Goal: Transaction & Acquisition: Purchase product/service

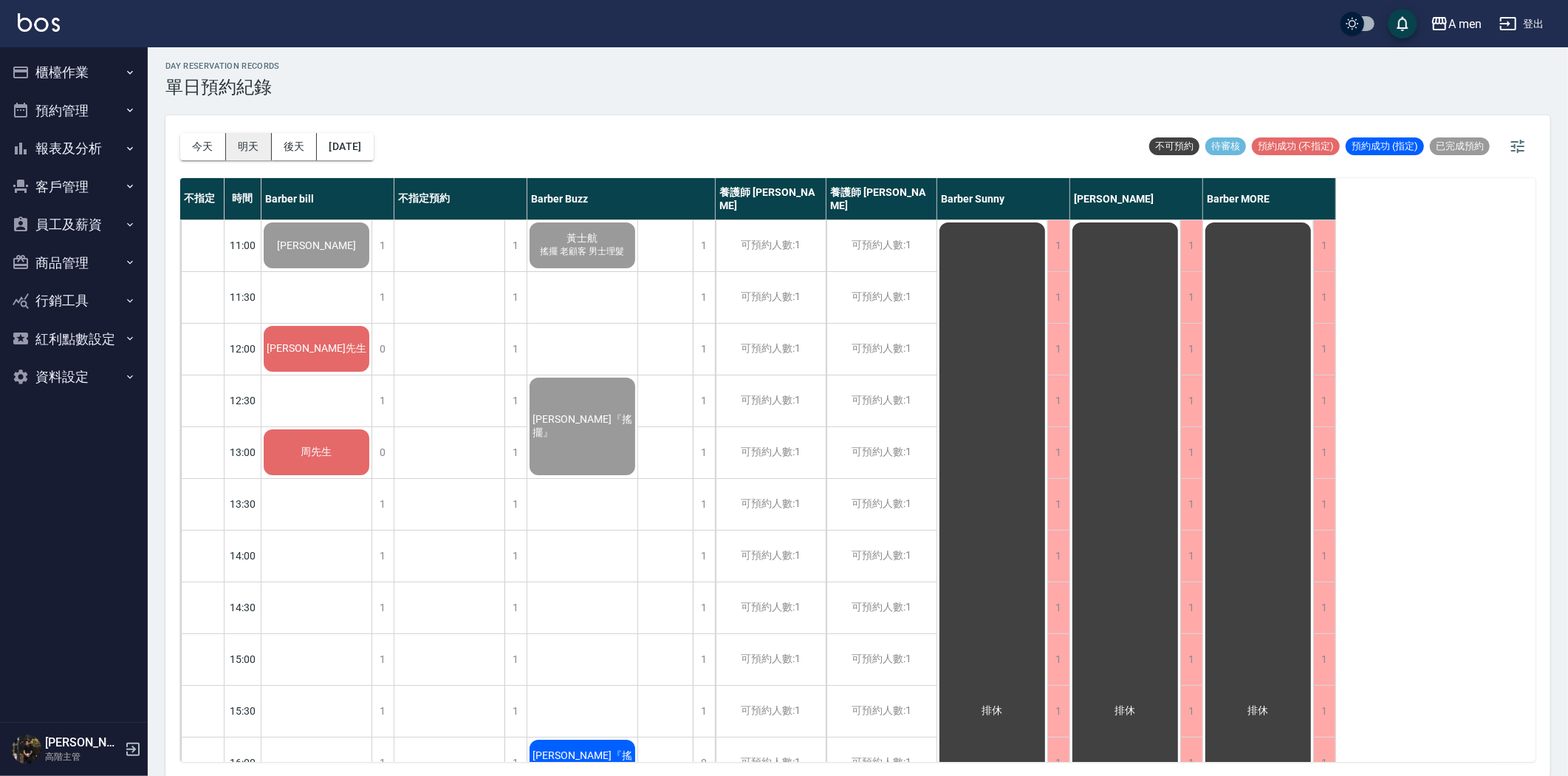
click at [242, 146] on button "明天" at bounding box center [248, 147] width 46 height 27
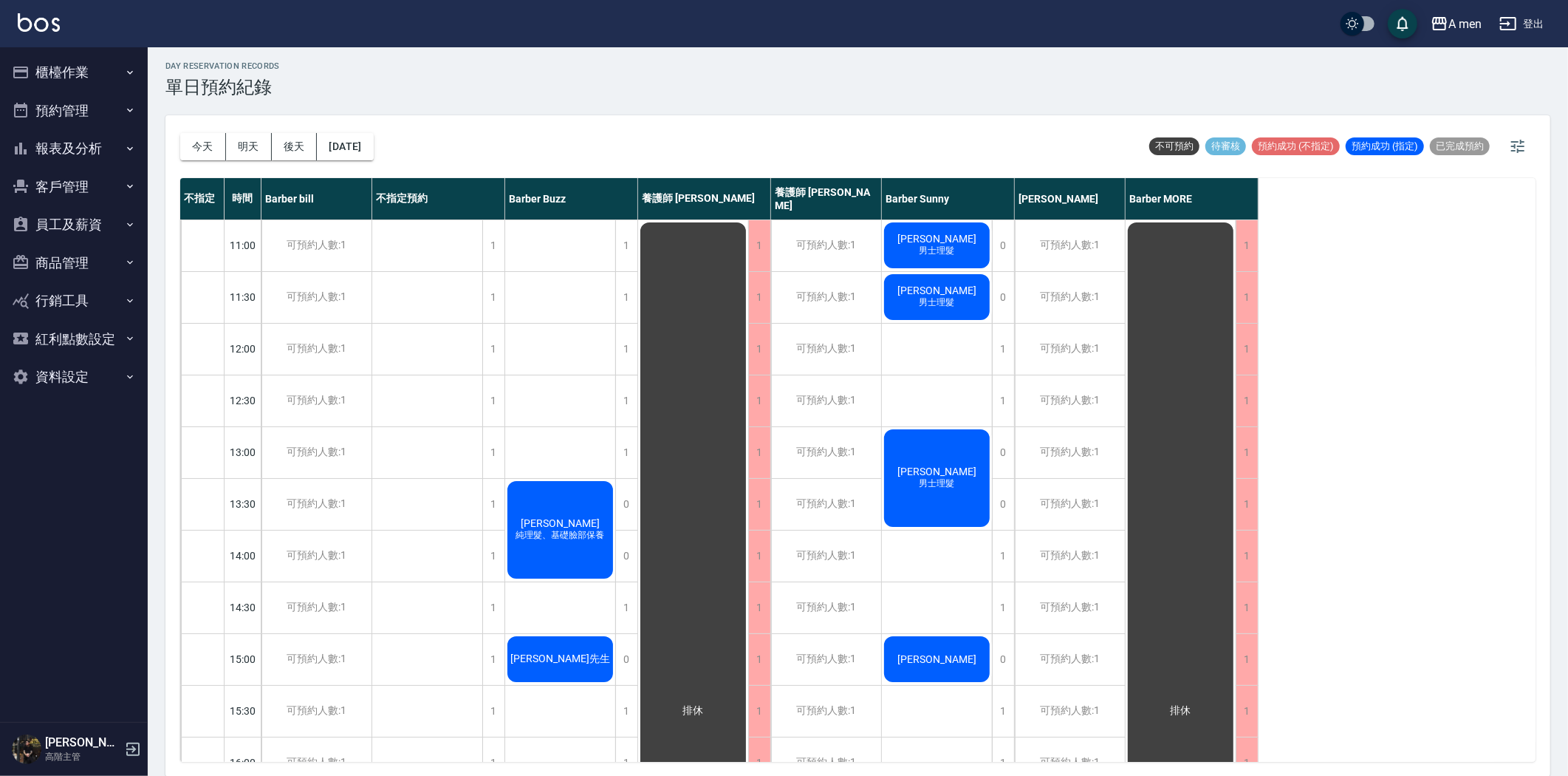
scroll to position [410, 0]
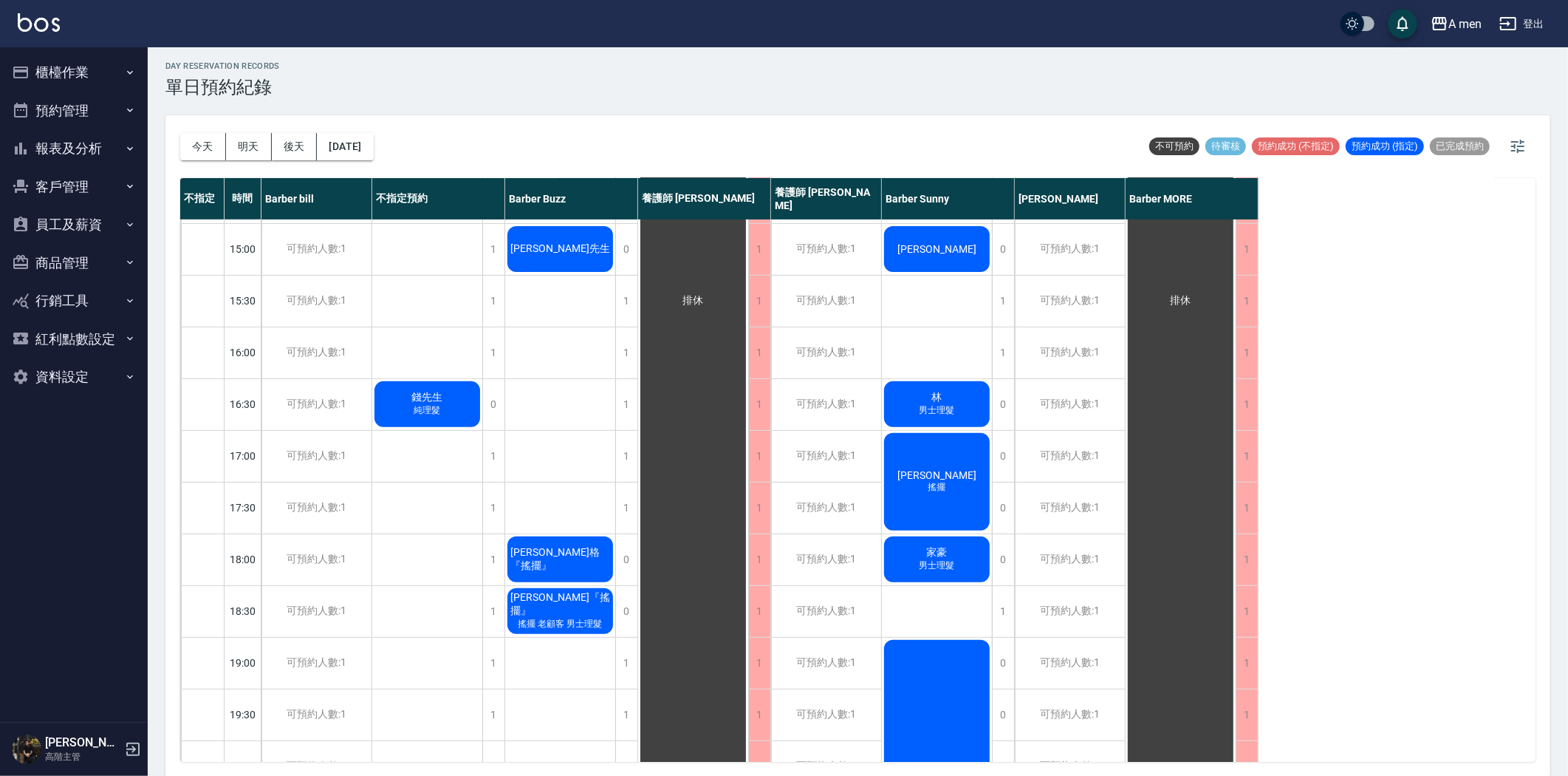
click at [406, 385] on div "錢先生 純理髮" at bounding box center [427, 404] width 110 height 50
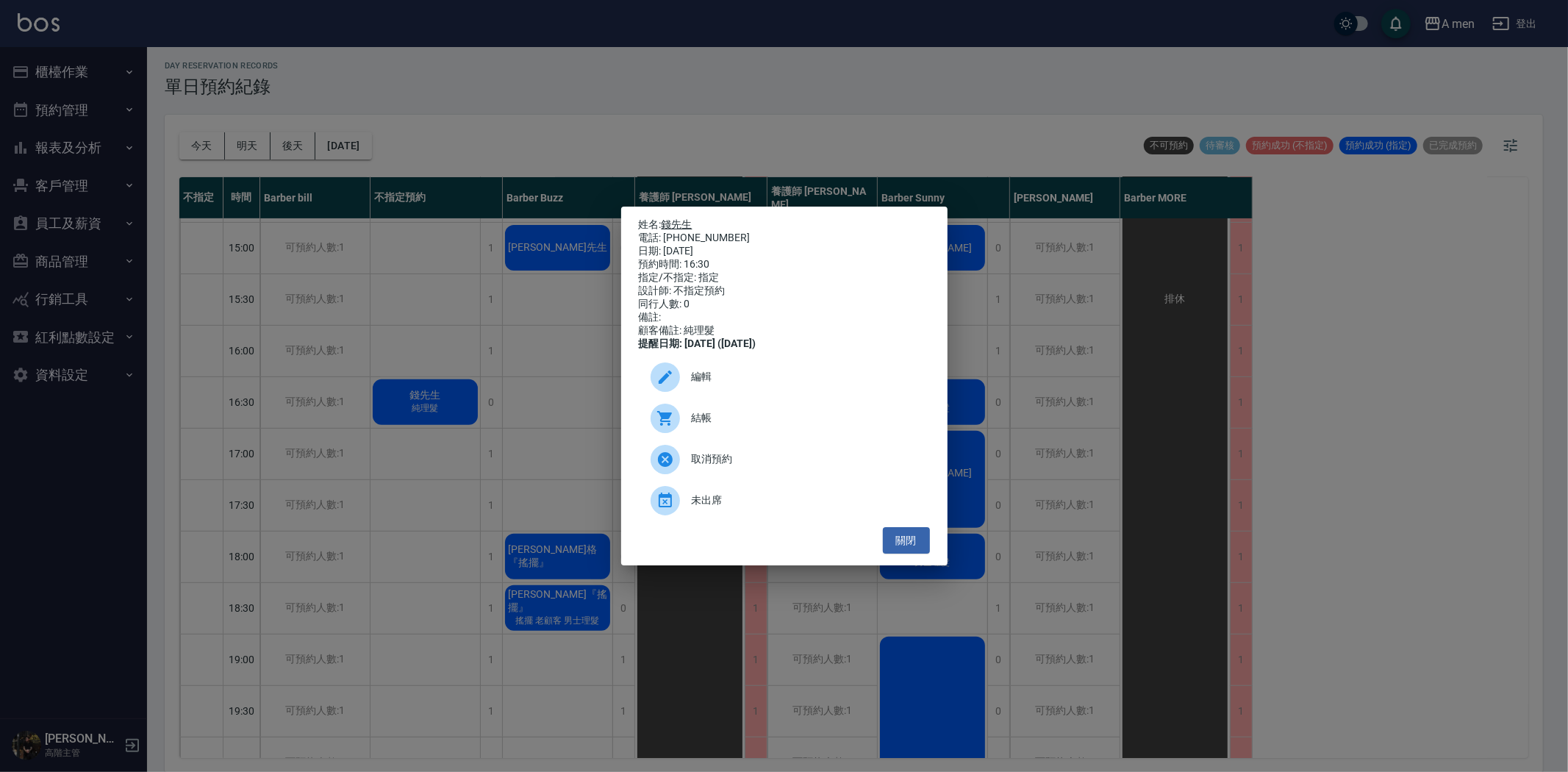
click at [674, 218] on link "錢先生" at bounding box center [677, 224] width 31 height 12
click at [903, 551] on button "關閉" at bounding box center [906, 540] width 47 height 27
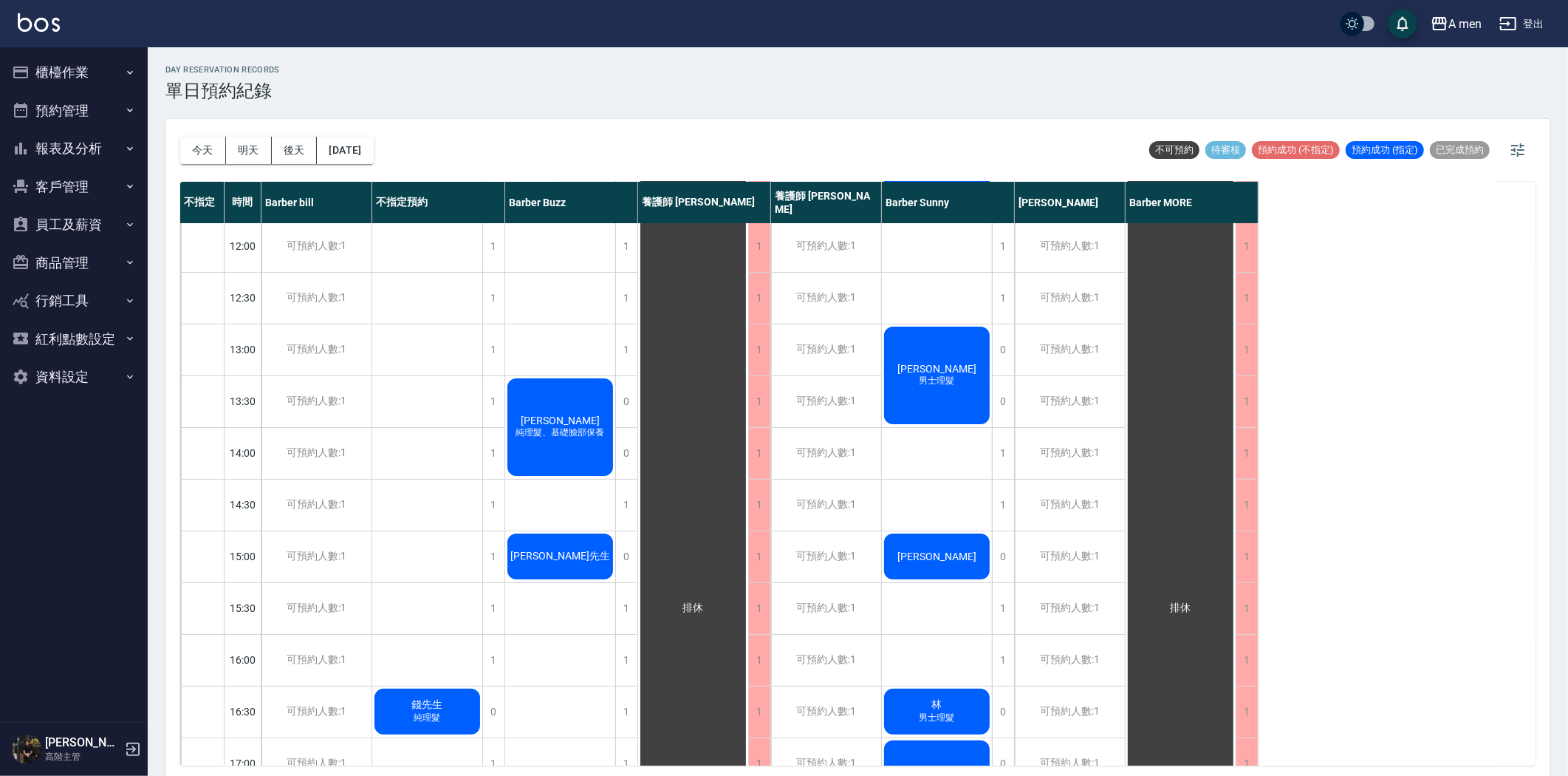
scroll to position [188, 0]
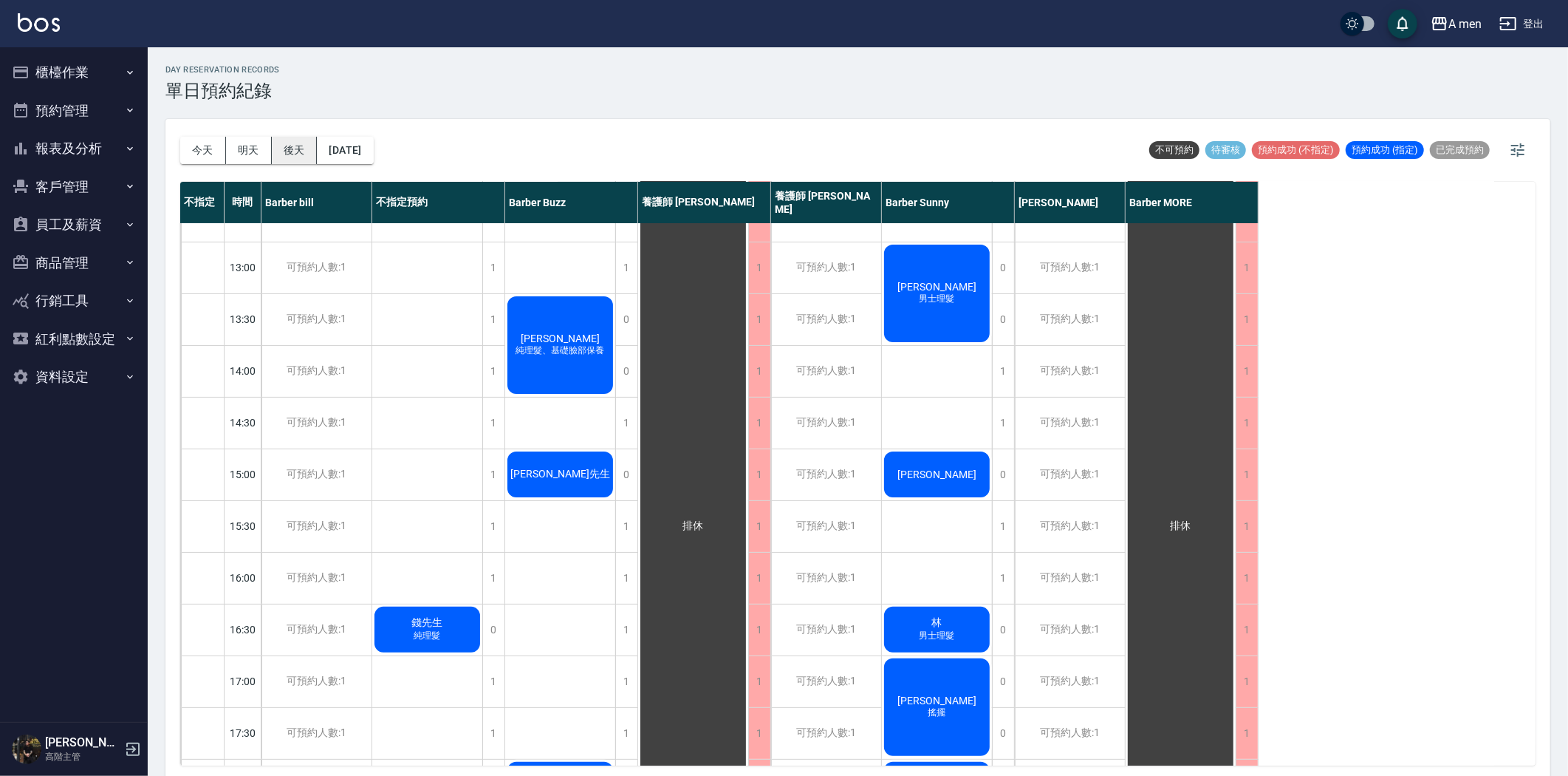
click at [301, 153] on button "後天" at bounding box center [294, 150] width 46 height 27
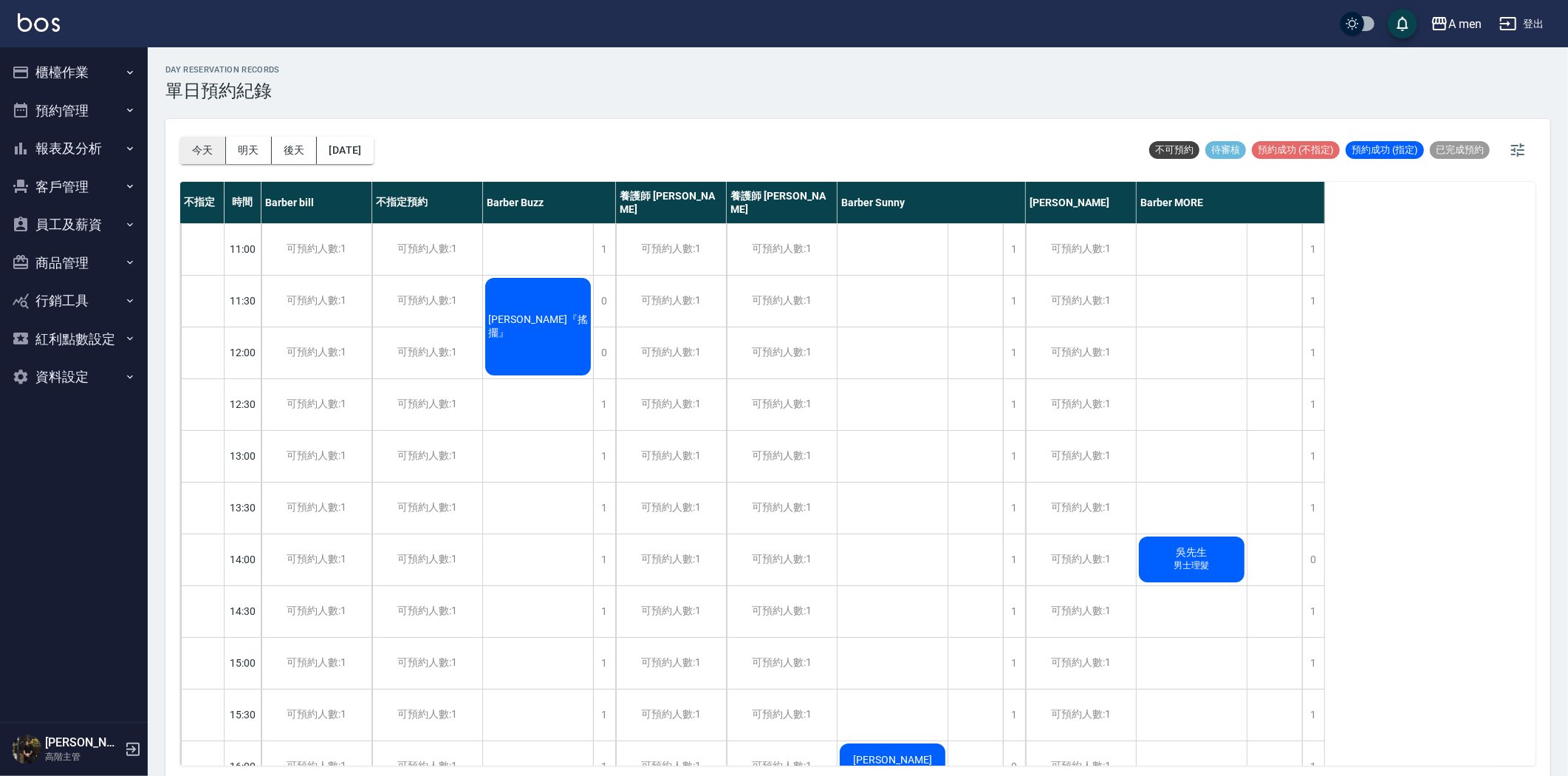
click at [215, 150] on button "今天" at bounding box center [203, 150] width 46 height 27
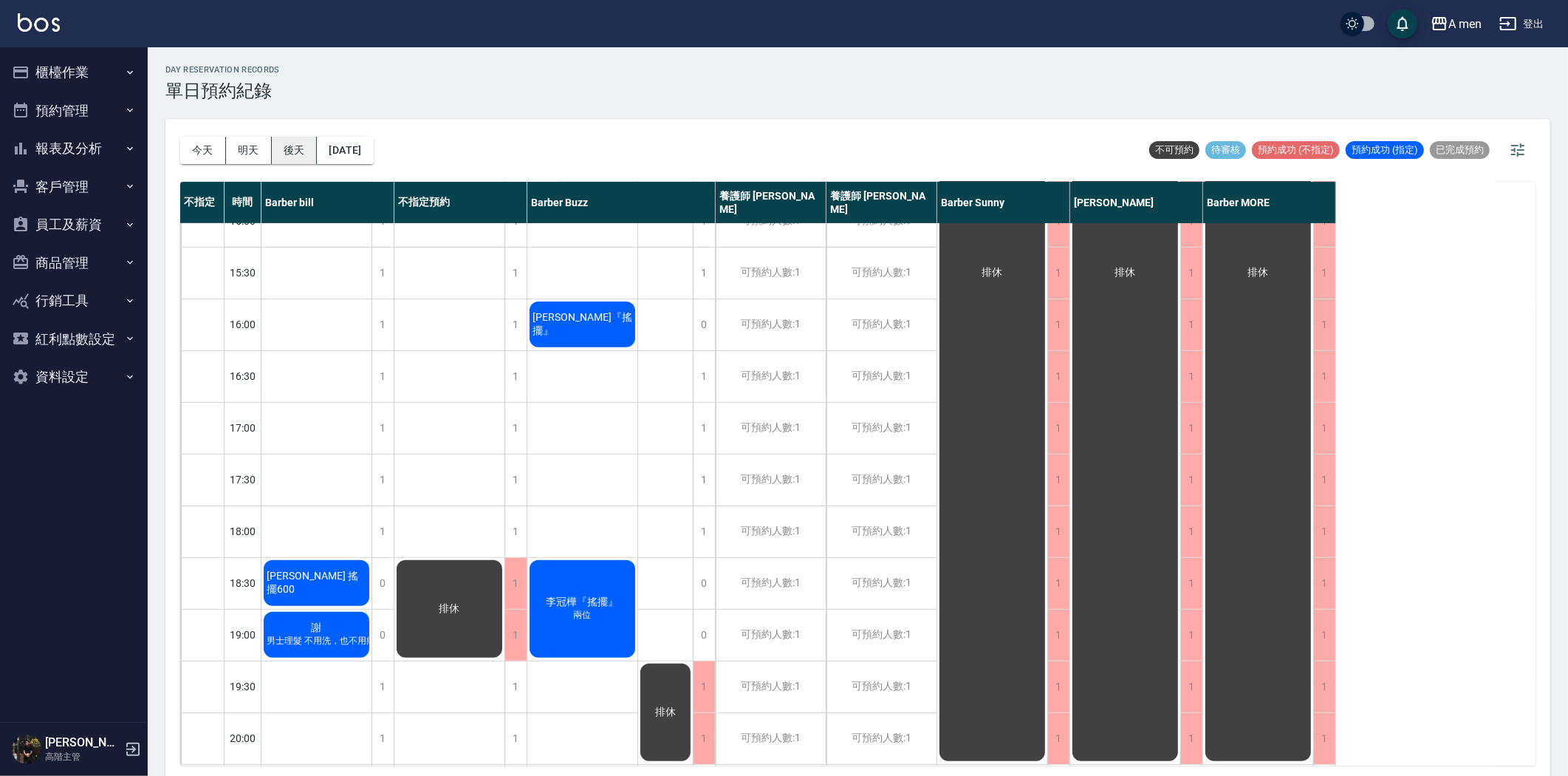
scroll to position [492, 0]
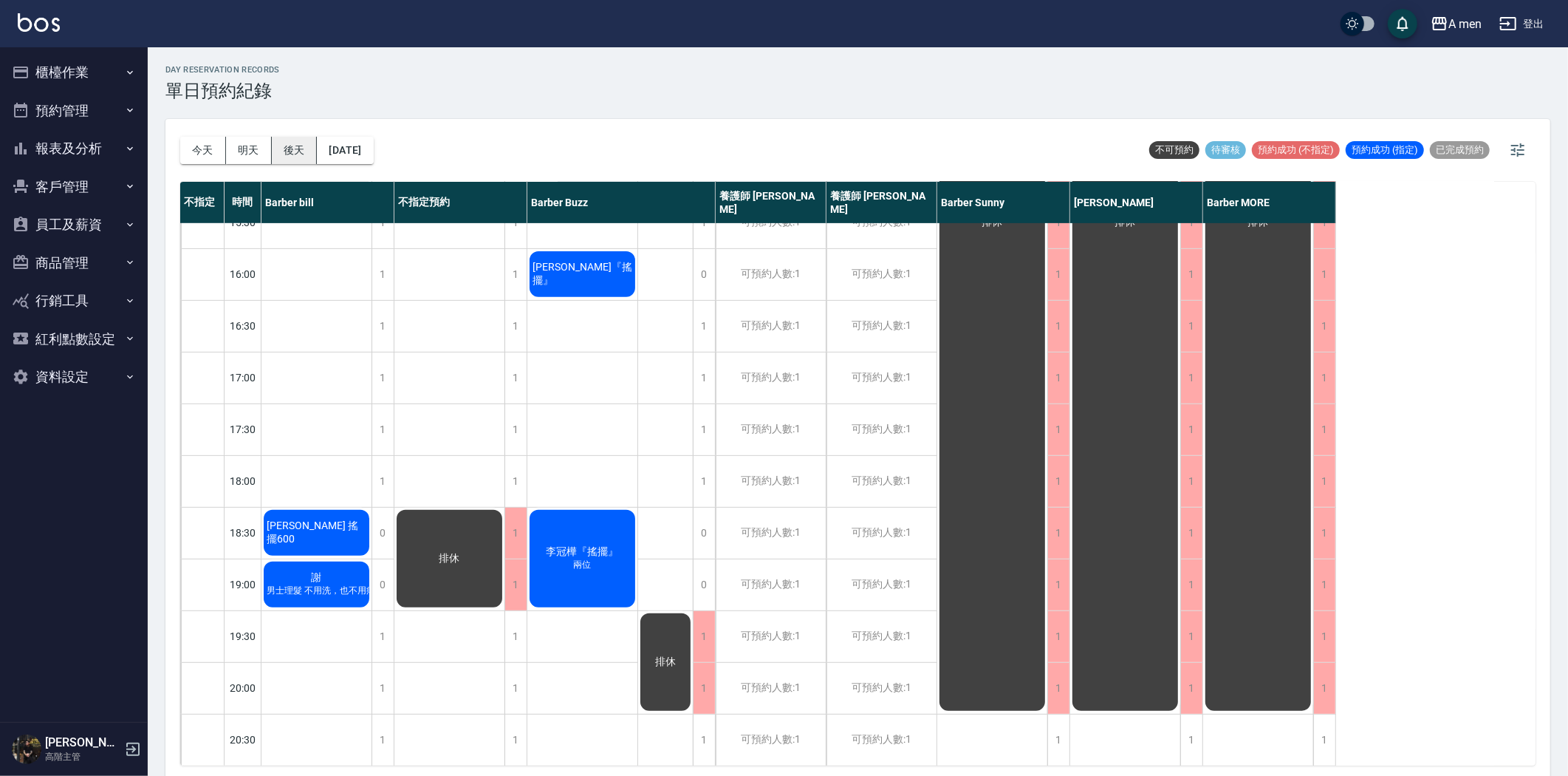
click at [283, 144] on button "後天" at bounding box center [294, 150] width 46 height 27
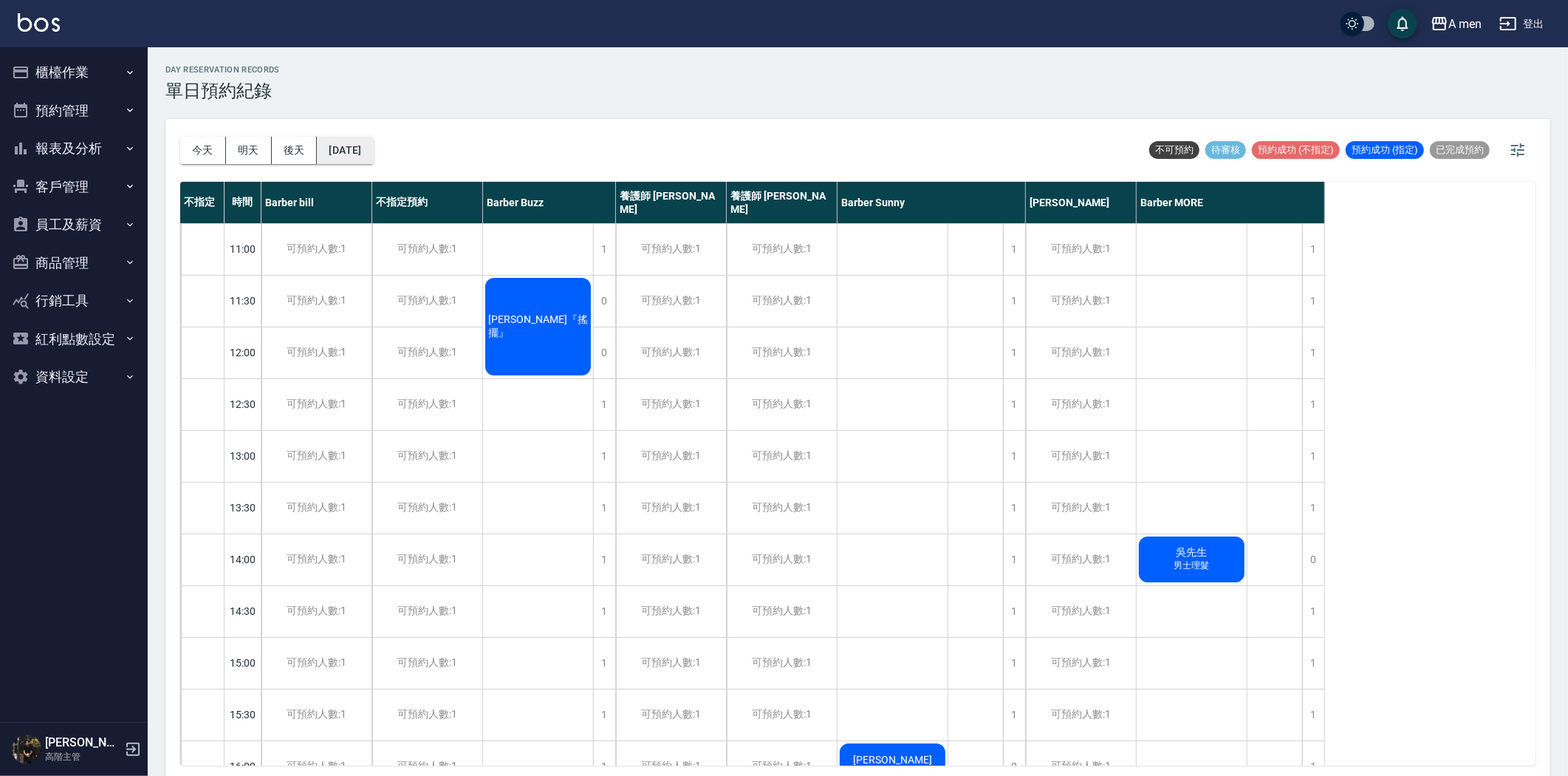
click at [363, 156] on button "[DATE]" at bounding box center [345, 150] width 56 height 27
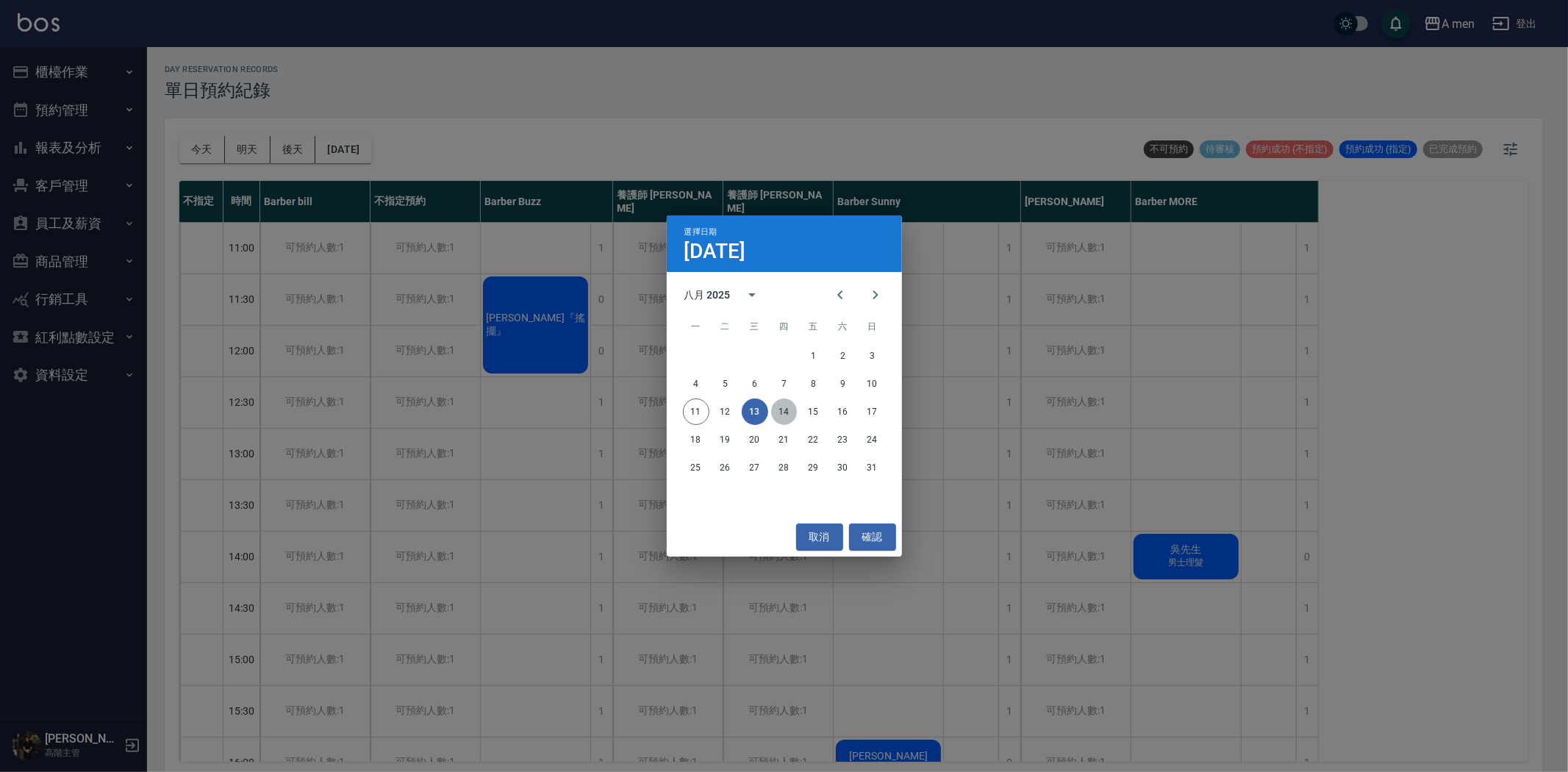
click at [777, 411] on button "14" at bounding box center [784, 411] width 27 height 27
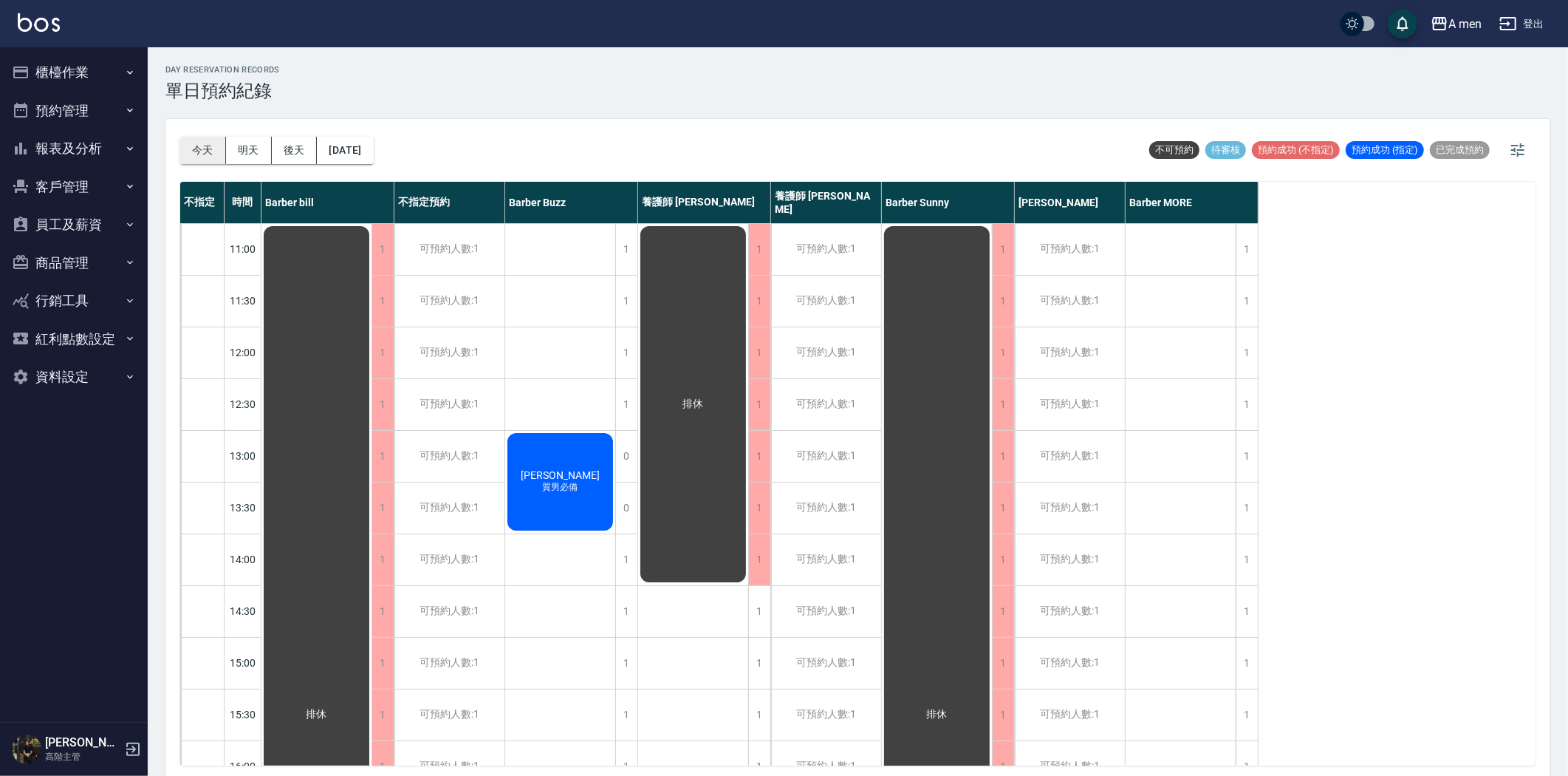
click at [202, 150] on button "今天" at bounding box center [203, 150] width 46 height 27
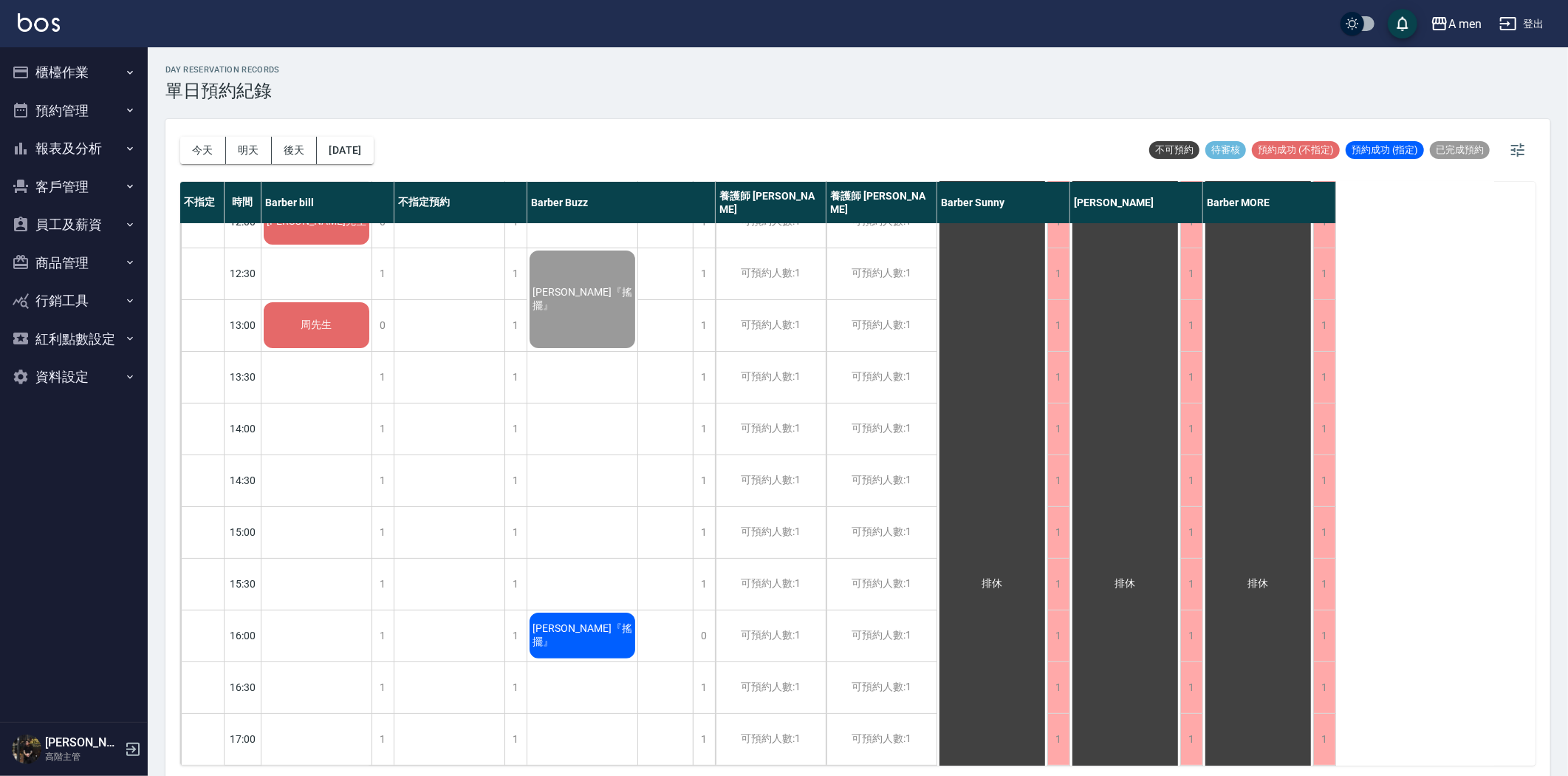
scroll to position [82, 0]
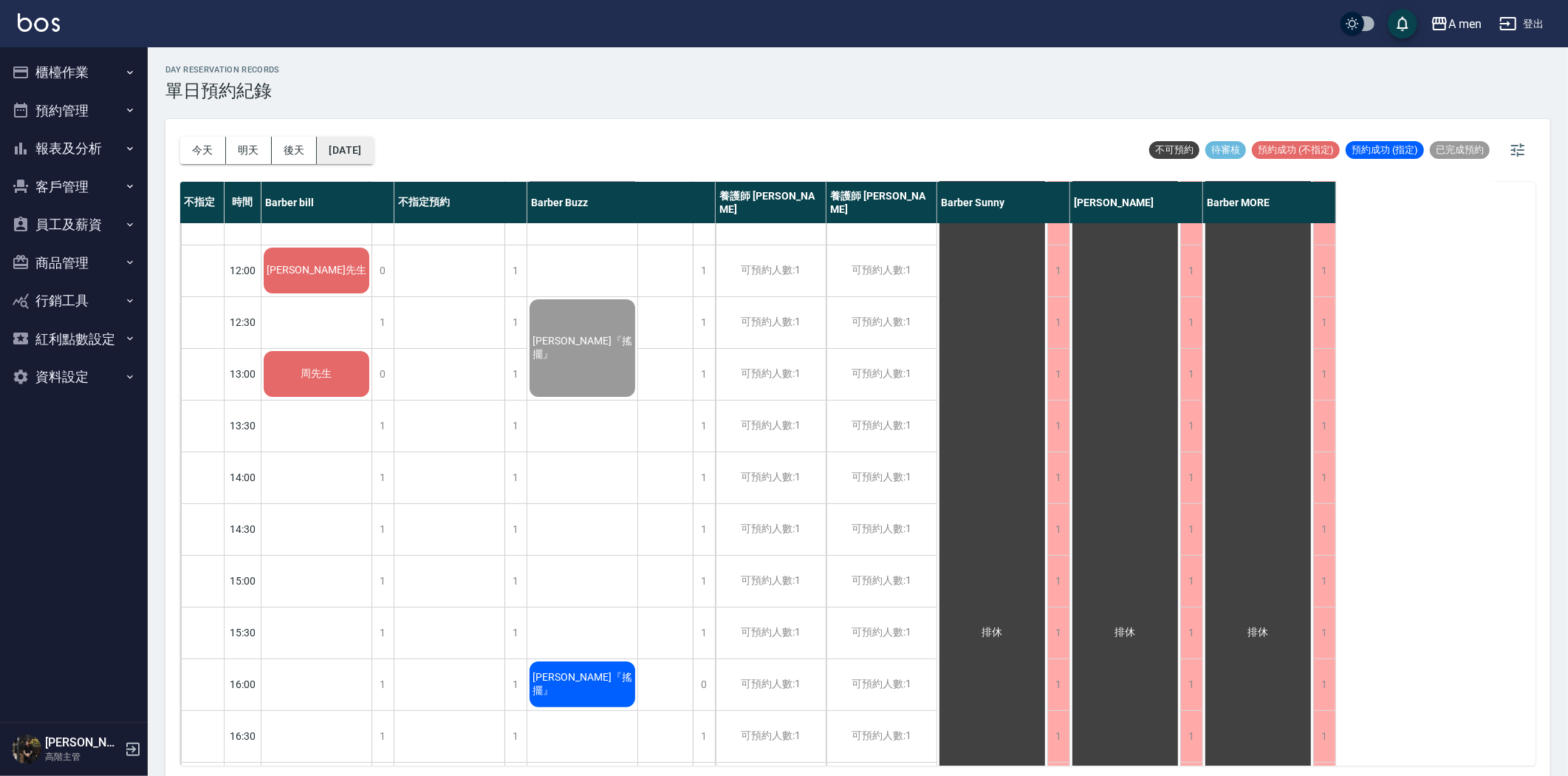
click at [373, 150] on button "[DATE]" at bounding box center [345, 150] width 56 height 27
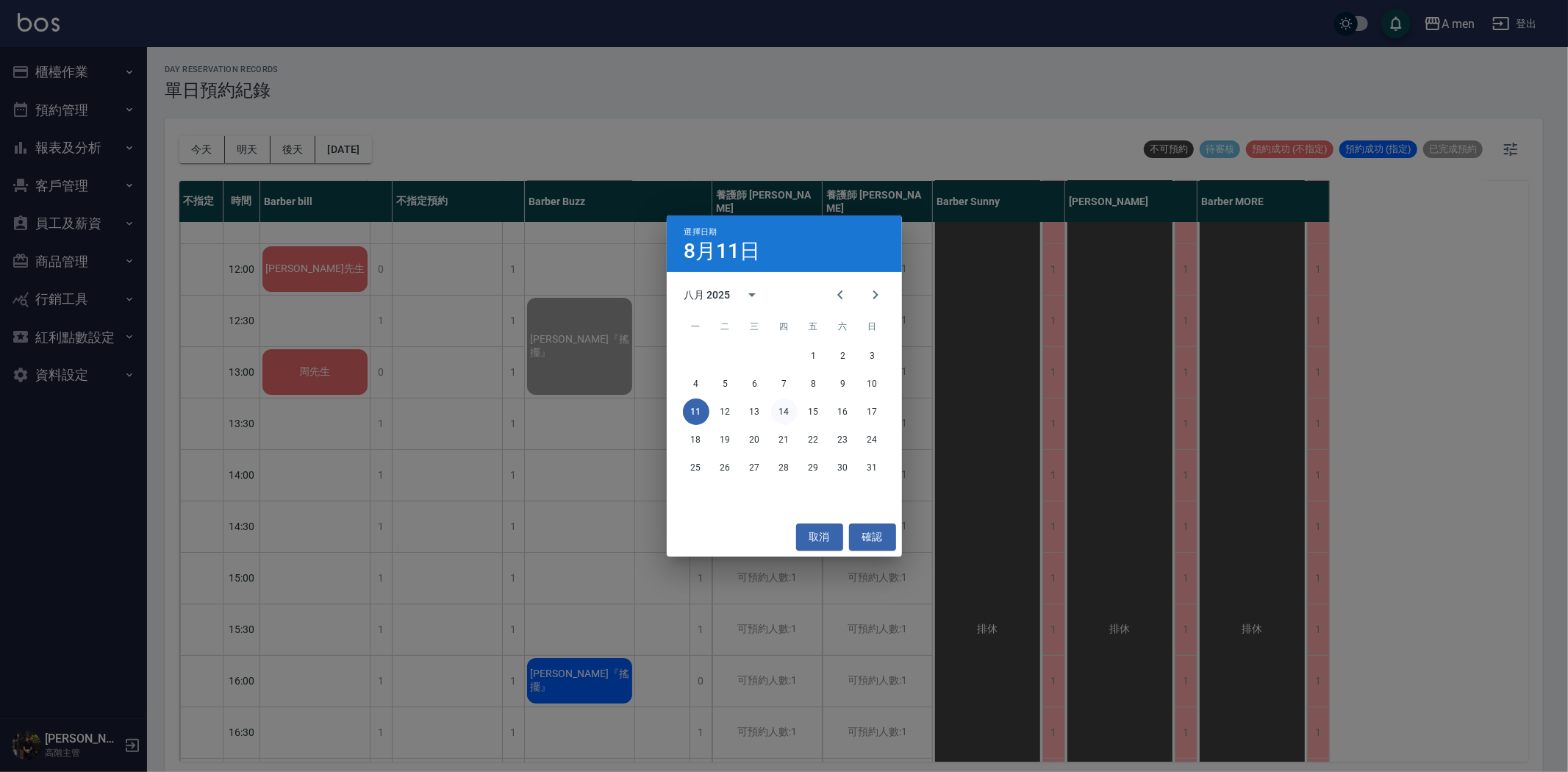
click at [788, 414] on button "14" at bounding box center [784, 411] width 27 height 27
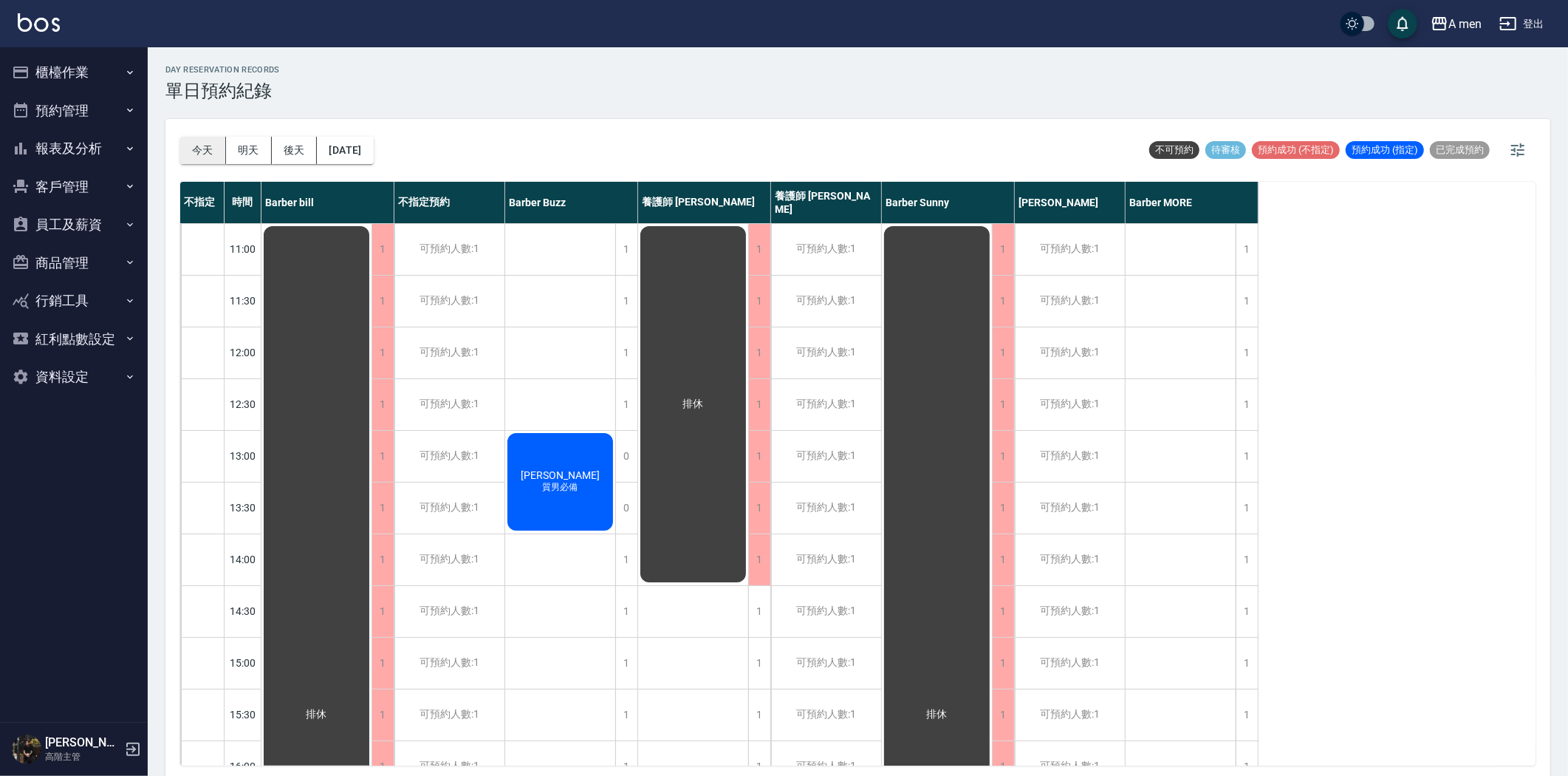
click at [200, 158] on button "今天" at bounding box center [203, 150] width 46 height 27
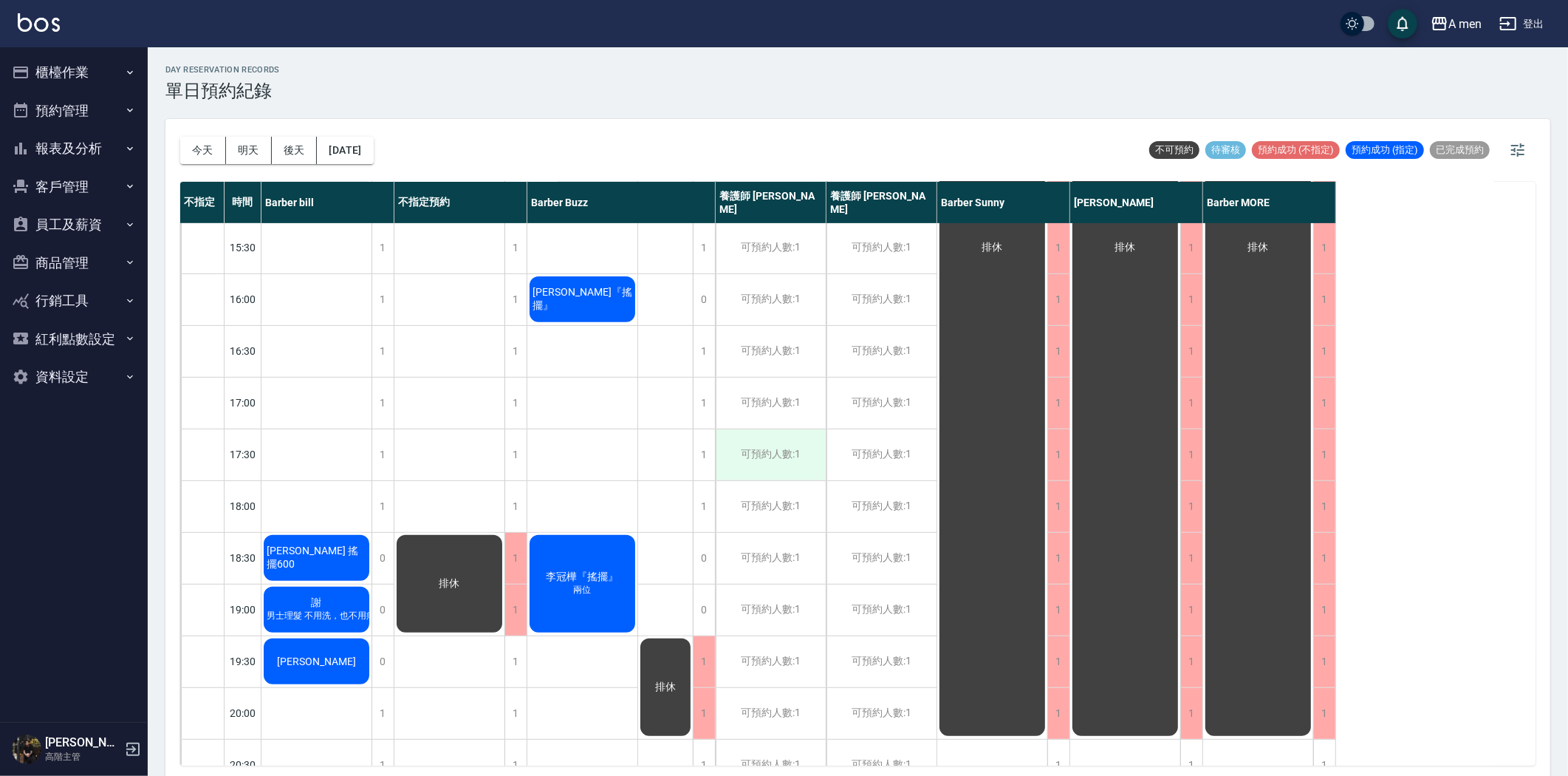
scroll to position [492, 0]
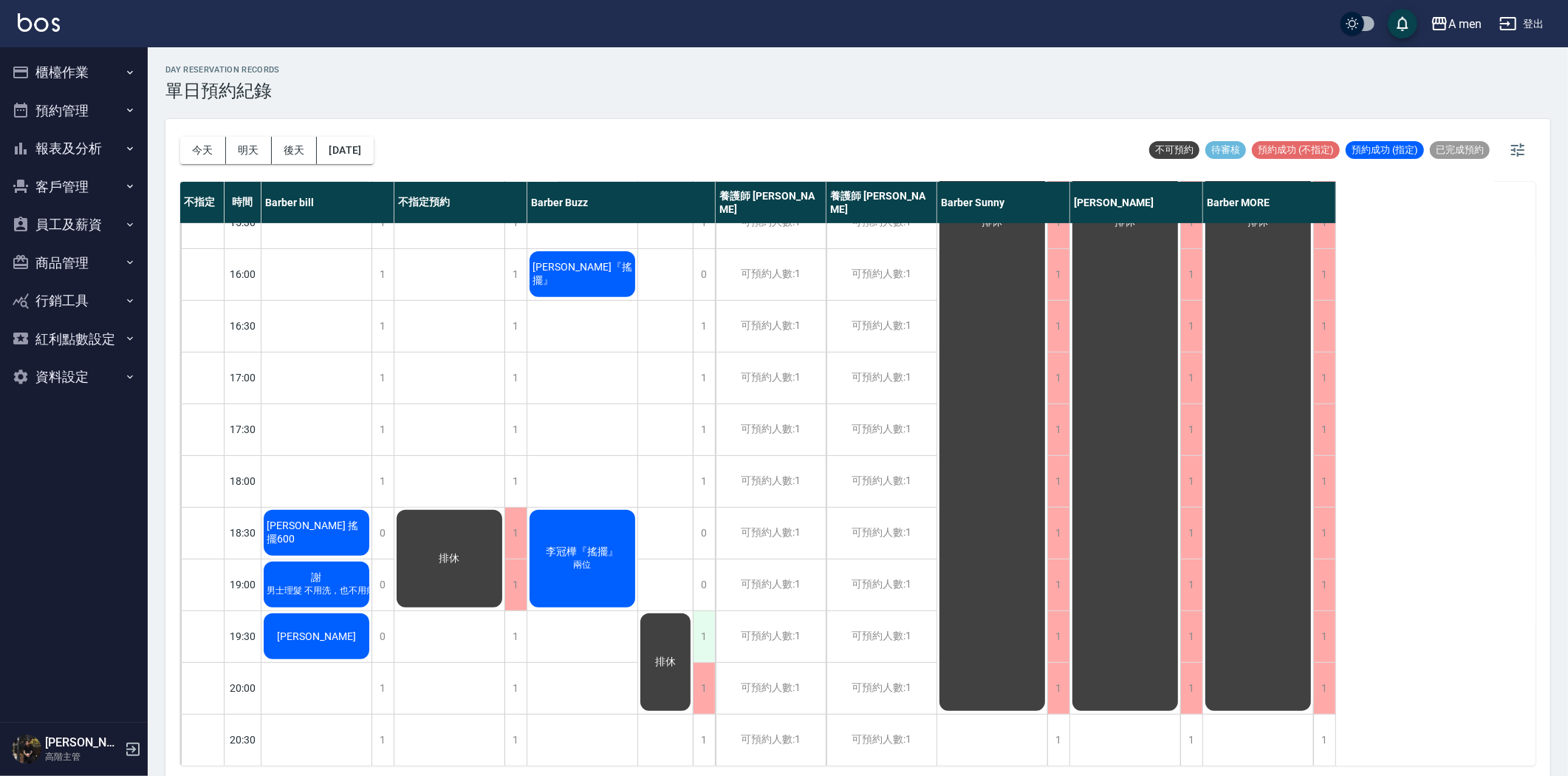
click at [703, 626] on div "1" at bounding box center [704, 636] width 22 height 51
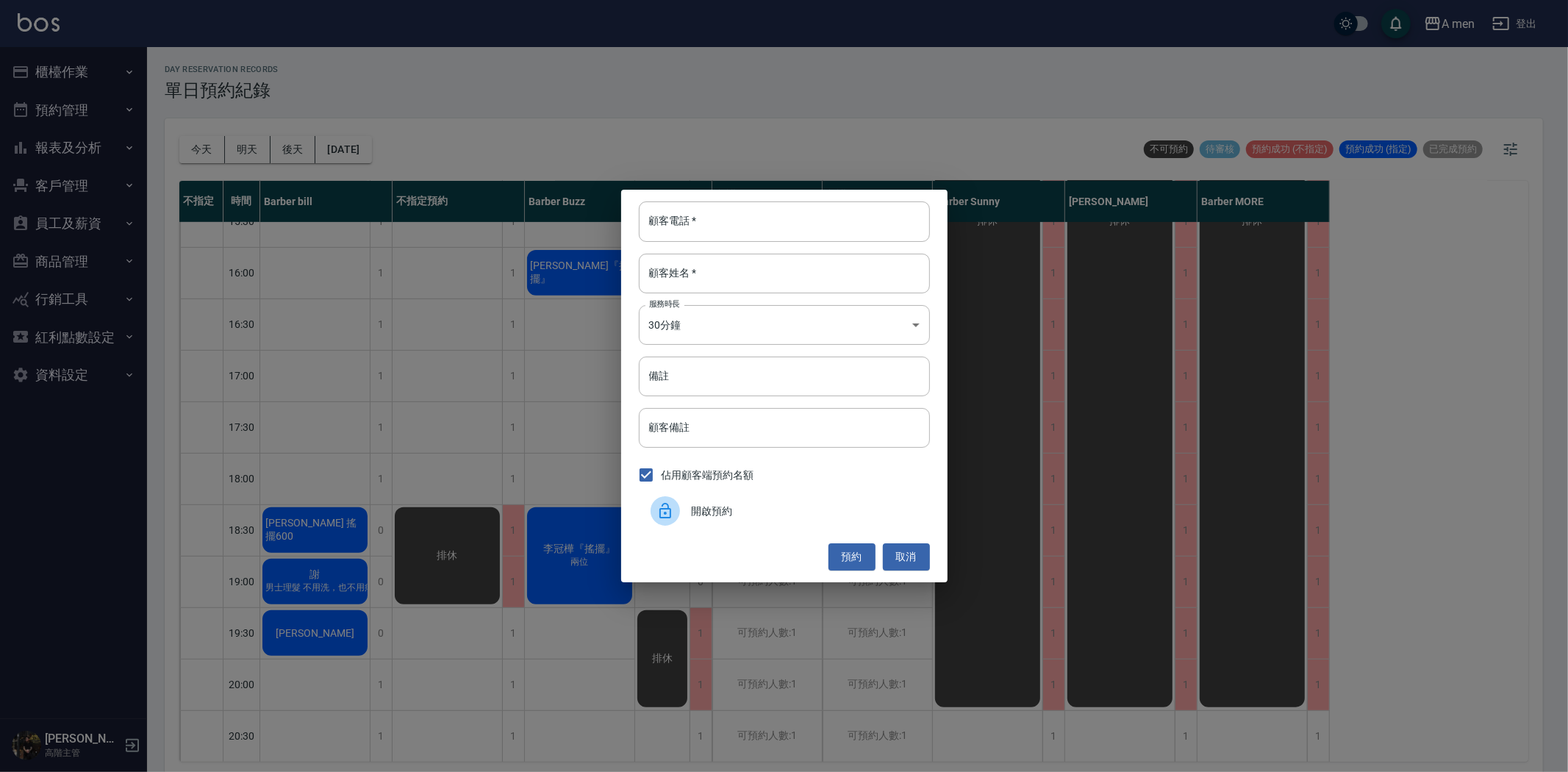
click at [706, 520] on div "開啟預約" at bounding box center [784, 510] width 291 height 41
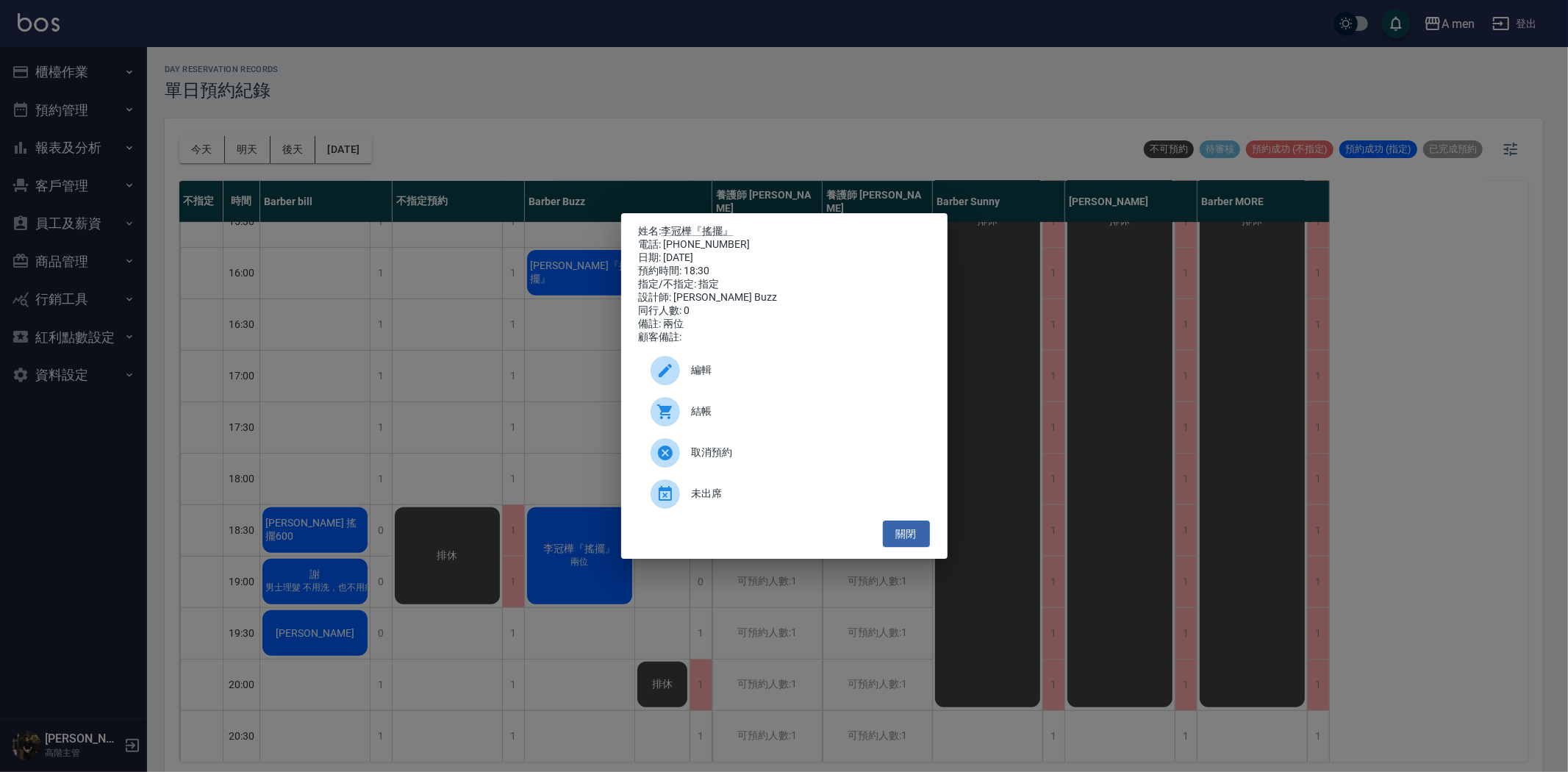
click at [728, 378] on span "編輯" at bounding box center [805, 370] width 227 height 15
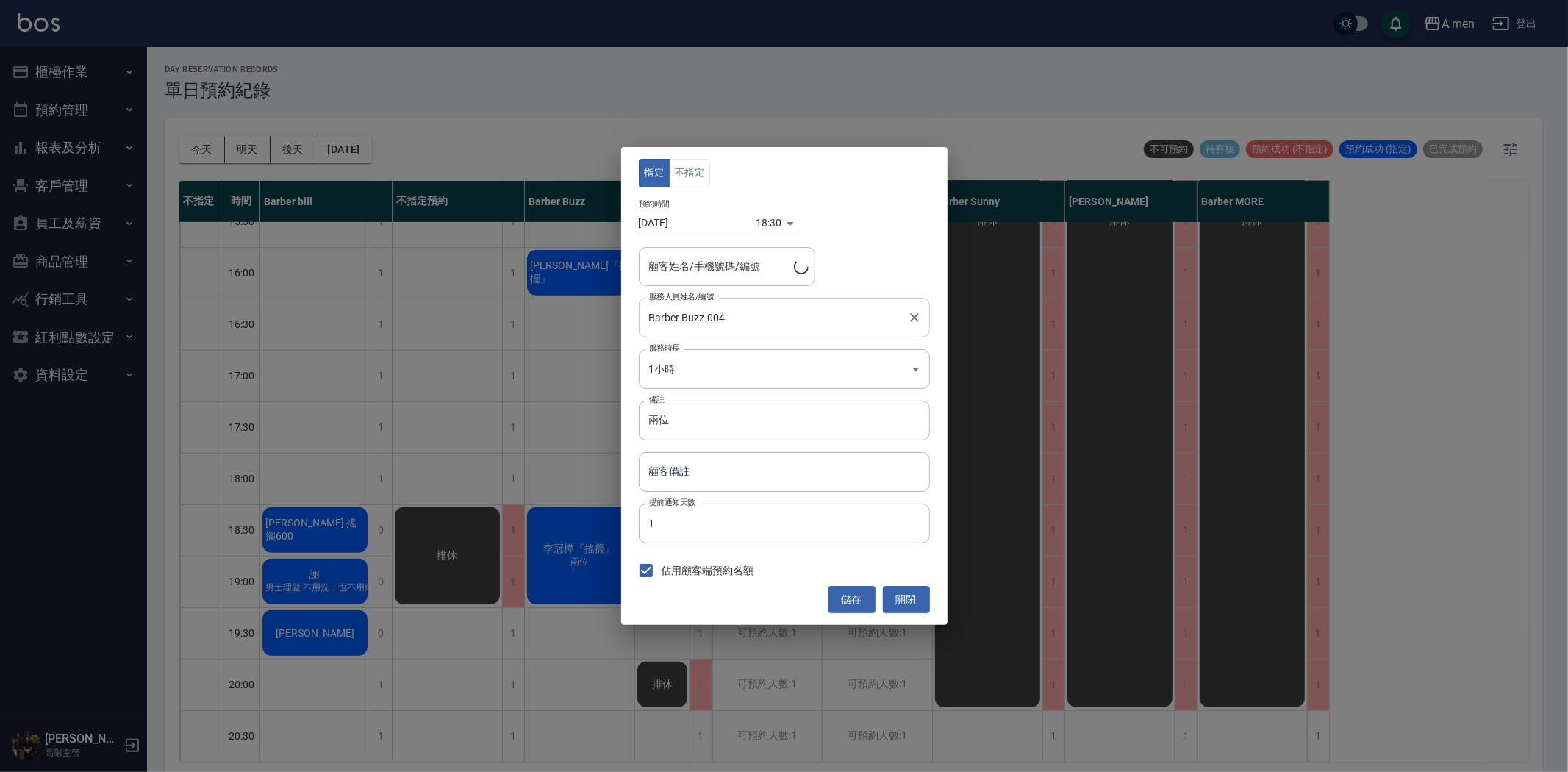
type input "[PERSON_NAME]『搖擺』/0978336982"
click at [728, 374] on body "A men 登出 櫃檯作業 打帳單 帳單列表 營業儀表板 現金收支登錄 高階收支登錄 材料自購登錄 每日結帳 排班表 現場電腦打卡 掃碼打卡 預約管理 預約管…" at bounding box center [784, 388] width 1568 height 776
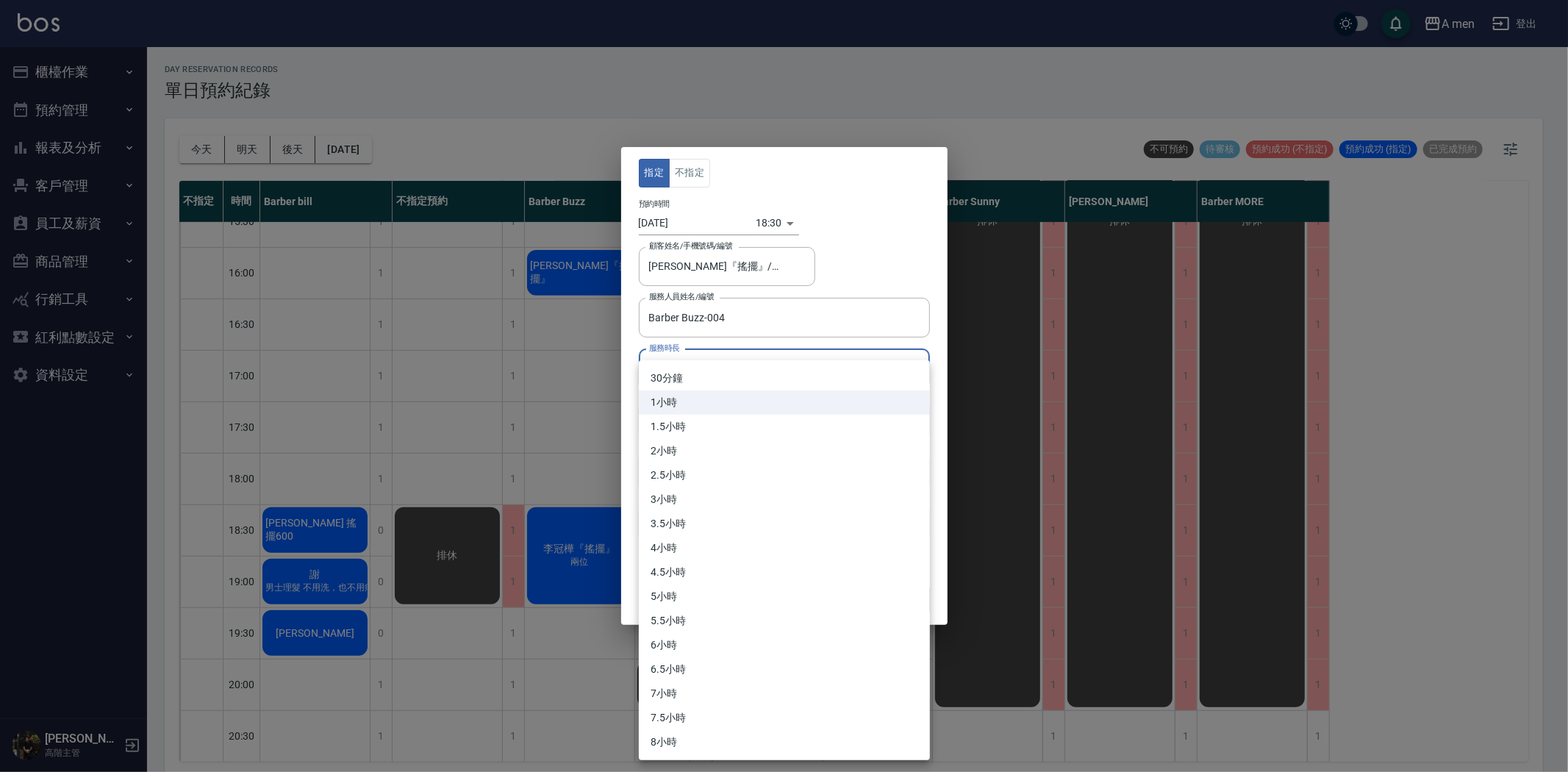
click at [686, 431] on li "1.5小時" at bounding box center [784, 427] width 291 height 24
type input "3"
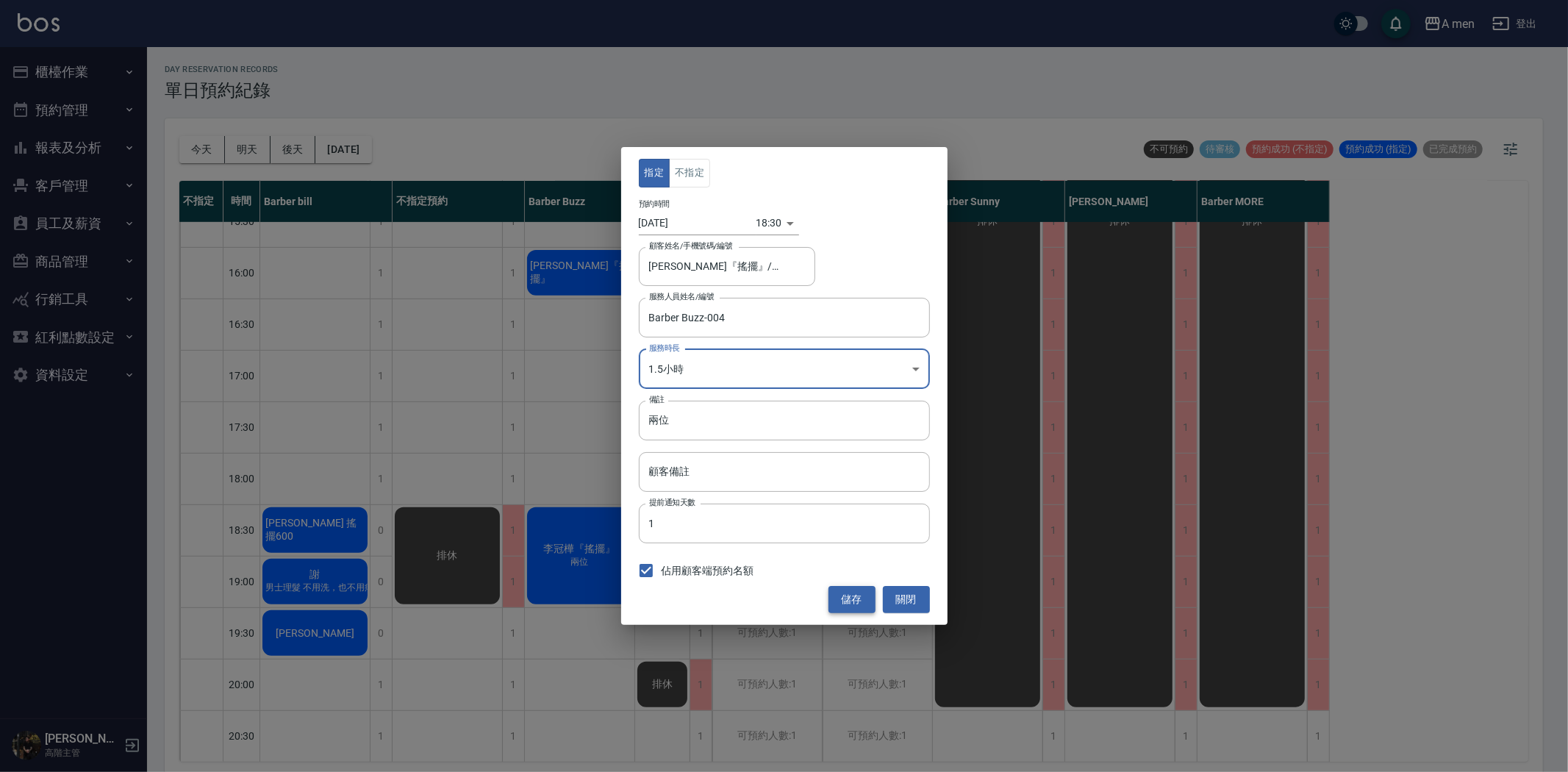
click at [830, 595] on button "儲存" at bounding box center [852, 599] width 47 height 27
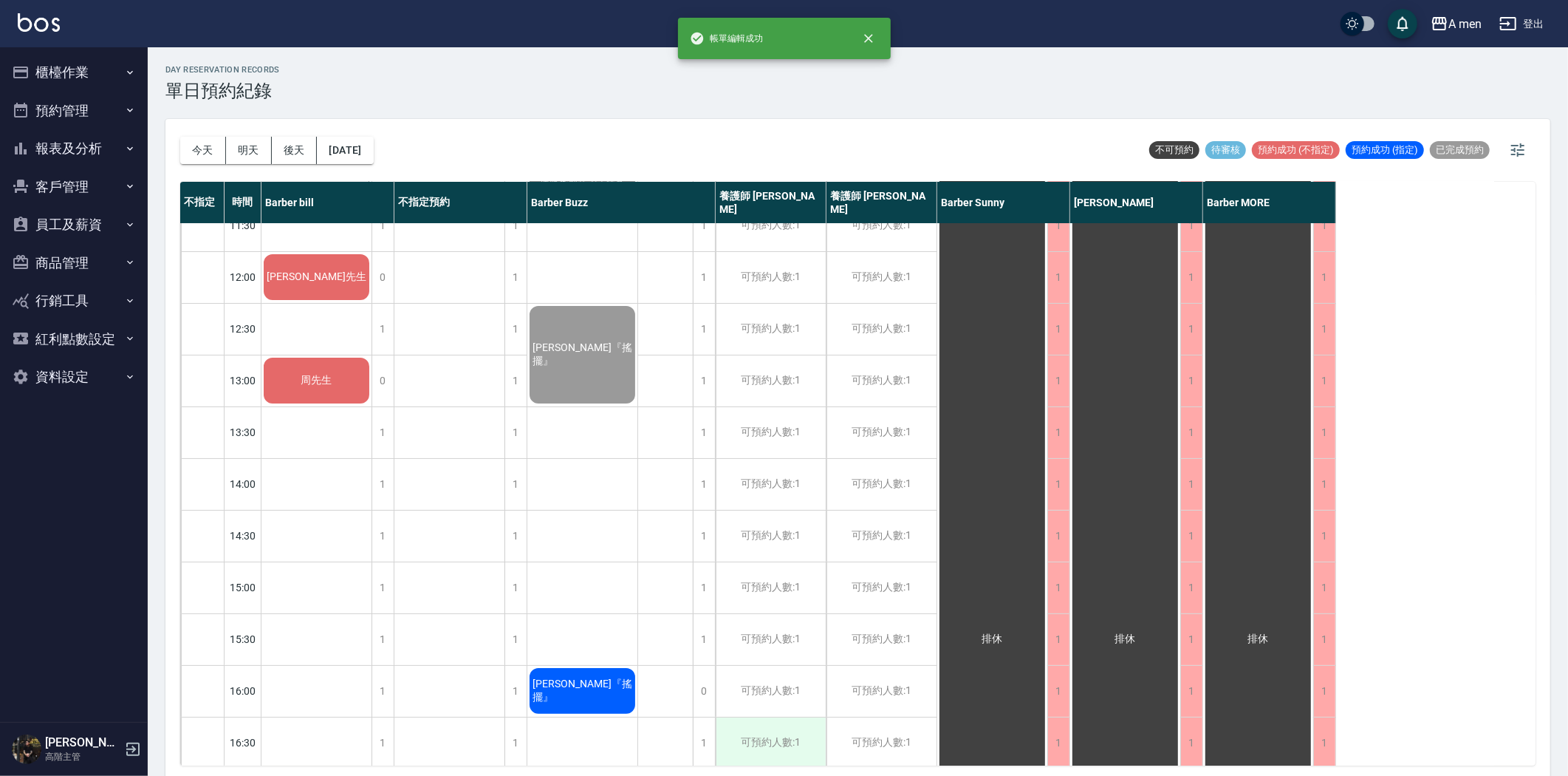
scroll to position [0, 0]
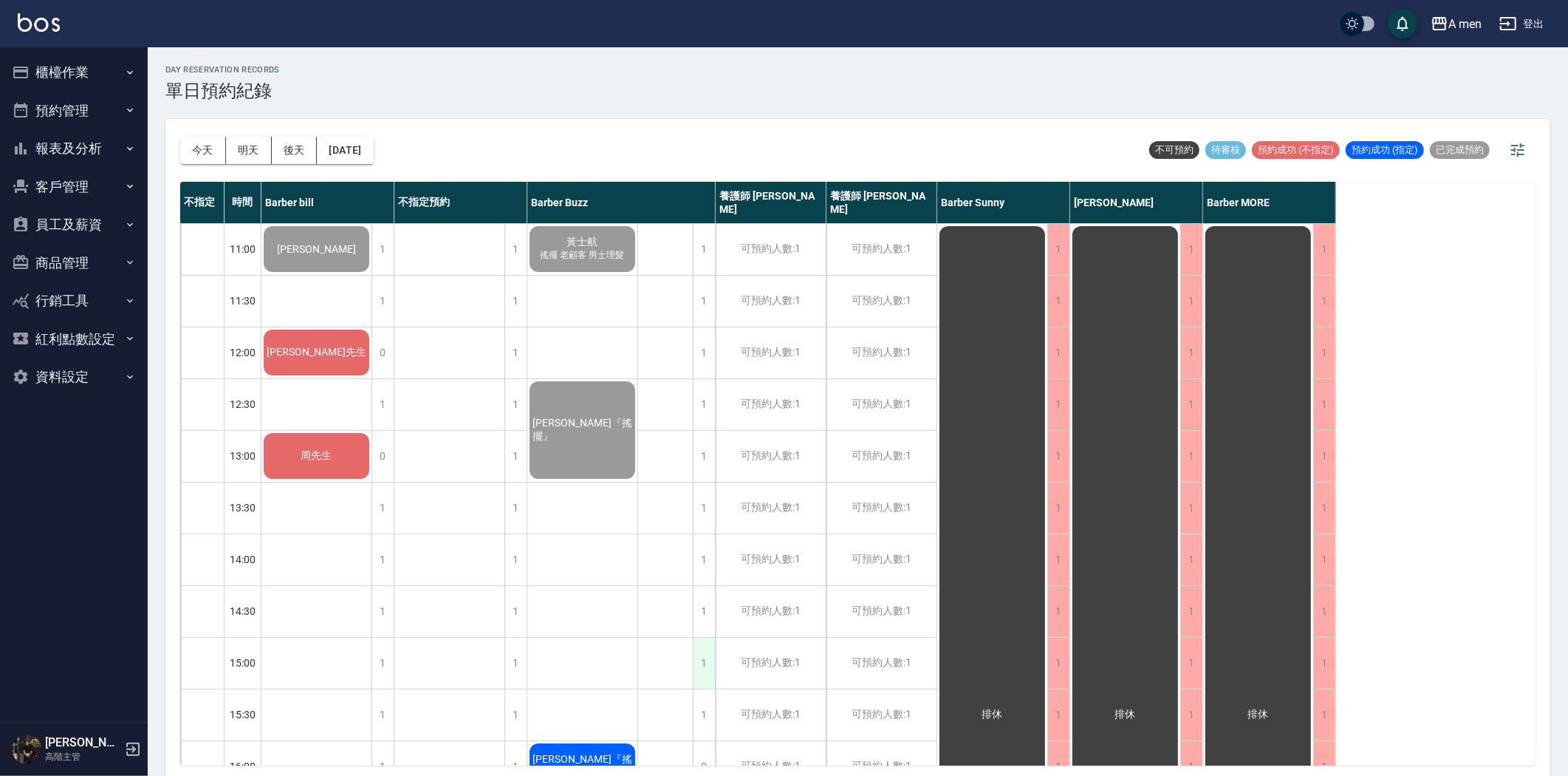
click at [707, 651] on div "1" at bounding box center [704, 663] width 22 height 51
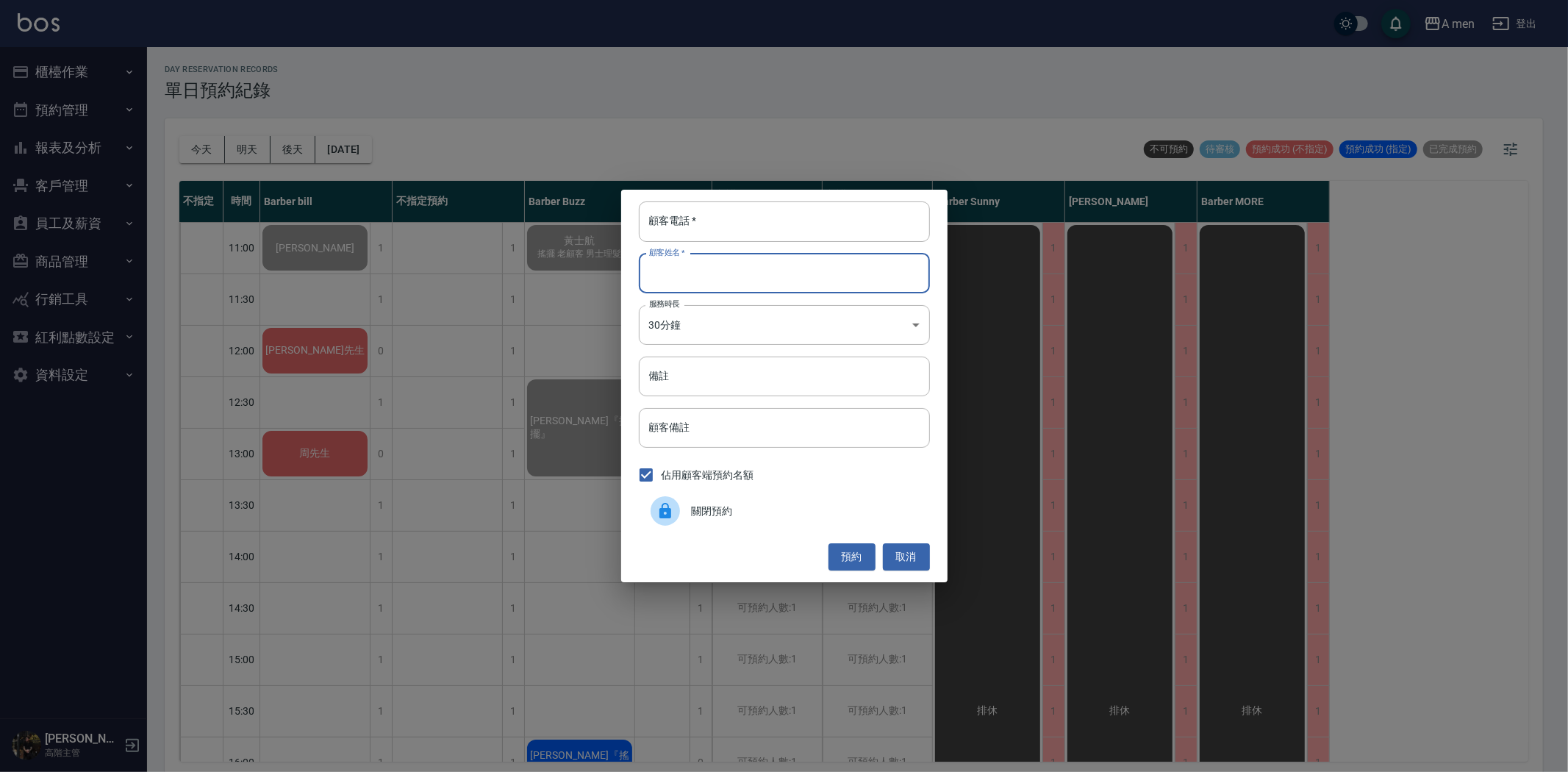
click at [717, 280] on input "顧客姓名   *" at bounding box center [784, 274] width 291 height 39
type input "ㄣ"
type input "P哥"
click at [735, 229] on input "顧客電話   *" at bounding box center [784, 221] width 291 height 39
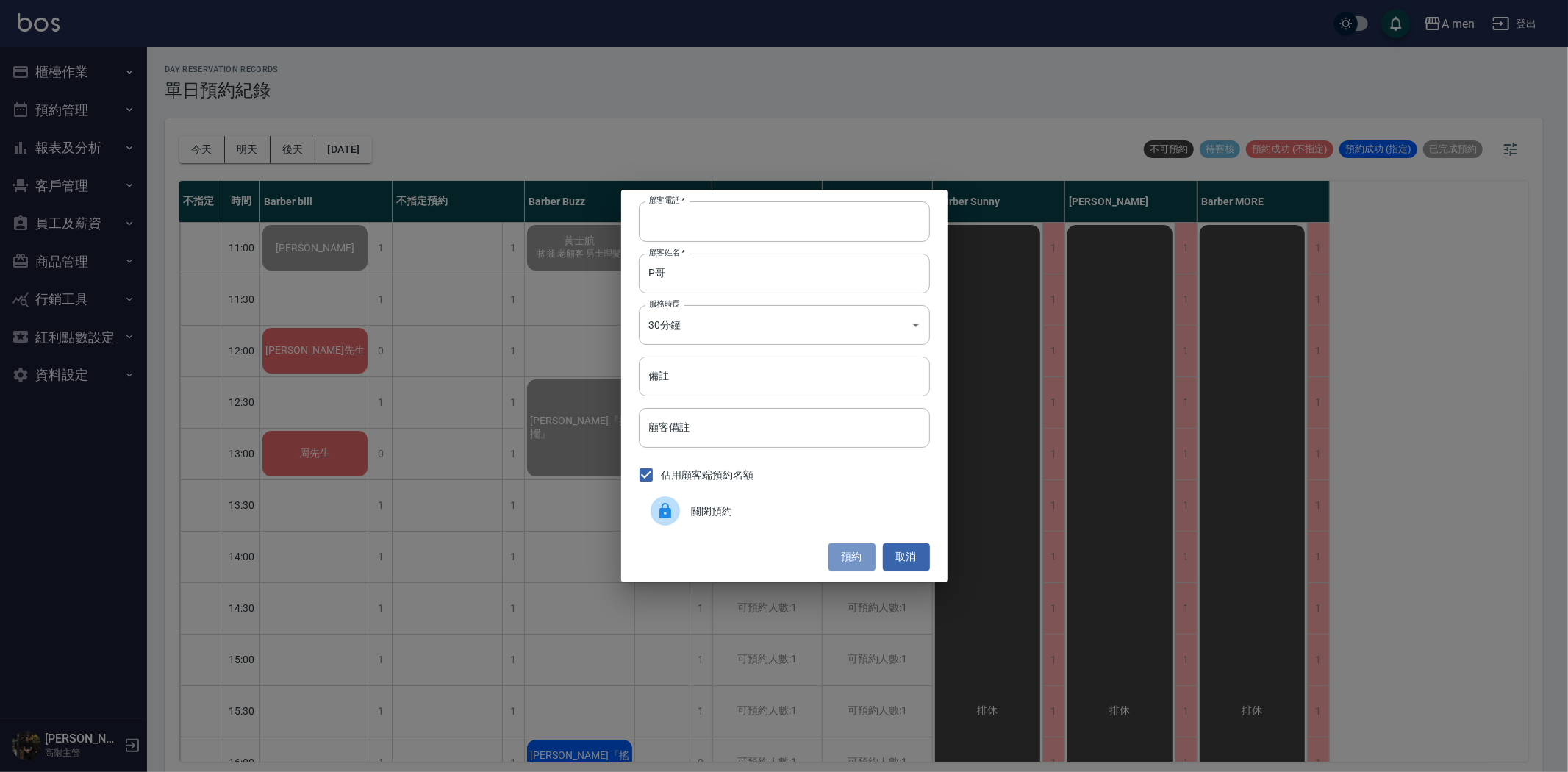
click at [846, 552] on button "預約" at bounding box center [852, 557] width 47 height 27
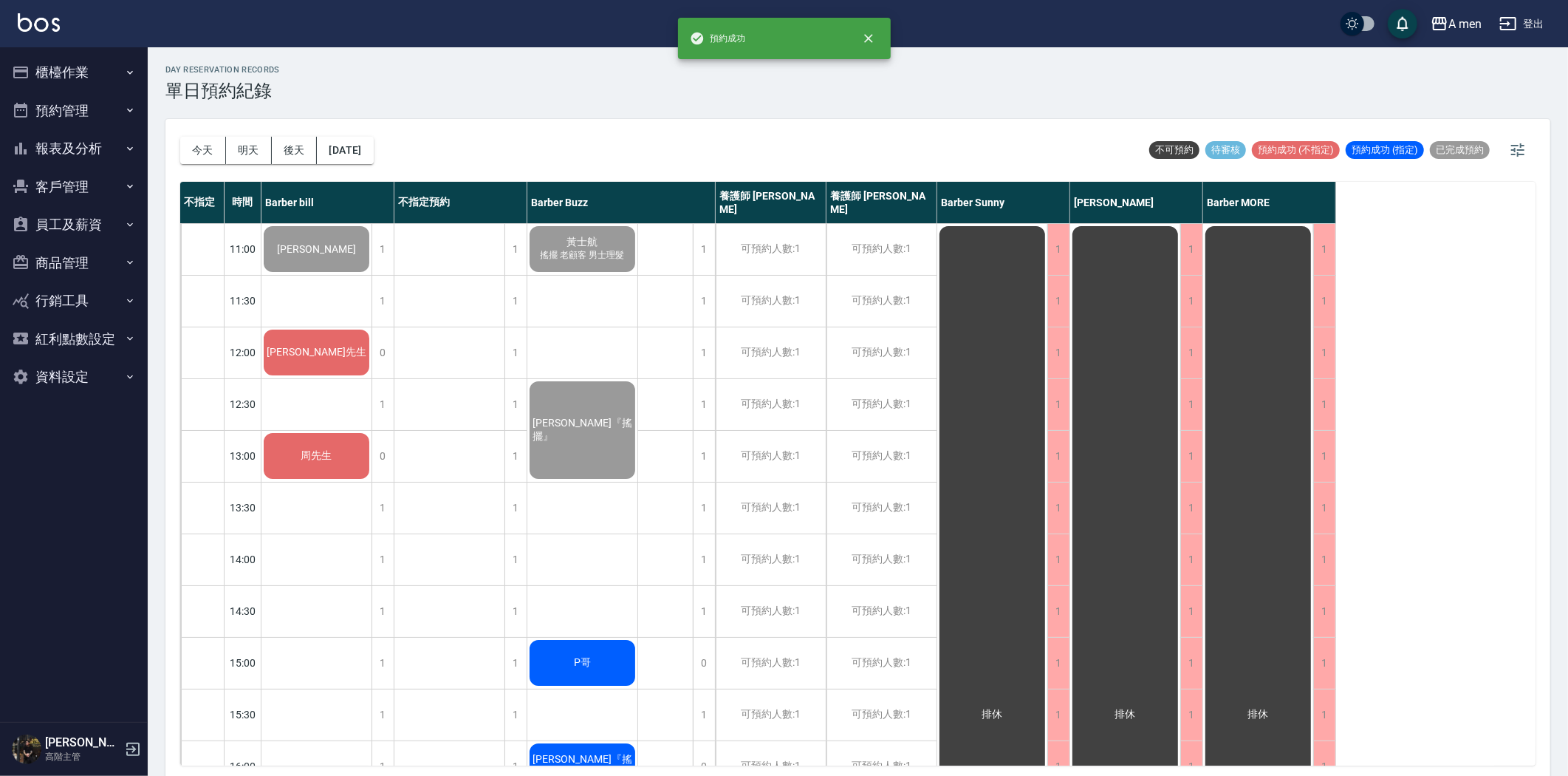
click at [371, 274] on div "P哥" at bounding box center [316, 248] width 110 height 50
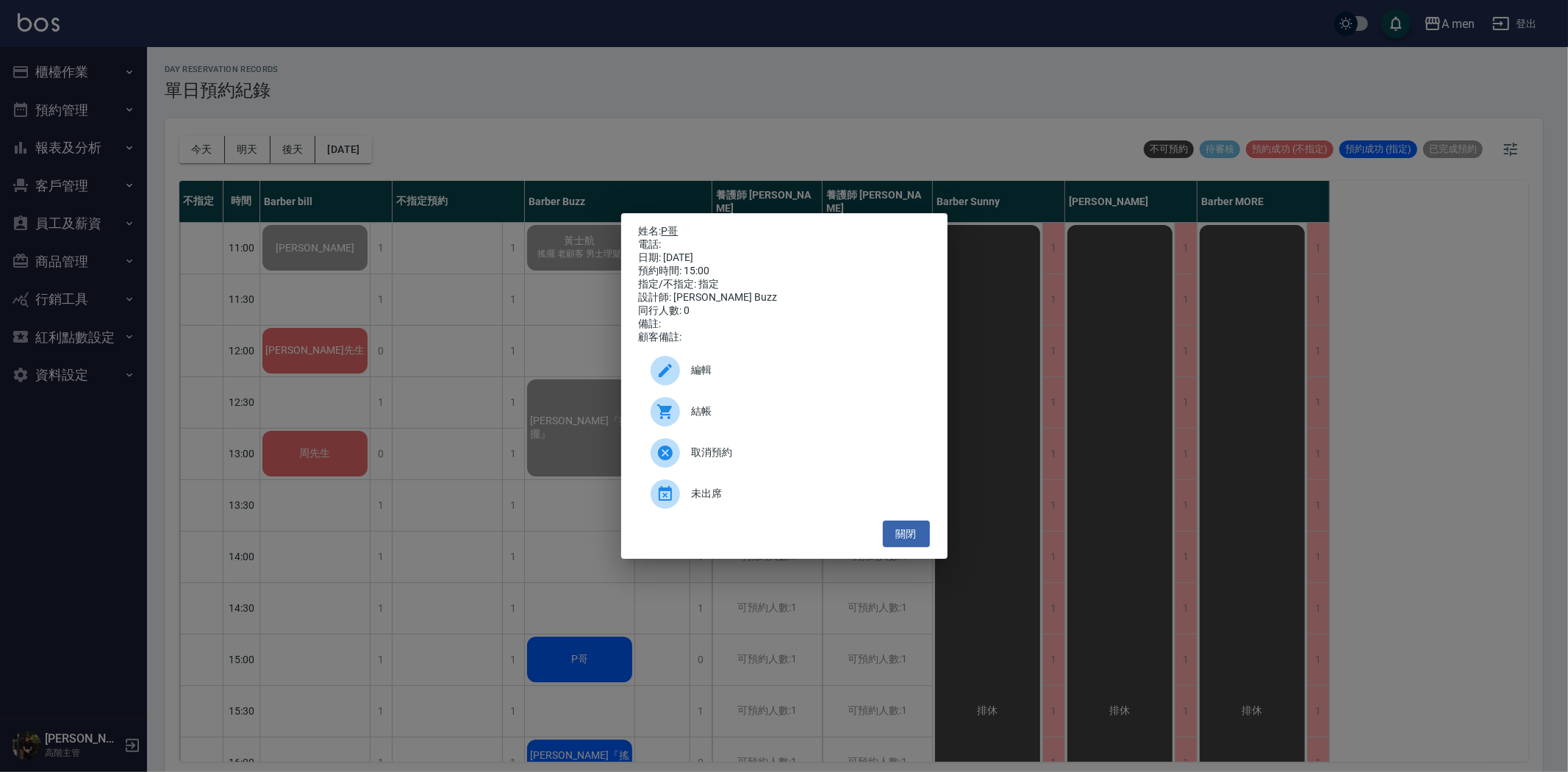
click at [673, 225] on link "P哥" at bounding box center [670, 231] width 17 height 12
click at [898, 538] on button "關閉" at bounding box center [906, 534] width 47 height 27
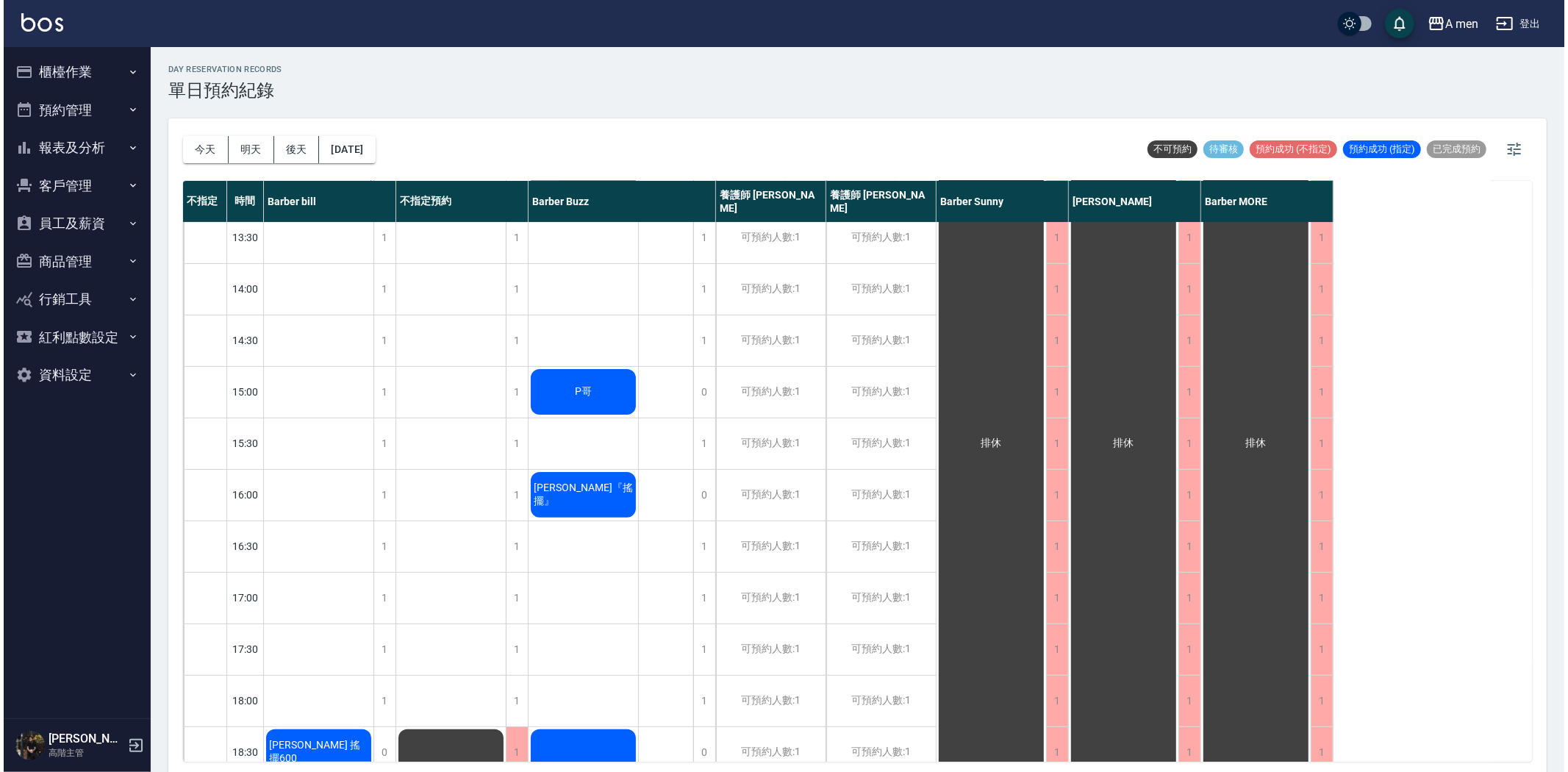
scroll to position [245, 0]
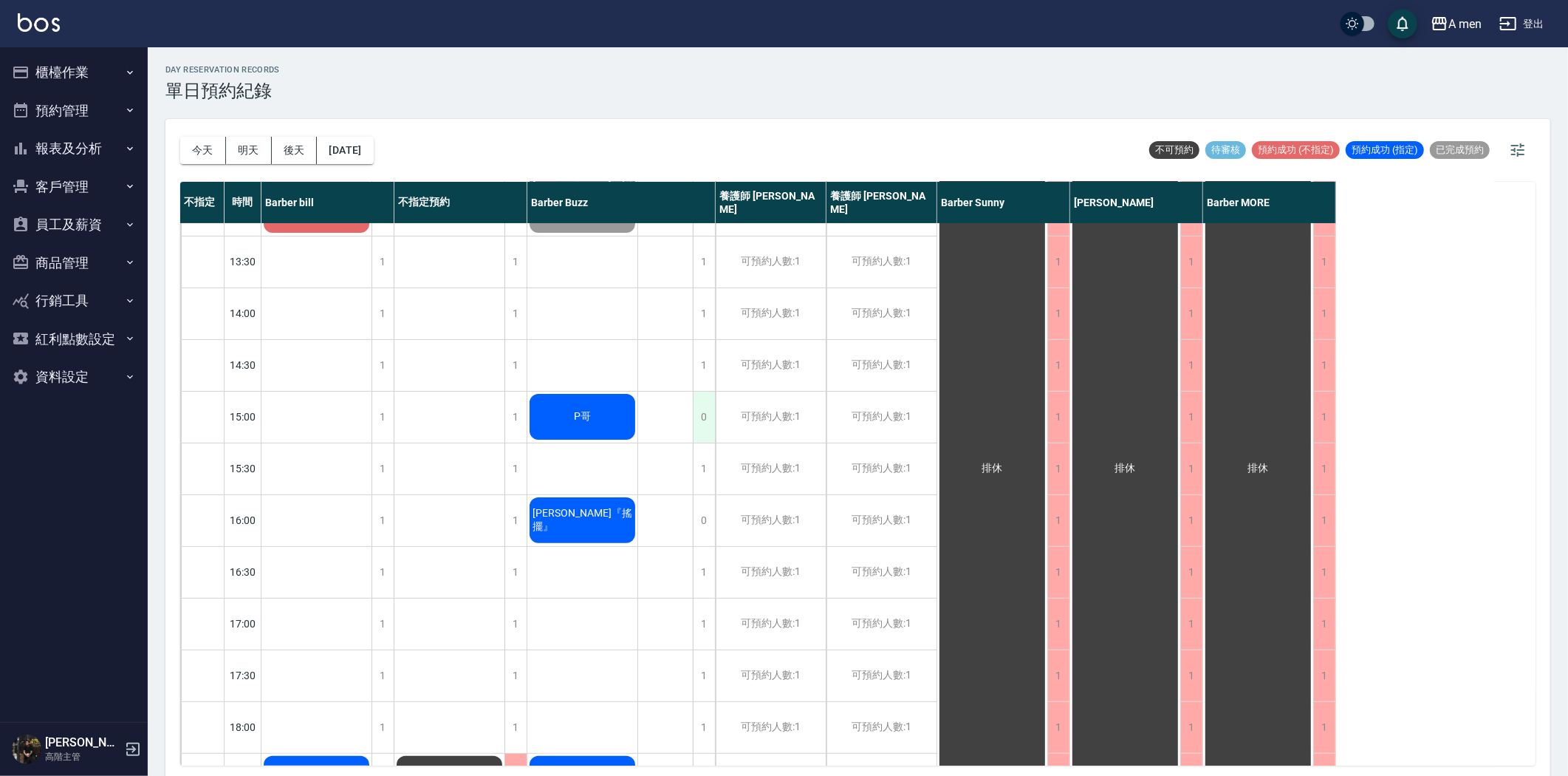
click at [703, 414] on div "0" at bounding box center [704, 417] width 22 height 51
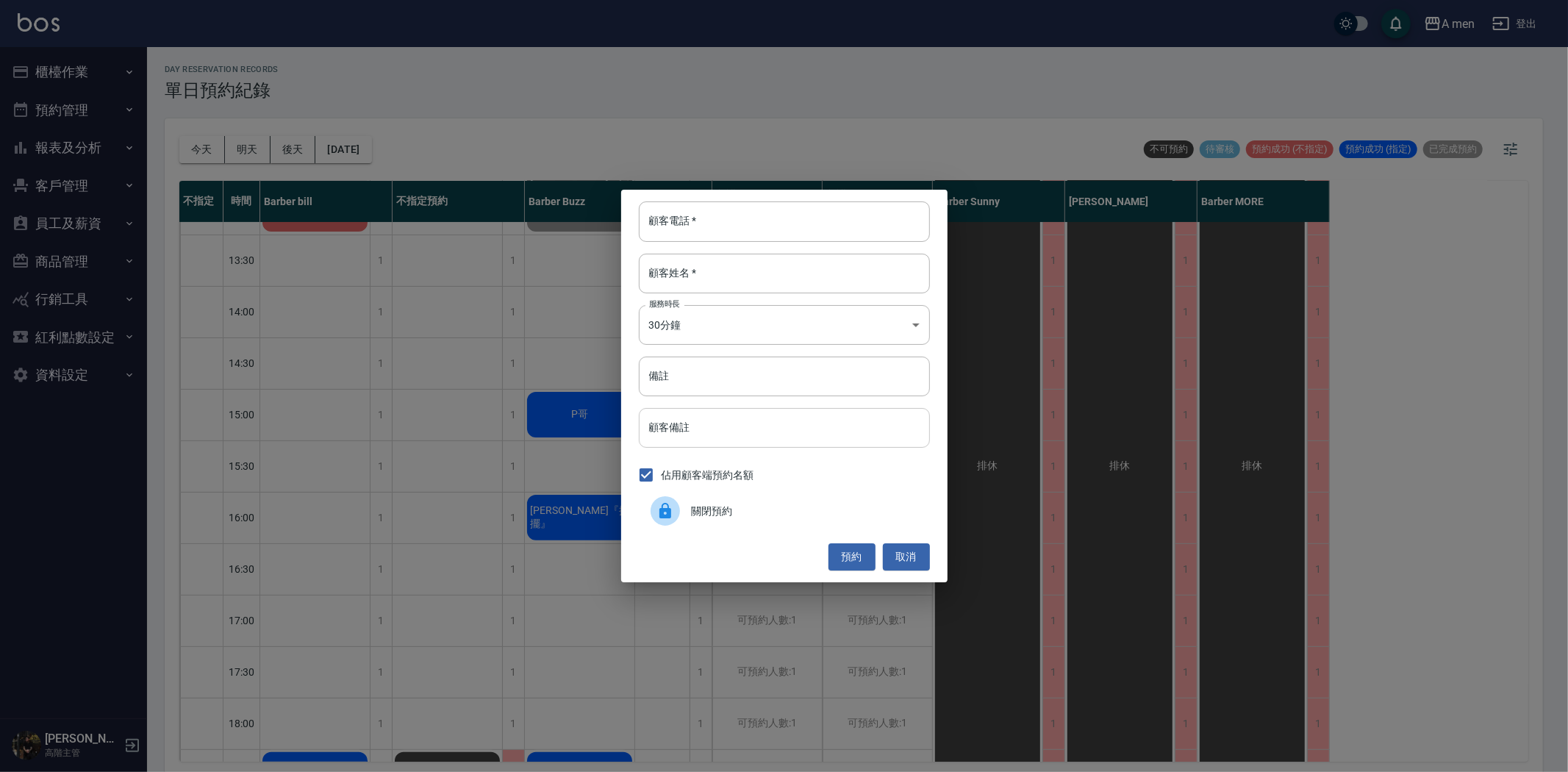
drag, startPoint x: 909, startPoint y: 551, endPoint x: 667, endPoint y: 438, distance: 267.1
click at [909, 549] on button "取消" at bounding box center [906, 557] width 47 height 27
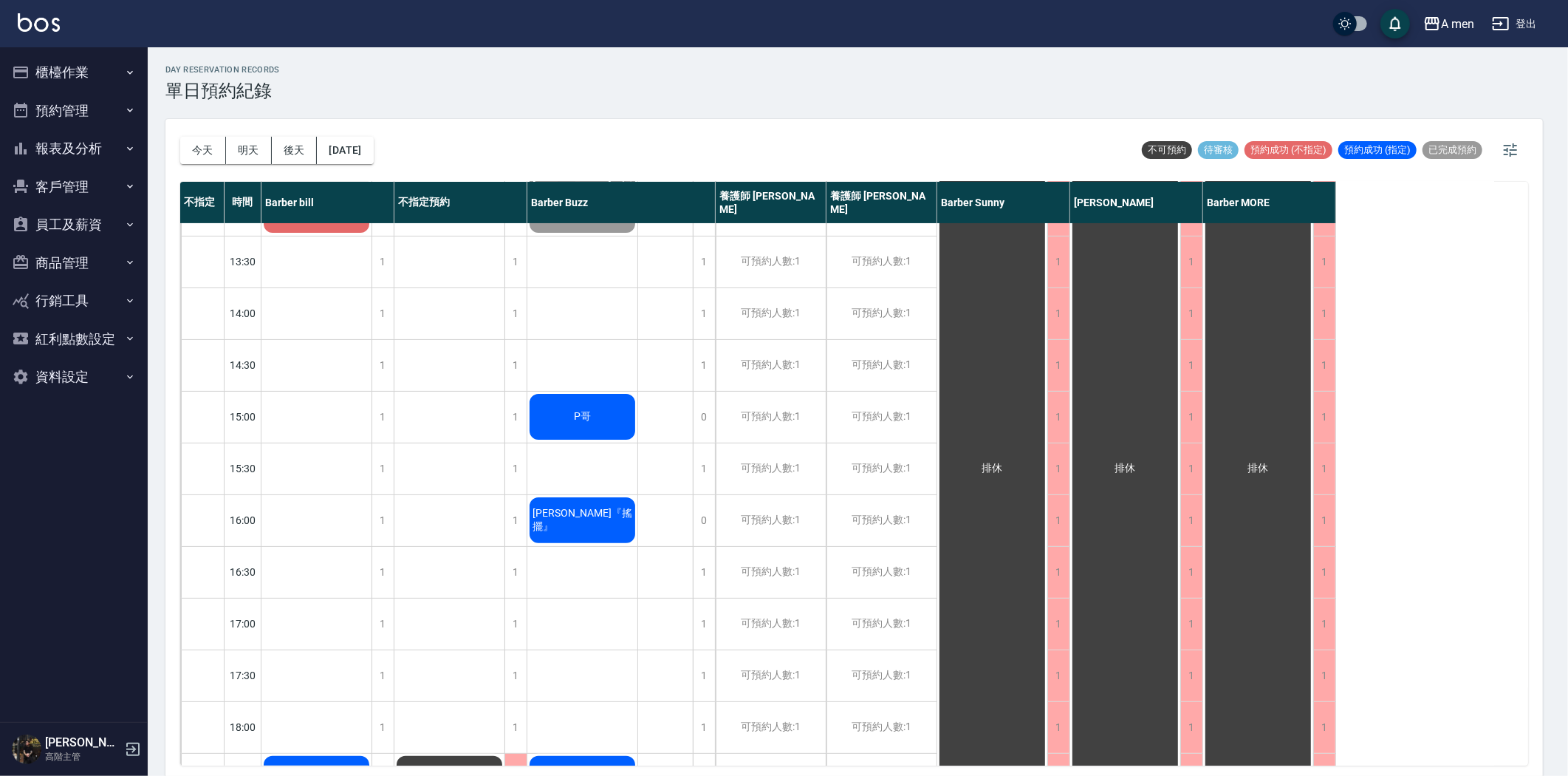
drag, startPoint x: 660, startPoint y: 436, endPoint x: 613, endPoint y: 434, distance: 47.0
click at [654, 436] on div "排休" at bounding box center [666, 623] width 55 height 1293
click at [371, 28] on div "P哥" at bounding box center [316, 3] width 110 height 50
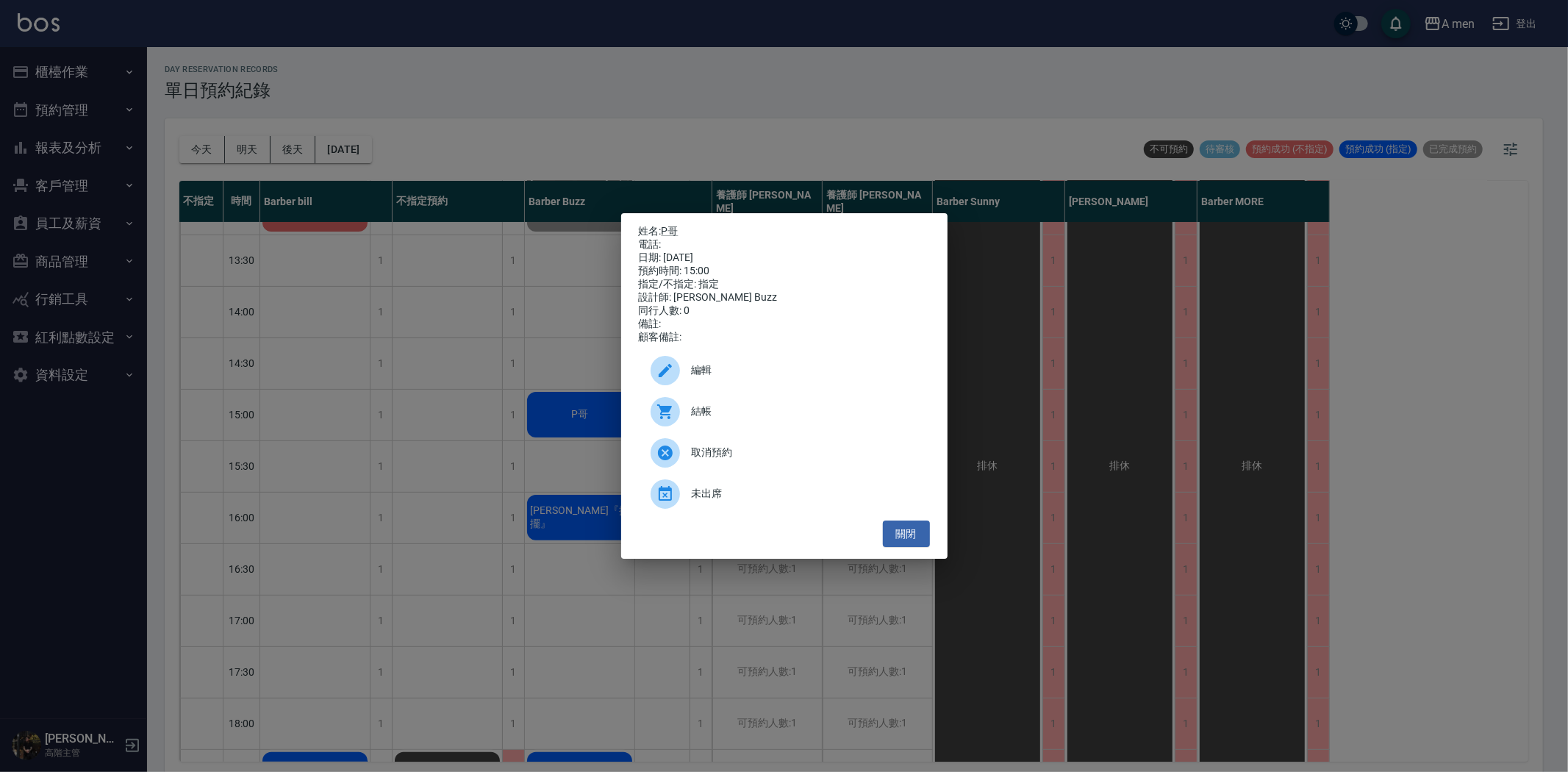
click at [719, 378] on span "編輯" at bounding box center [805, 370] width 227 height 15
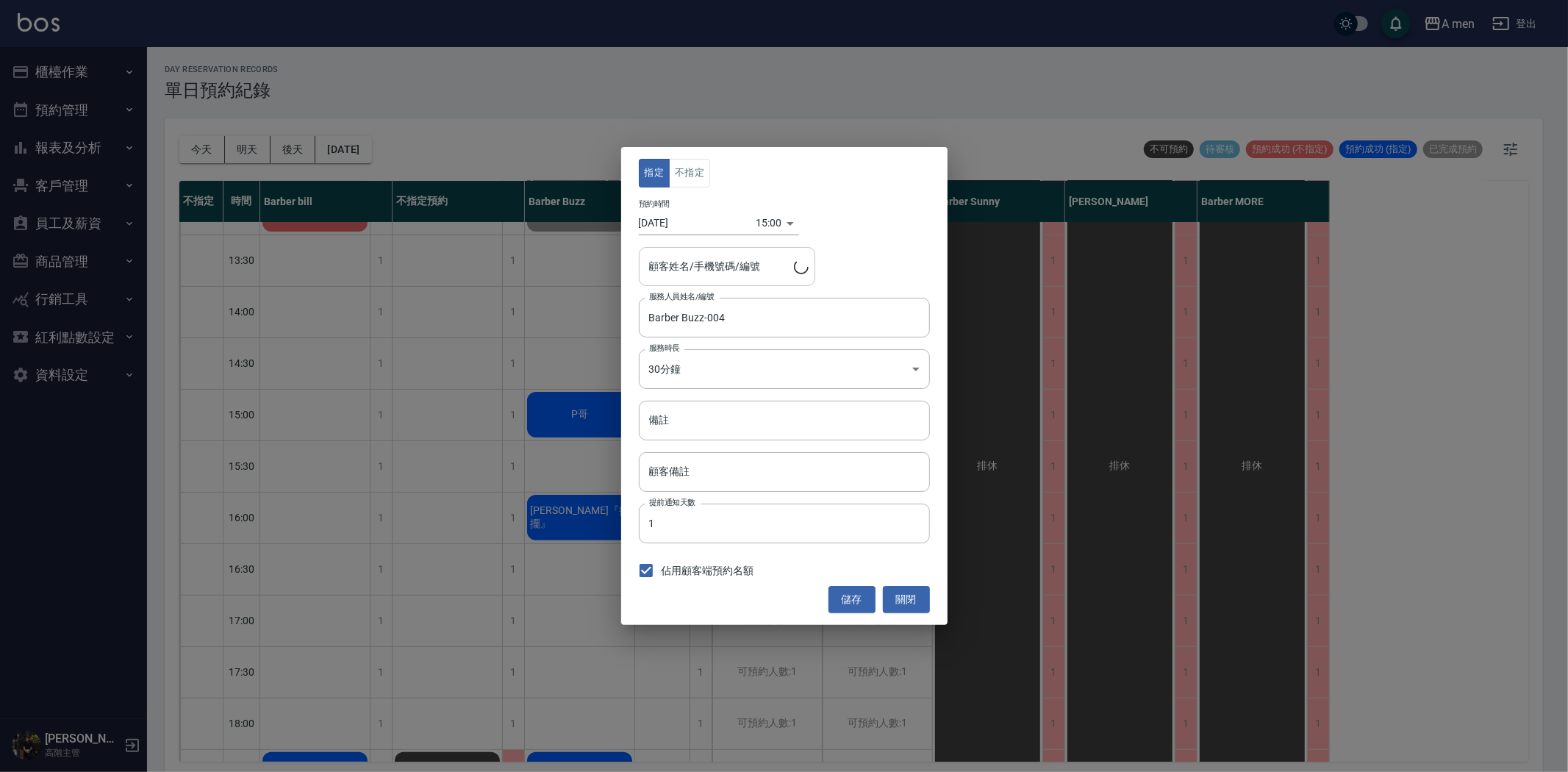
type input "P哥/"
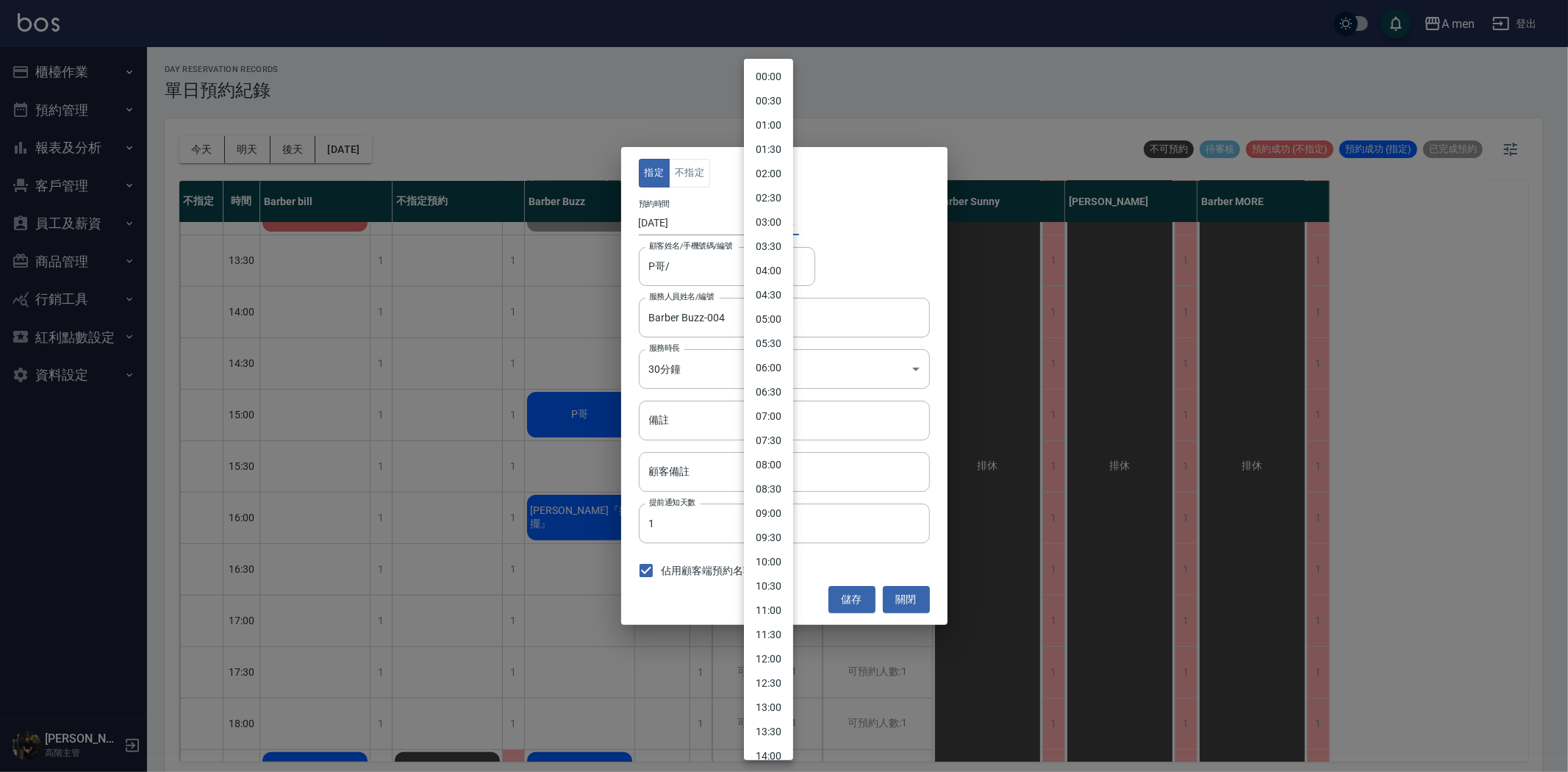
click at [772, 224] on body "A men 登出 櫃檯作業 打帳單 帳單列表 營業儀表板 現金收支登錄 高階收支登錄 材料自購登錄 每日結帳 排班表 現場電腦打卡 掃碼打卡 預約管理 預約管…" at bounding box center [784, 388] width 1568 height 776
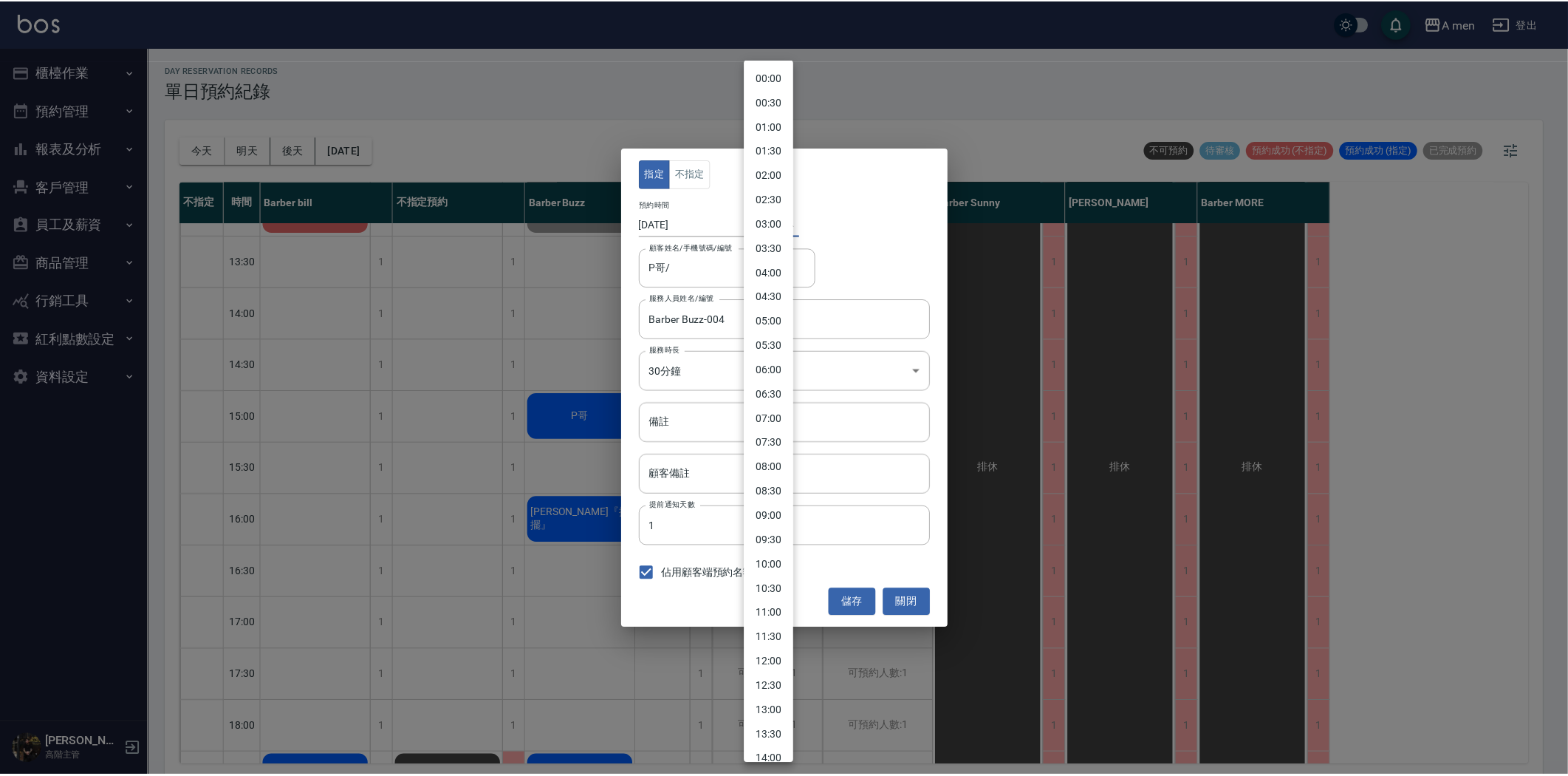
scroll to position [396, 0]
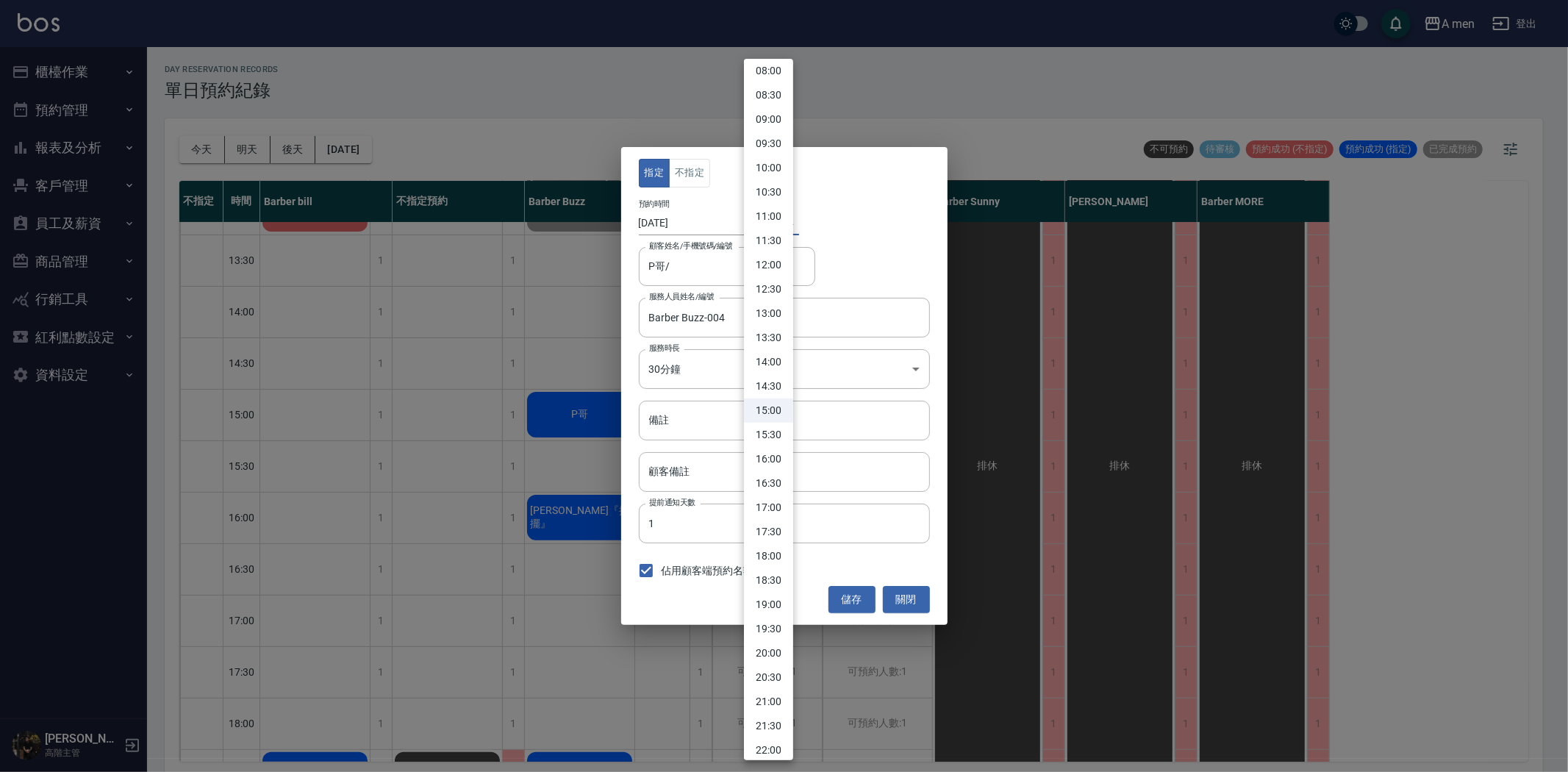
click at [772, 386] on li "14:30" at bounding box center [769, 386] width 50 height 24
type input "1754893800000"
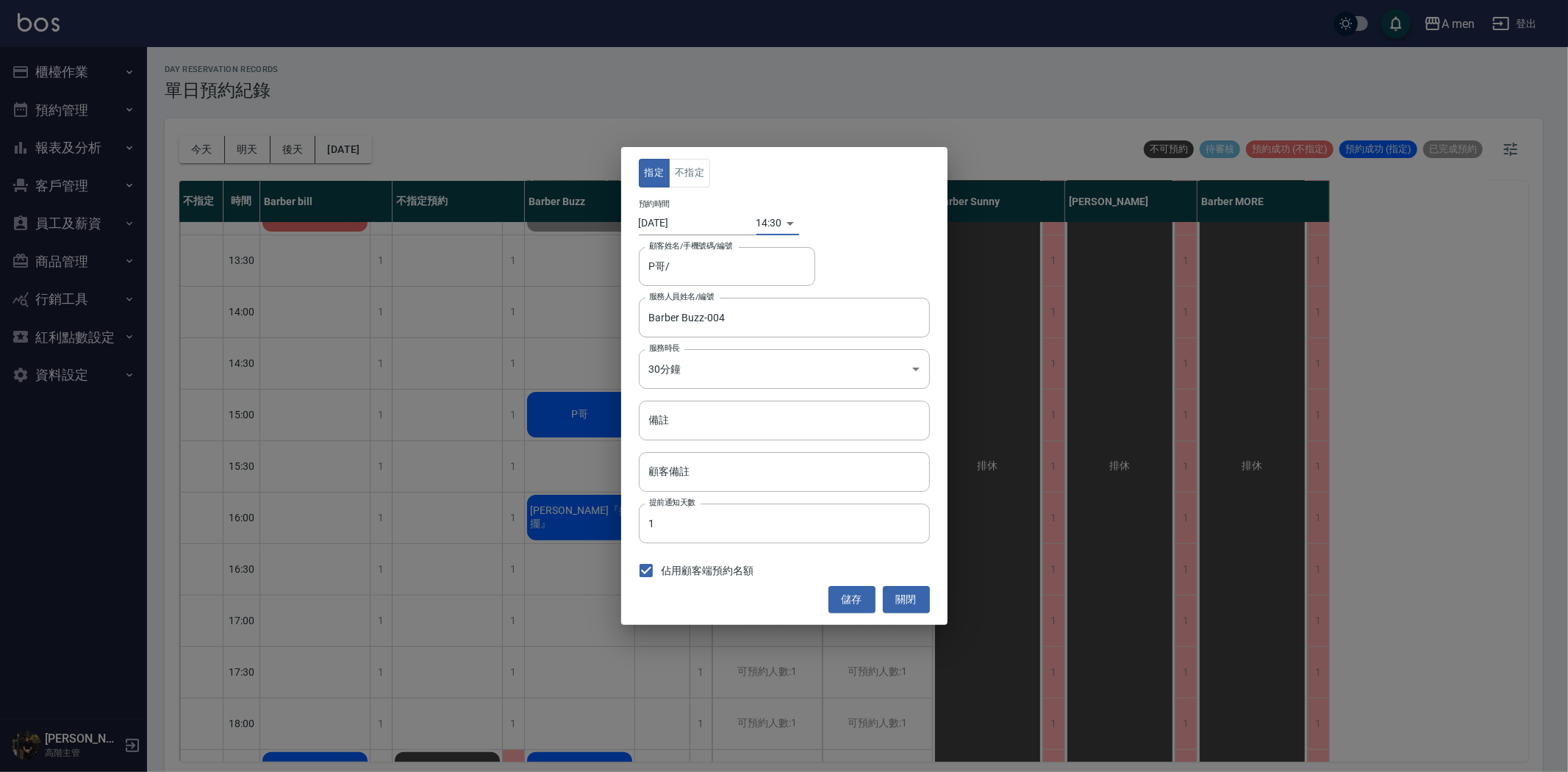
click at [841, 601] on button "儲存" at bounding box center [852, 599] width 47 height 27
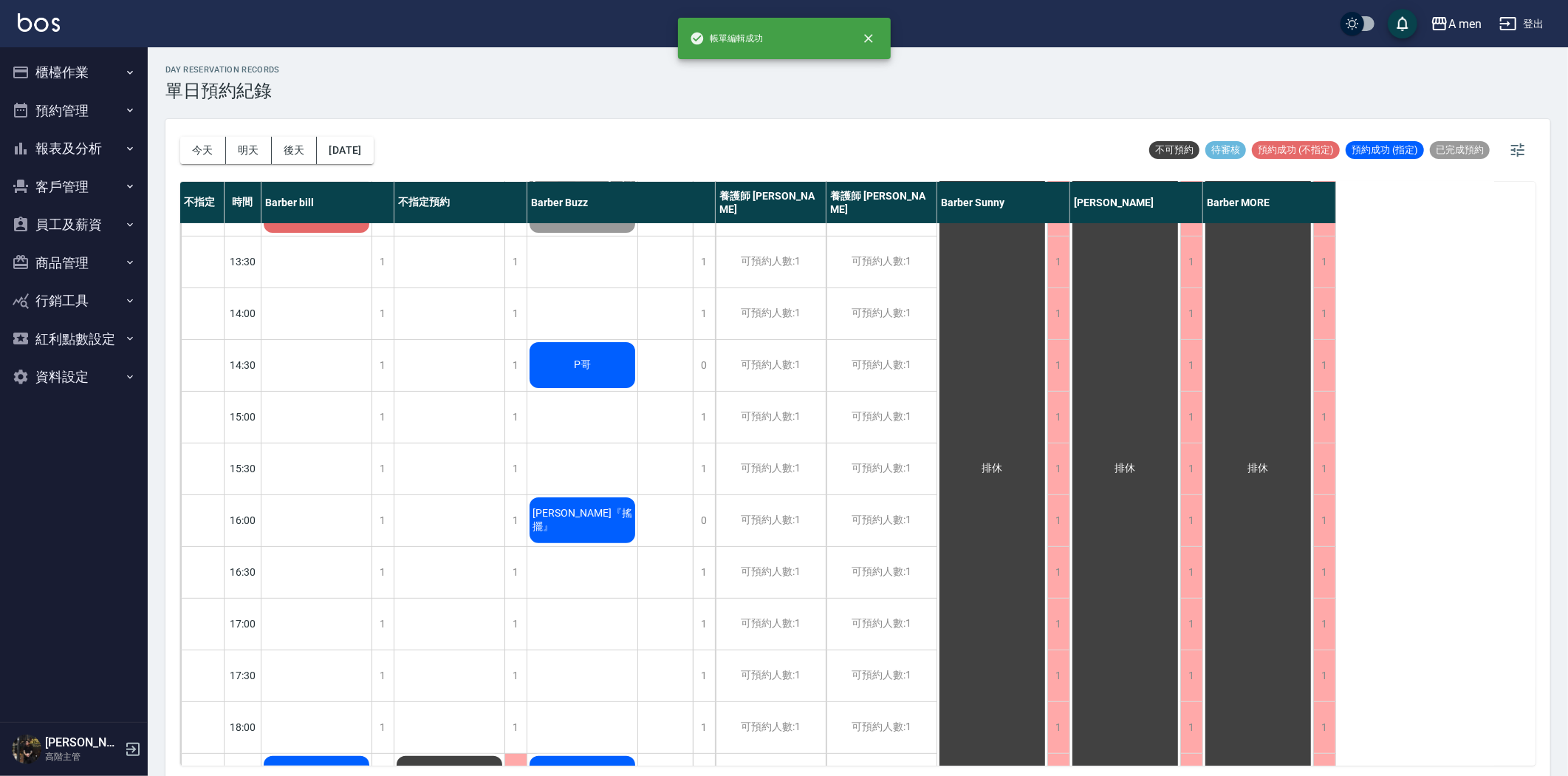
click at [371, 28] on div "P哥" at bounding box center [316, 3] width 110 height 50
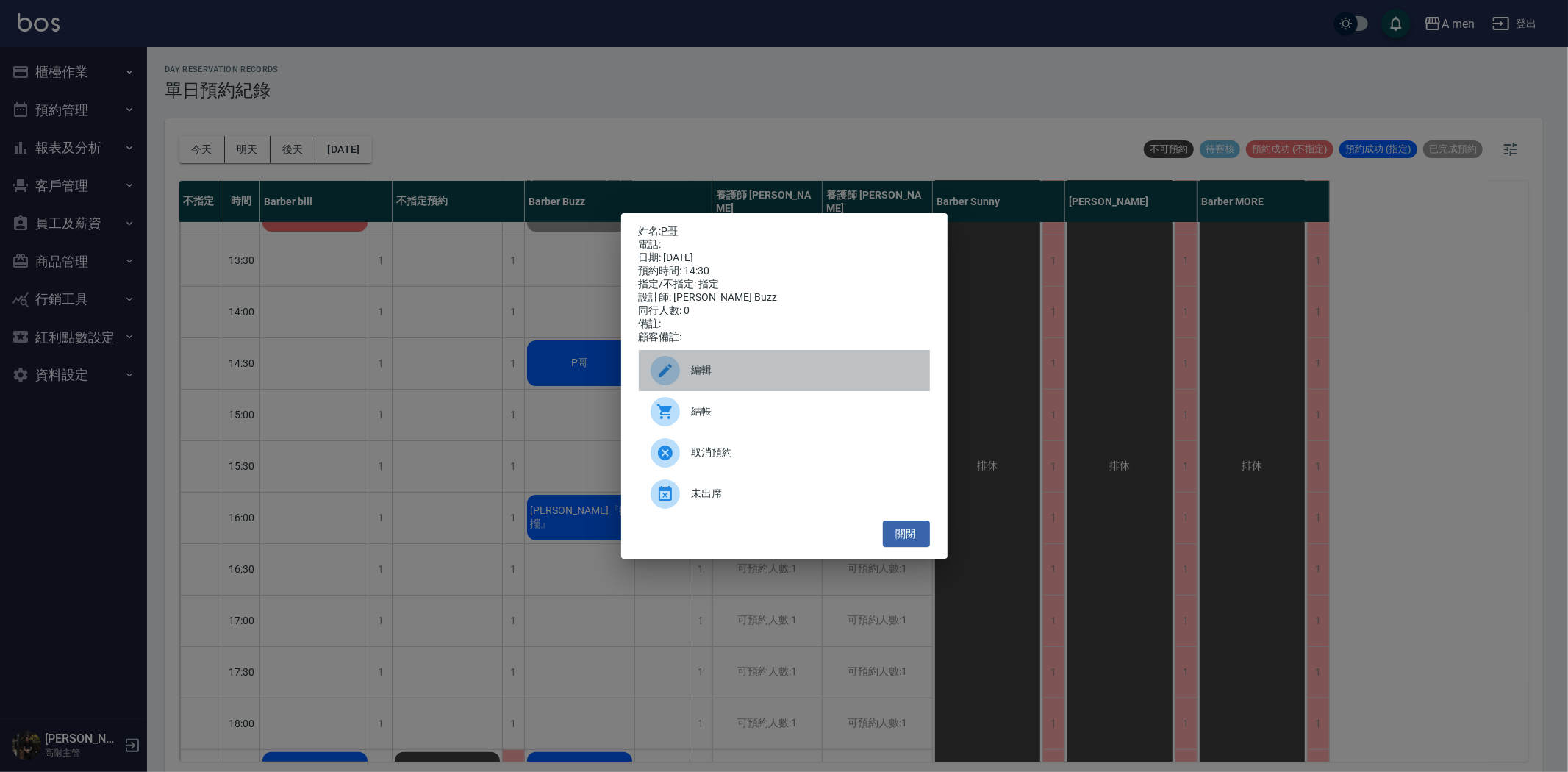
click at [725, 378] on span "編輯" at bounding box center [805, 370] width 227 height 15
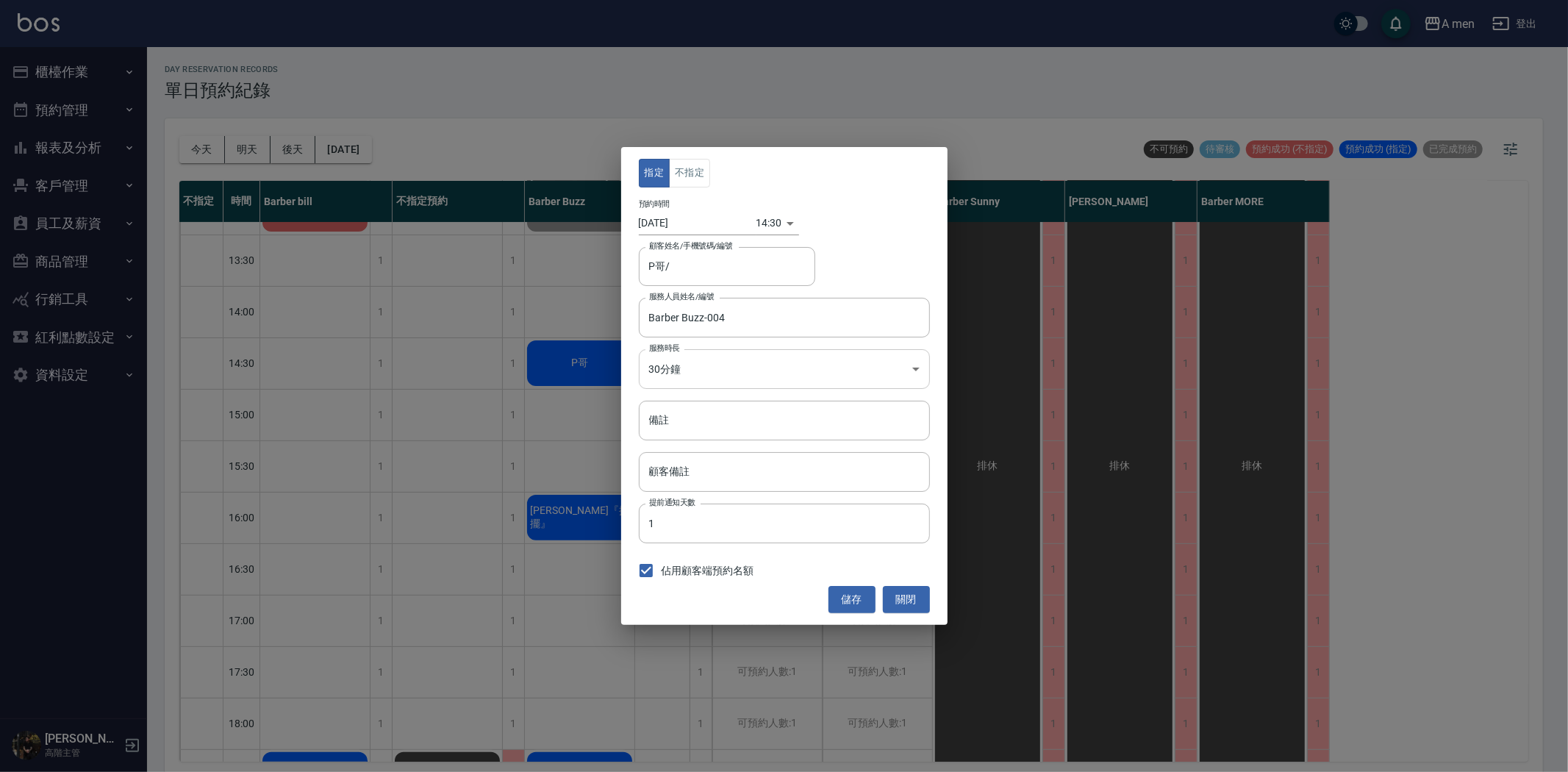
click at [728, 377] on body "A men 登出 櫃檯作業 打帳單 帳單列表 營業儀表板 現金收支登錄 高階收支登錄 材料自購登錄 每日結帳 排班表 現場電腦打卡 掃碼打卡 預約管理 預約管…" at bounding box center [784, 388] width 1568 height 776
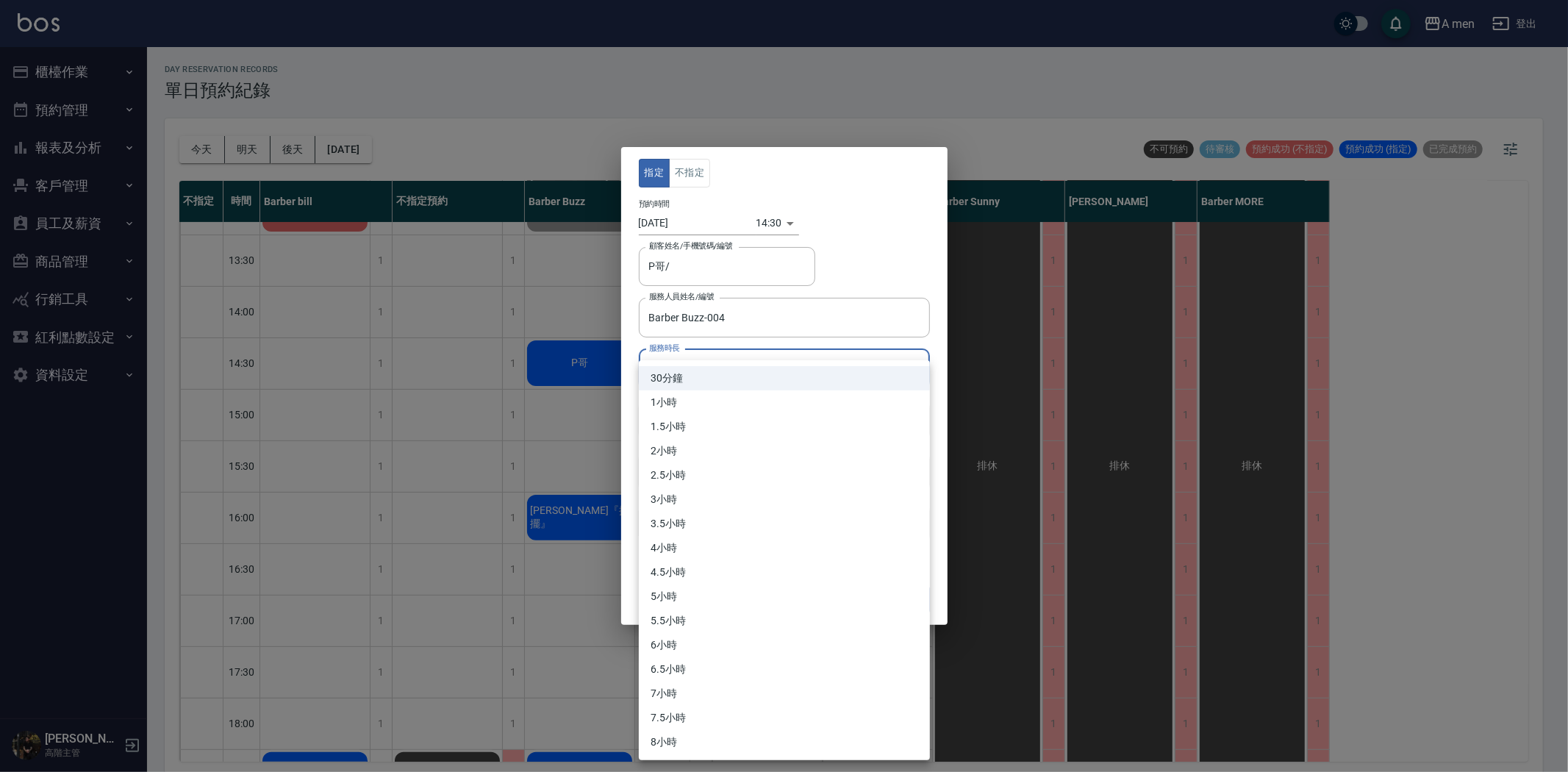
click at [687, 406] on li "1小時" at bounding box center [784, 403] width 291 height 24
type input "2"
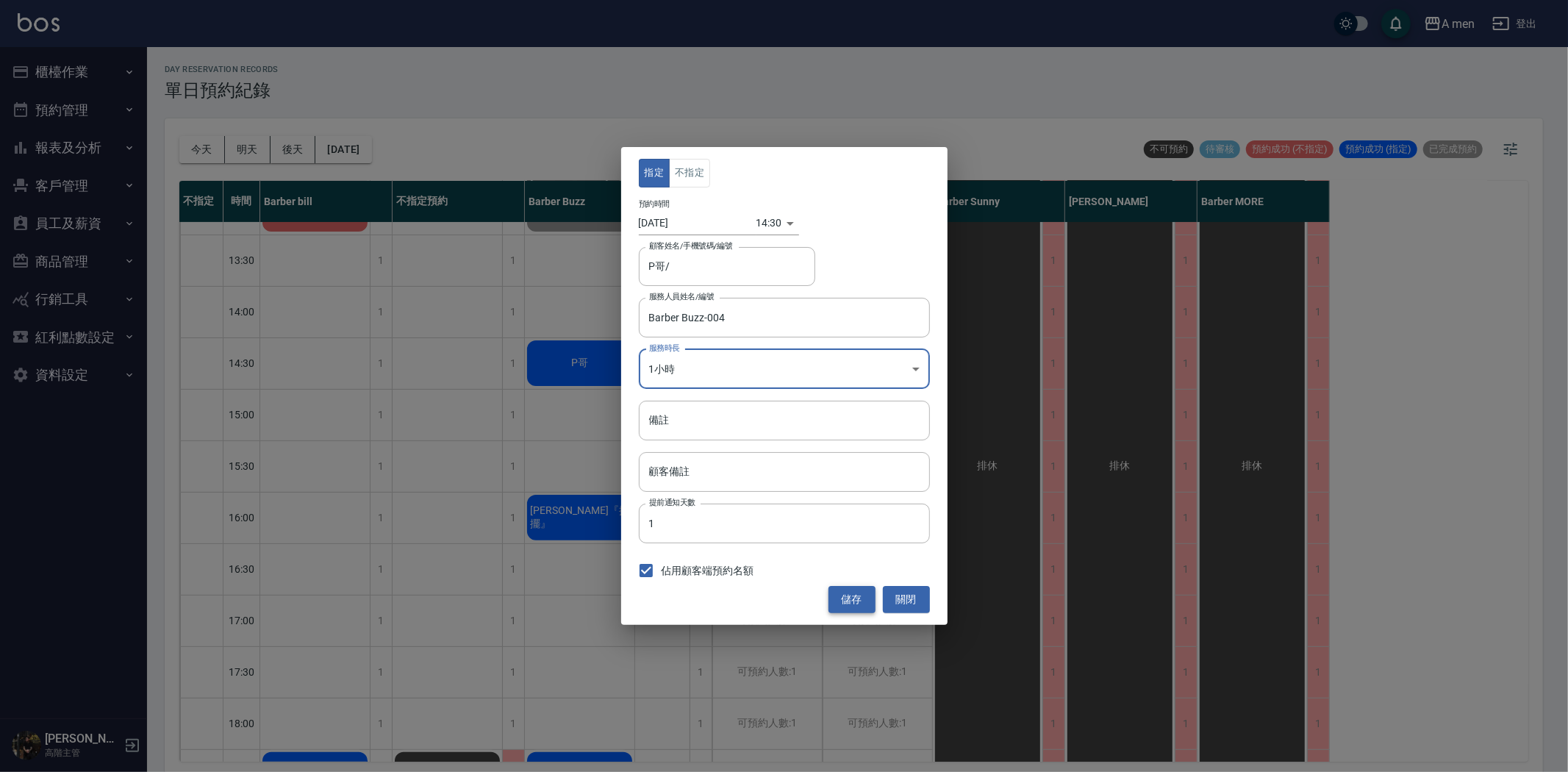
click at [849, 591] on button "儲存" at bounding box center [852, 599] width 47 height 27
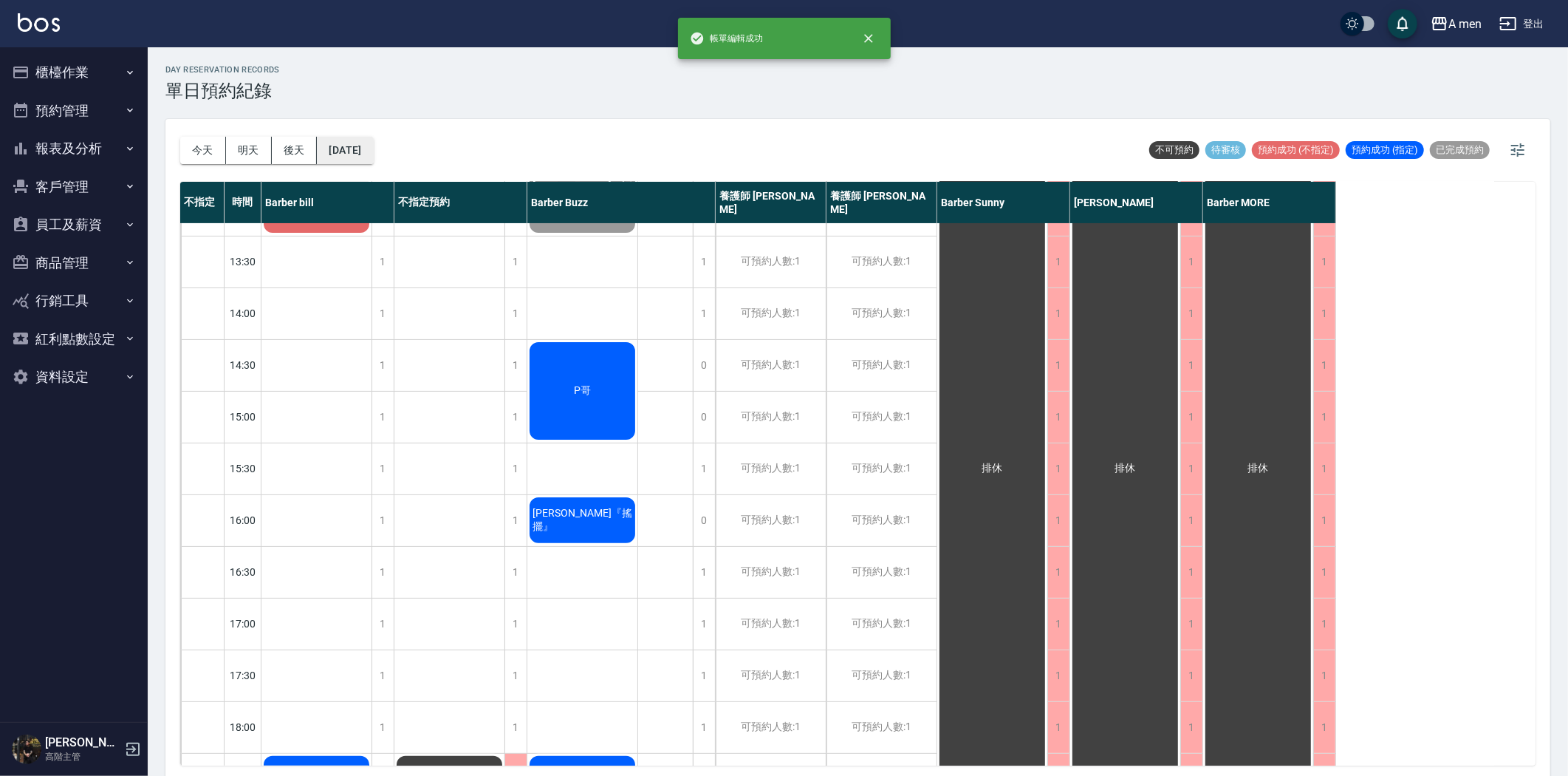
click at [361, 148] on button "[DATE]" at bounding box center [345, 150] width 56 height 27
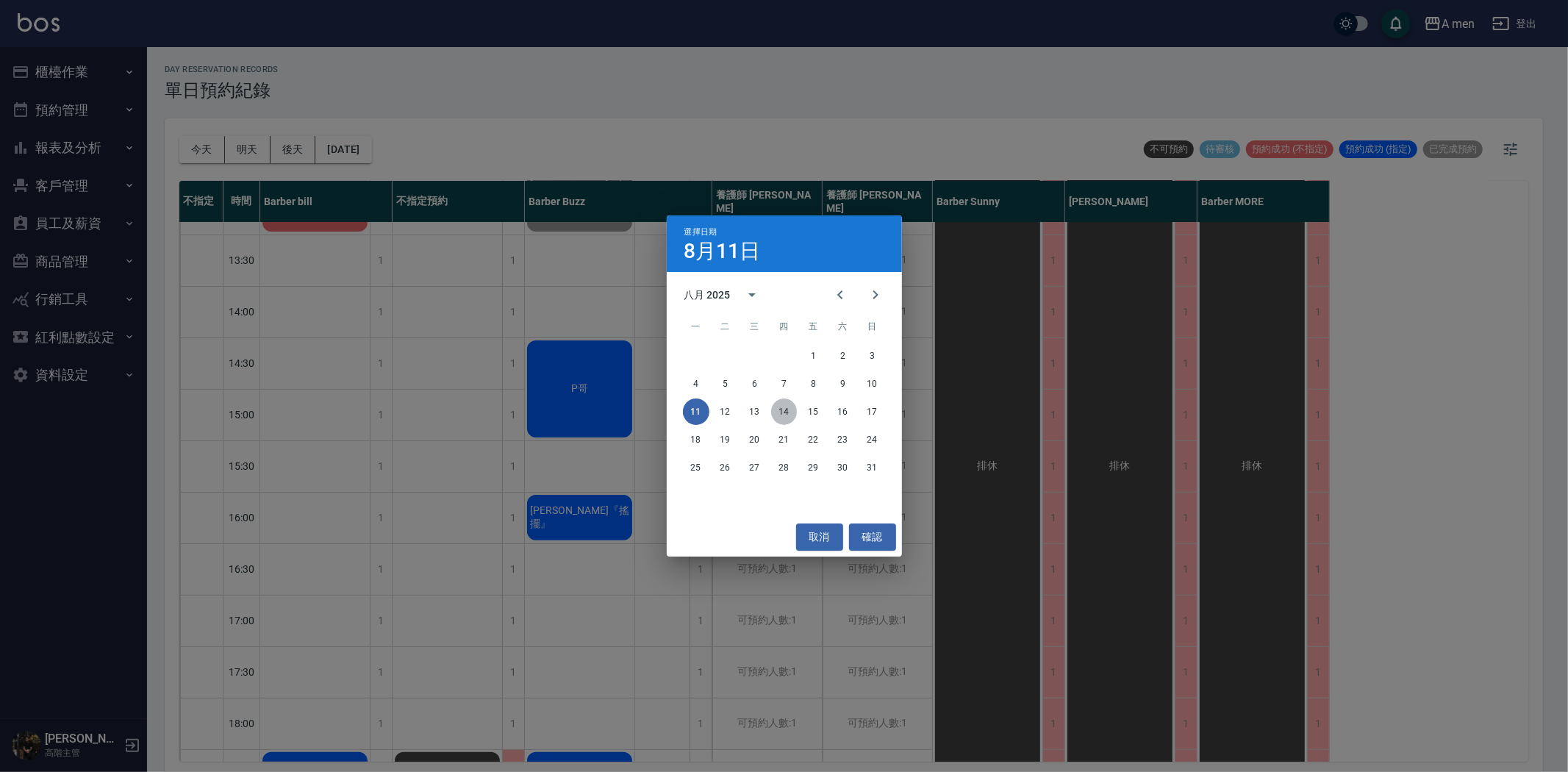
click at [777, 410] on button "14" at bounding box center [784, 411] width 27 height 27
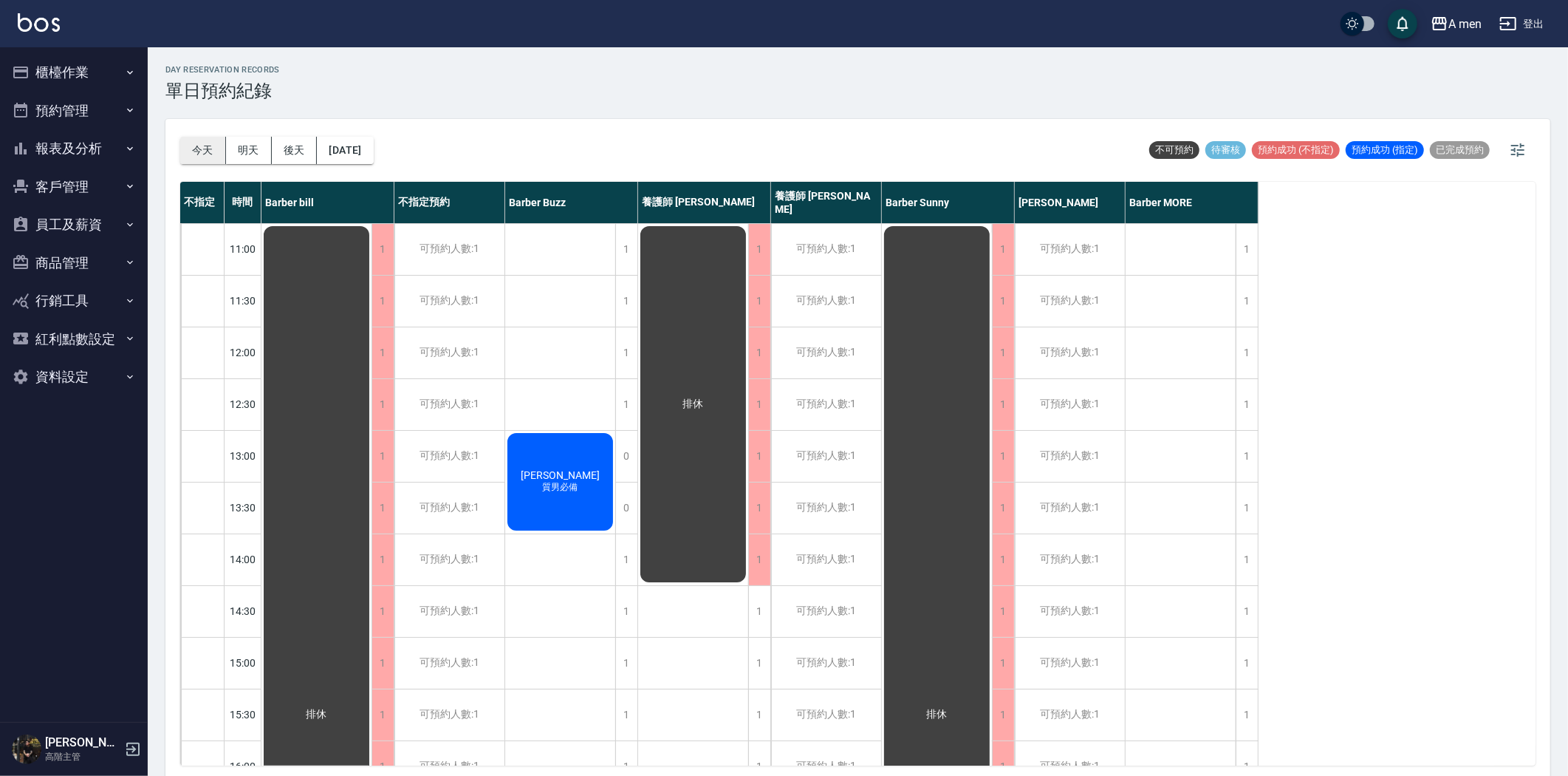
click at [196, 159] on button "今天" at bounding box center [203, 150] width 46 height 27
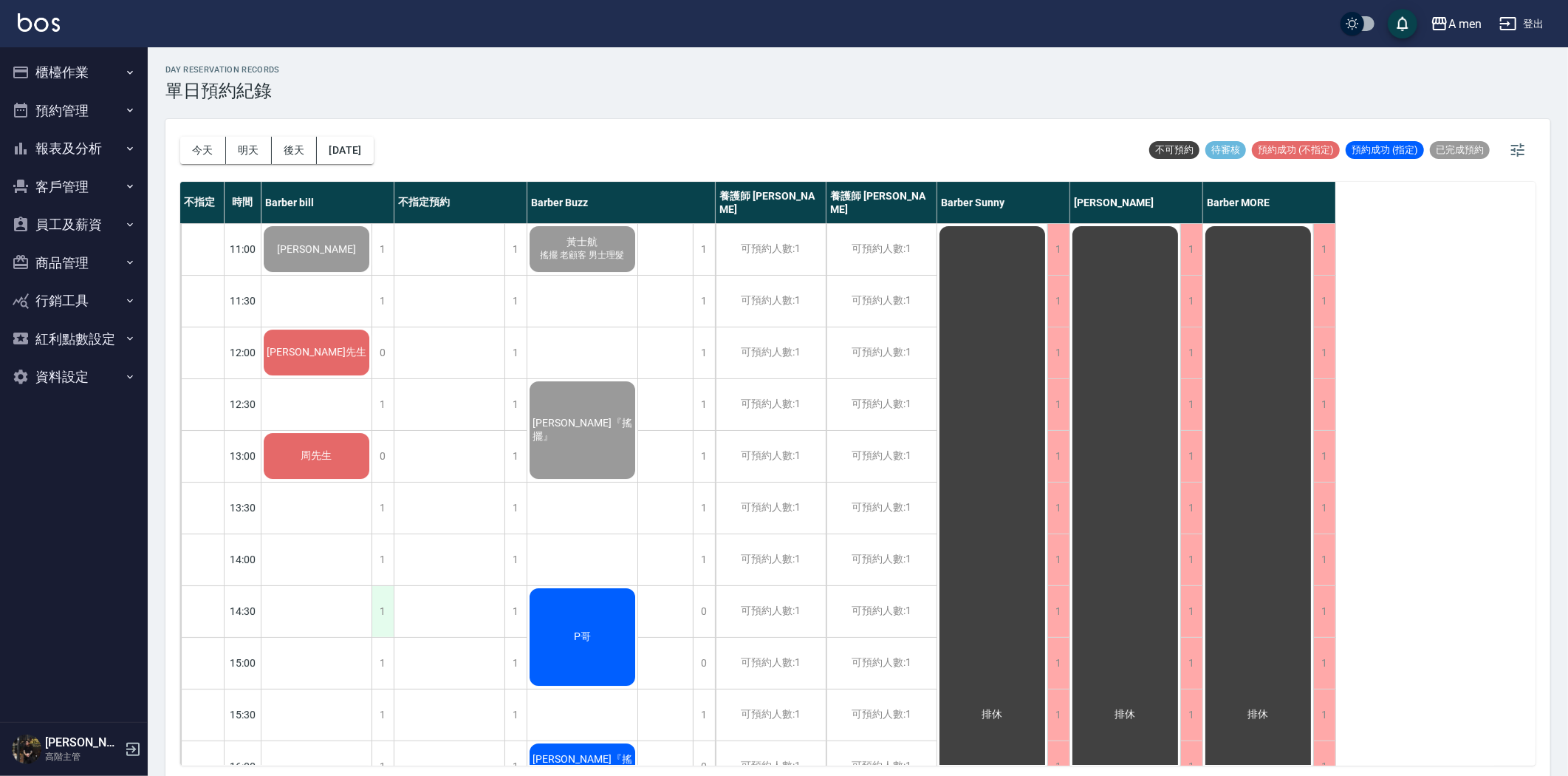
click at [378, 614] on div "1" at bounding box center [382, 611] width 22 height 51
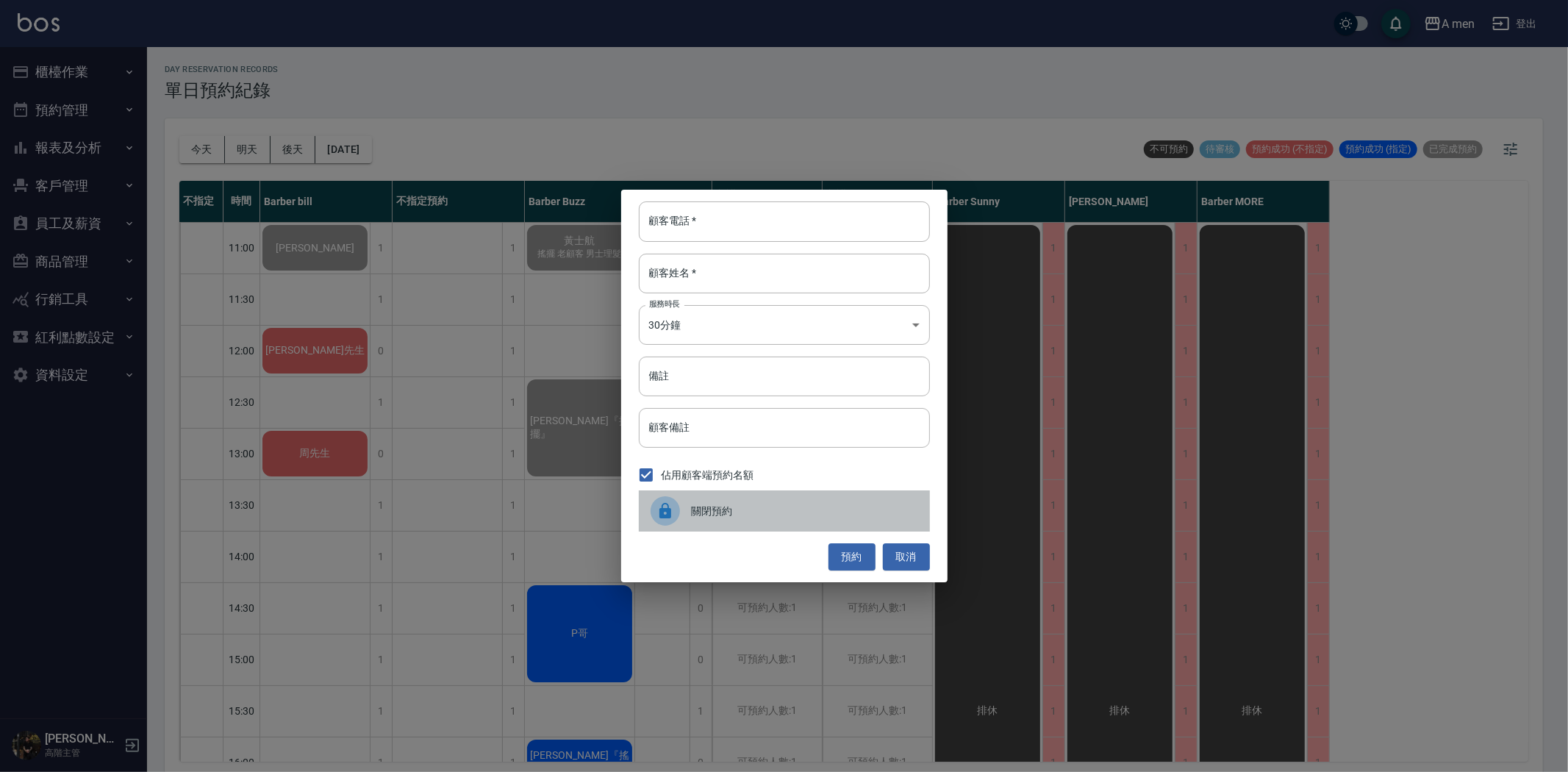
click at [713, 508] on span "關閉預約" at bounding box center [805, 511] width 227 height 15
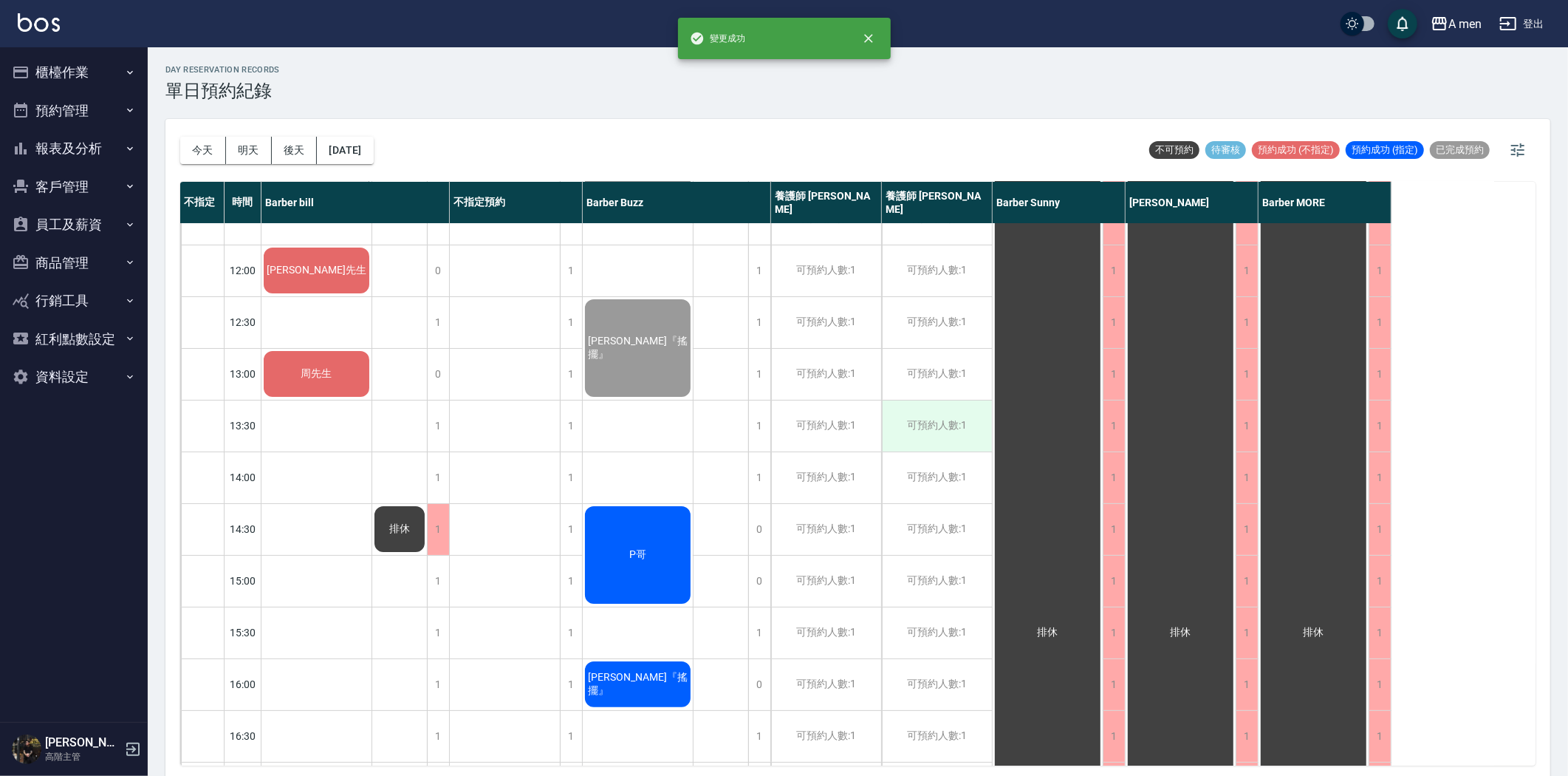
scroll to position [164, 0]
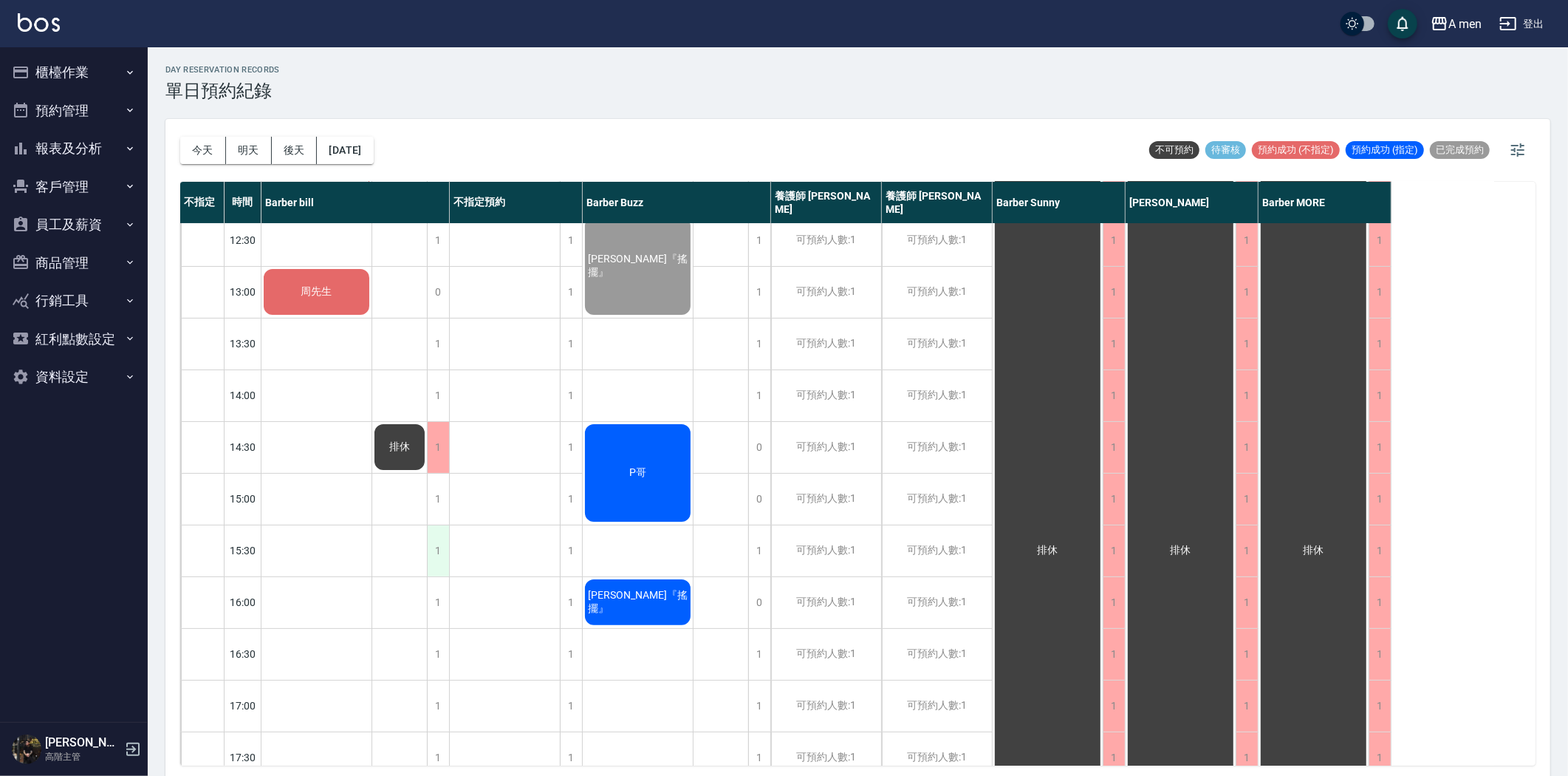
click at [437, 545] on div "1" at bounding box center [438, 550] width 22 height 51
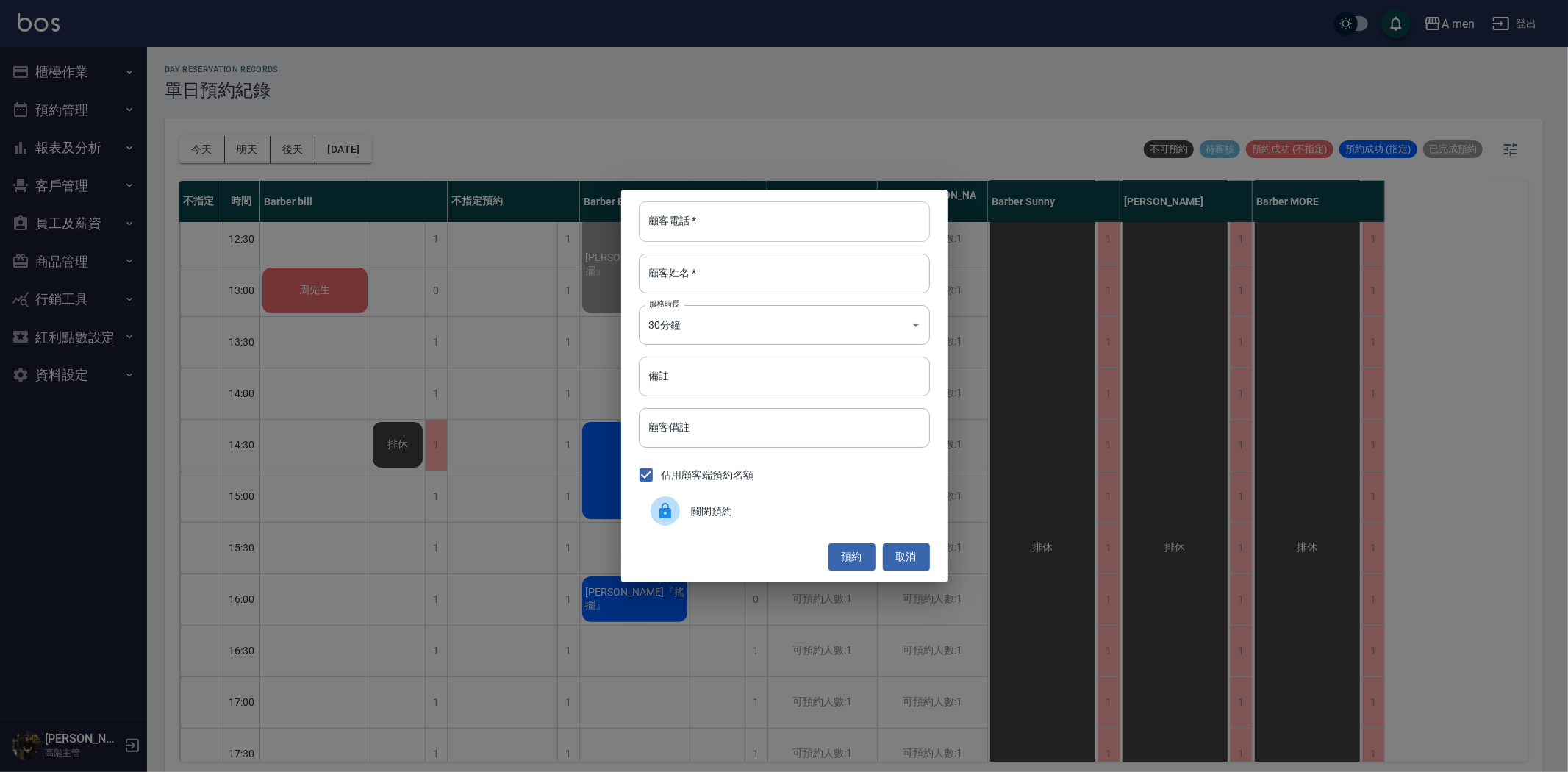
click at [793, 223] on input "顧客電話   *" at bounding box center [784, 221] width 291 height 39
type input "0915085575"
click at [788, 273] on input "顧客姓名   *" at bounding box center [784, 274] width 291 height 39
type input "j"
type input "王先生"
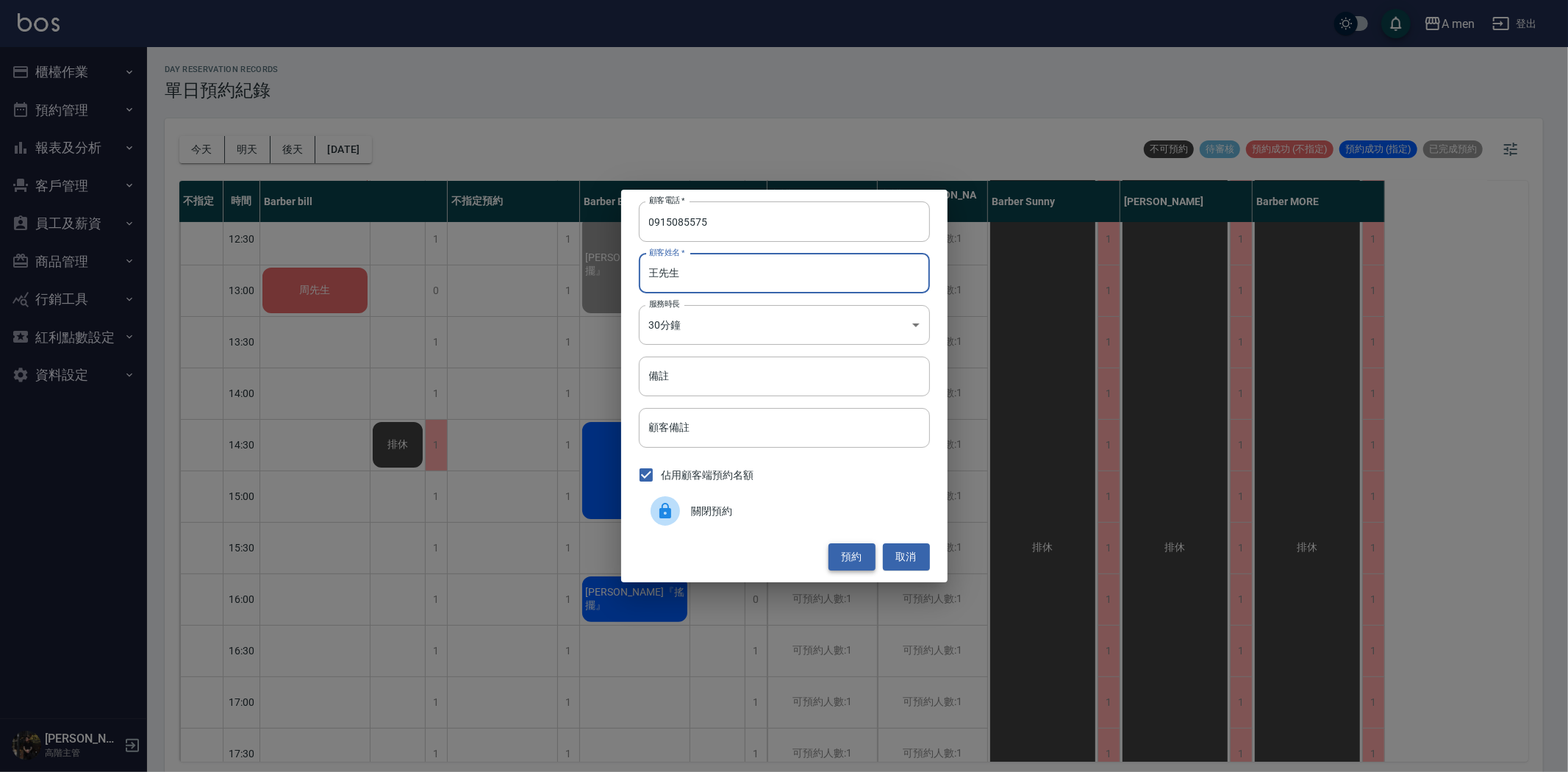
click at [869, 556] on button "預約" at bounding box center [852, 557] width 47 height 27
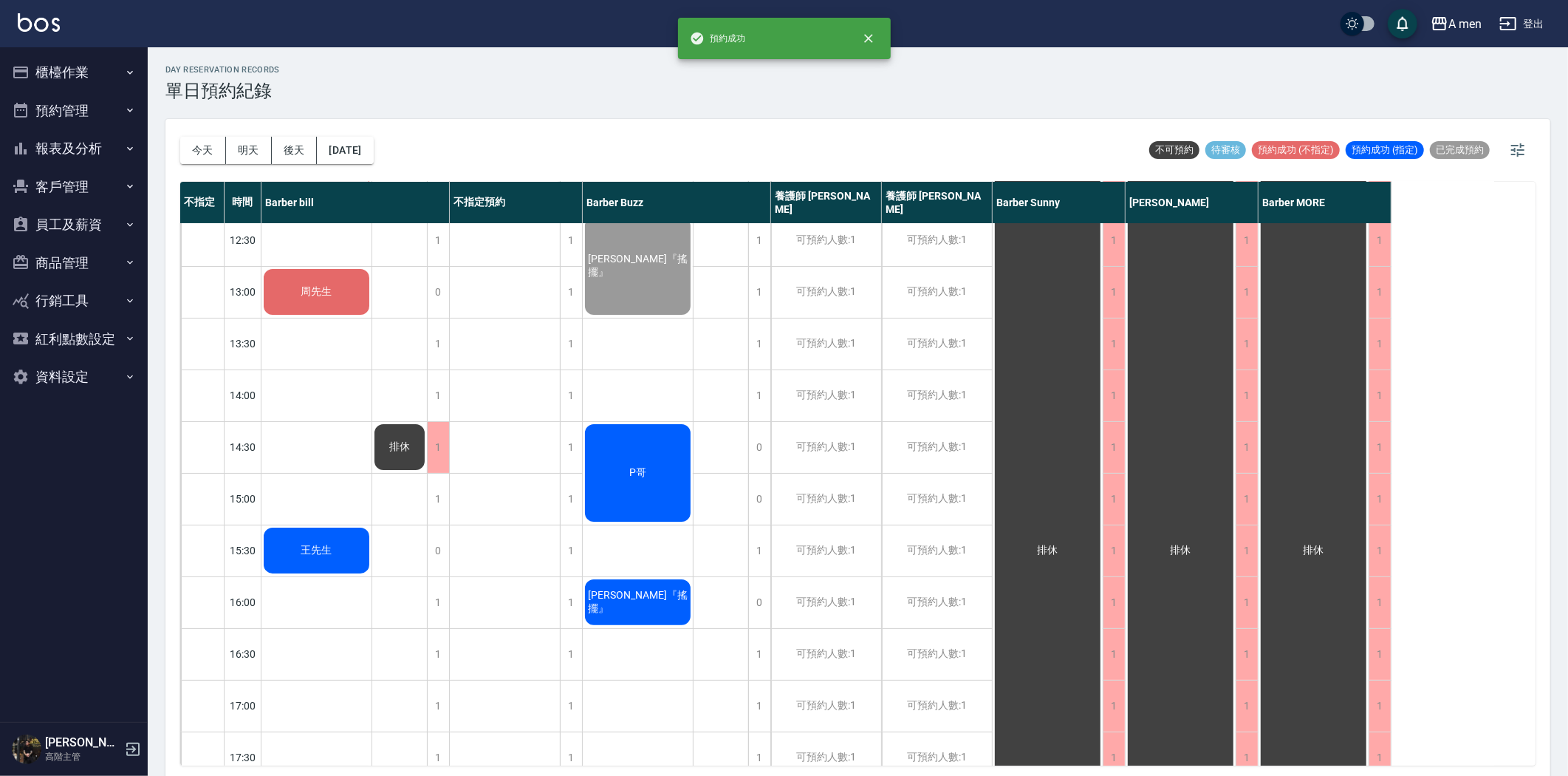
click at [351, 110] on div "王先生" at bounding box center [316, 85] width 110 height 50
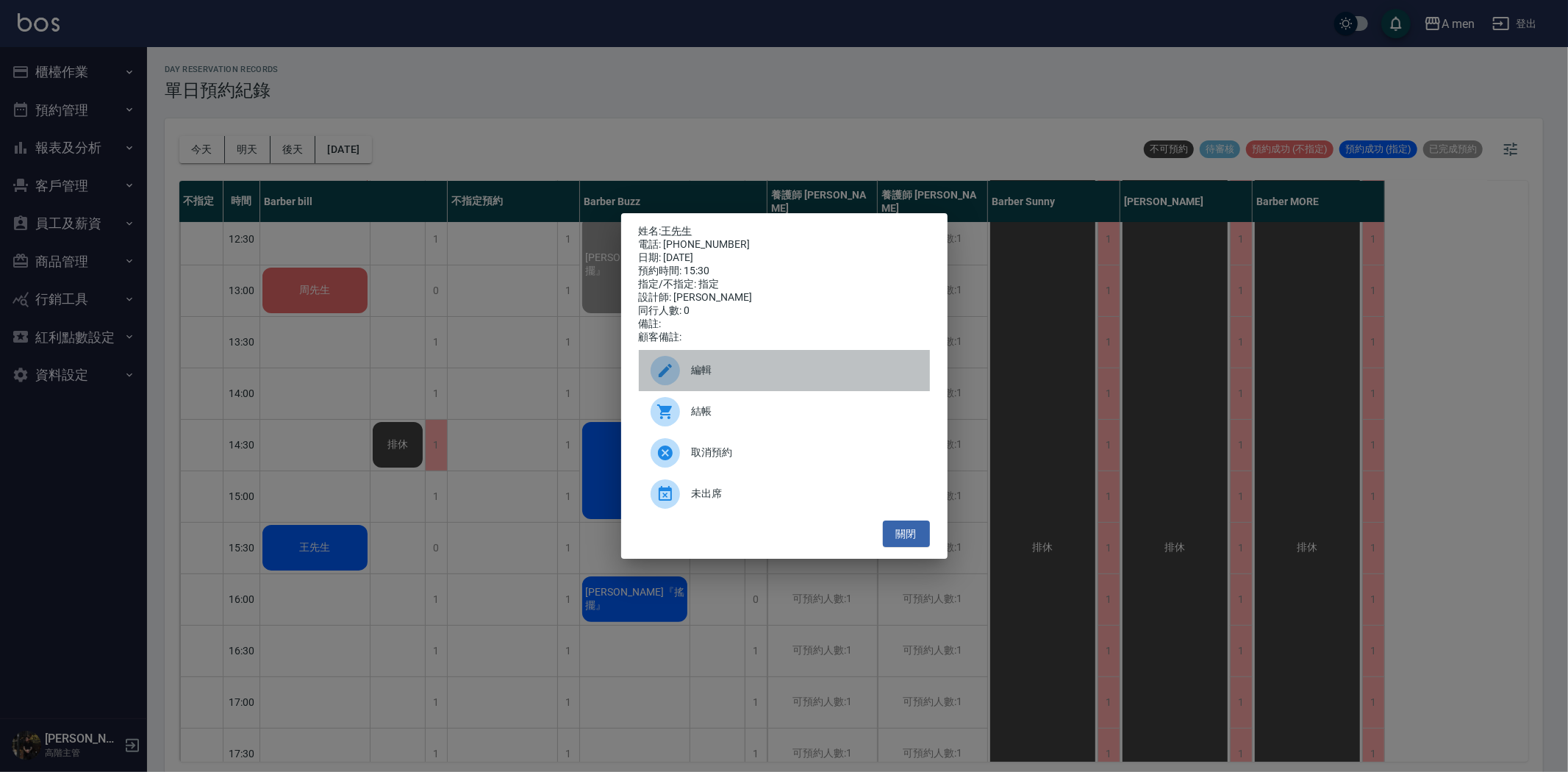
click at [707, 378] on span "編輯" at bounding box center [805, 370] width 227 height 15
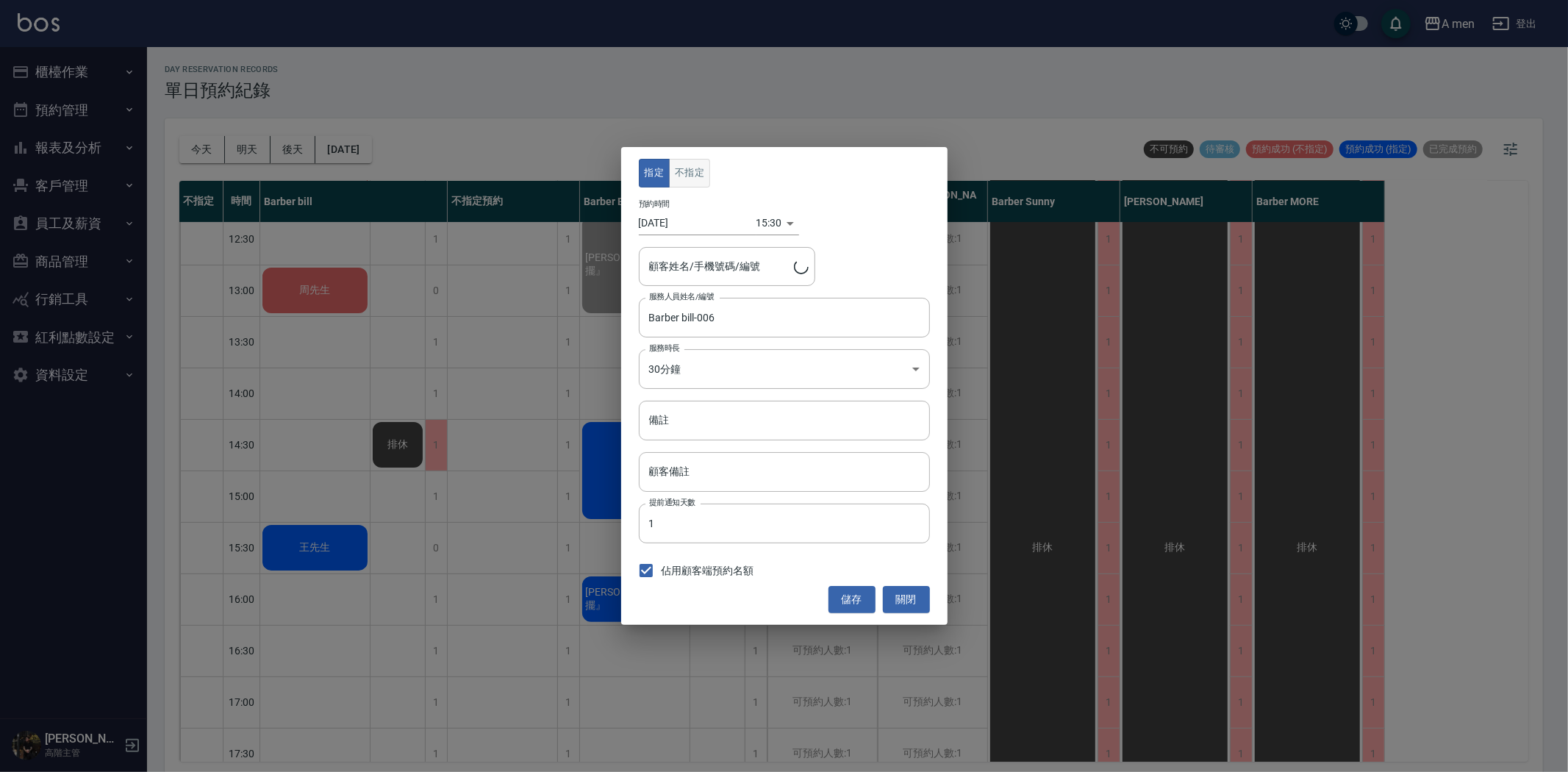
type input "王先生/0915085575"
click at [703, 162] on button "不指定" at bounding box center [689, 174] width 41 height 29
click at [841, 600] on button "儲存" at bounding box center [852, 599] width 47 height 27
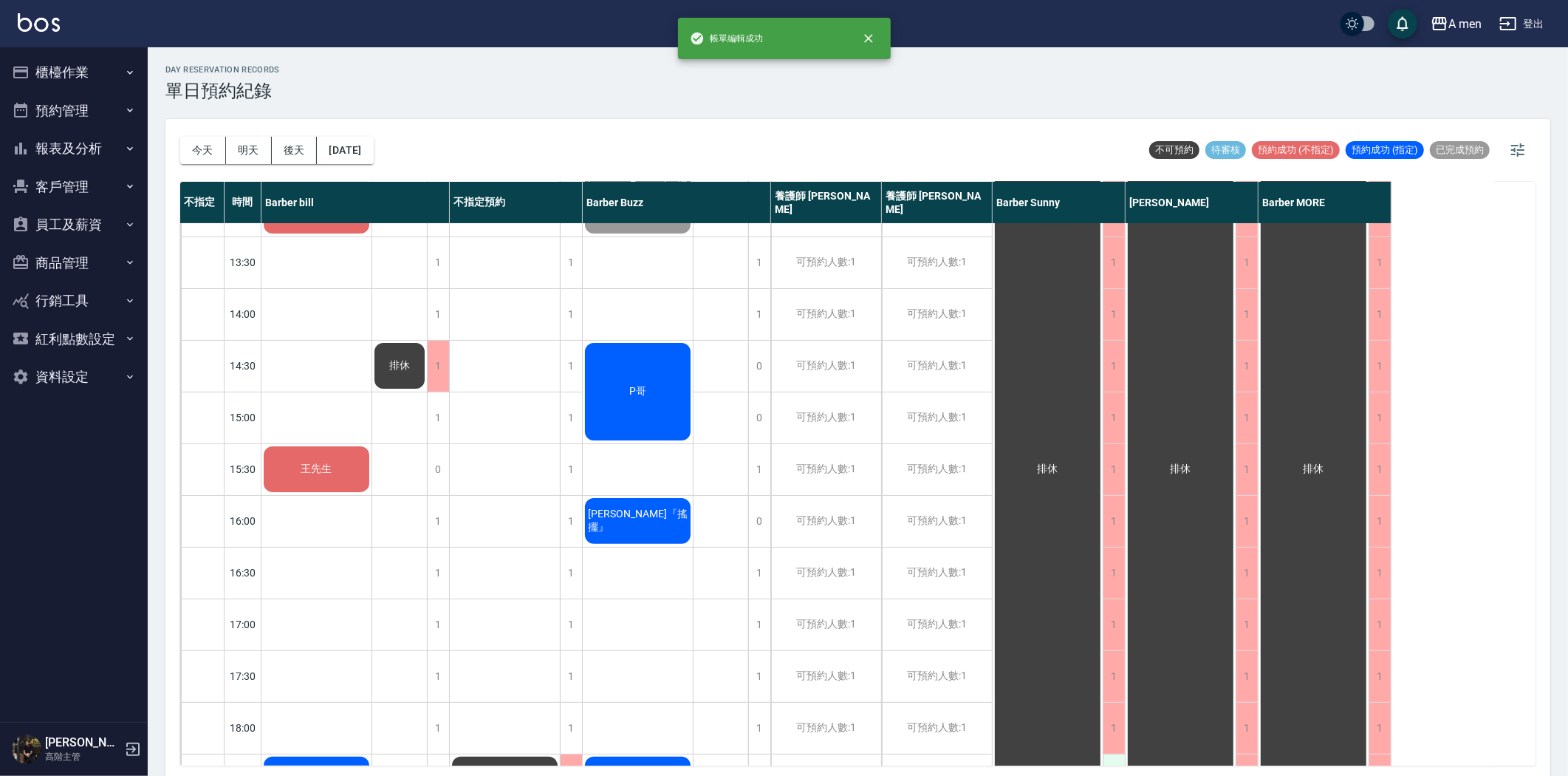
scroll to position [0, 0]
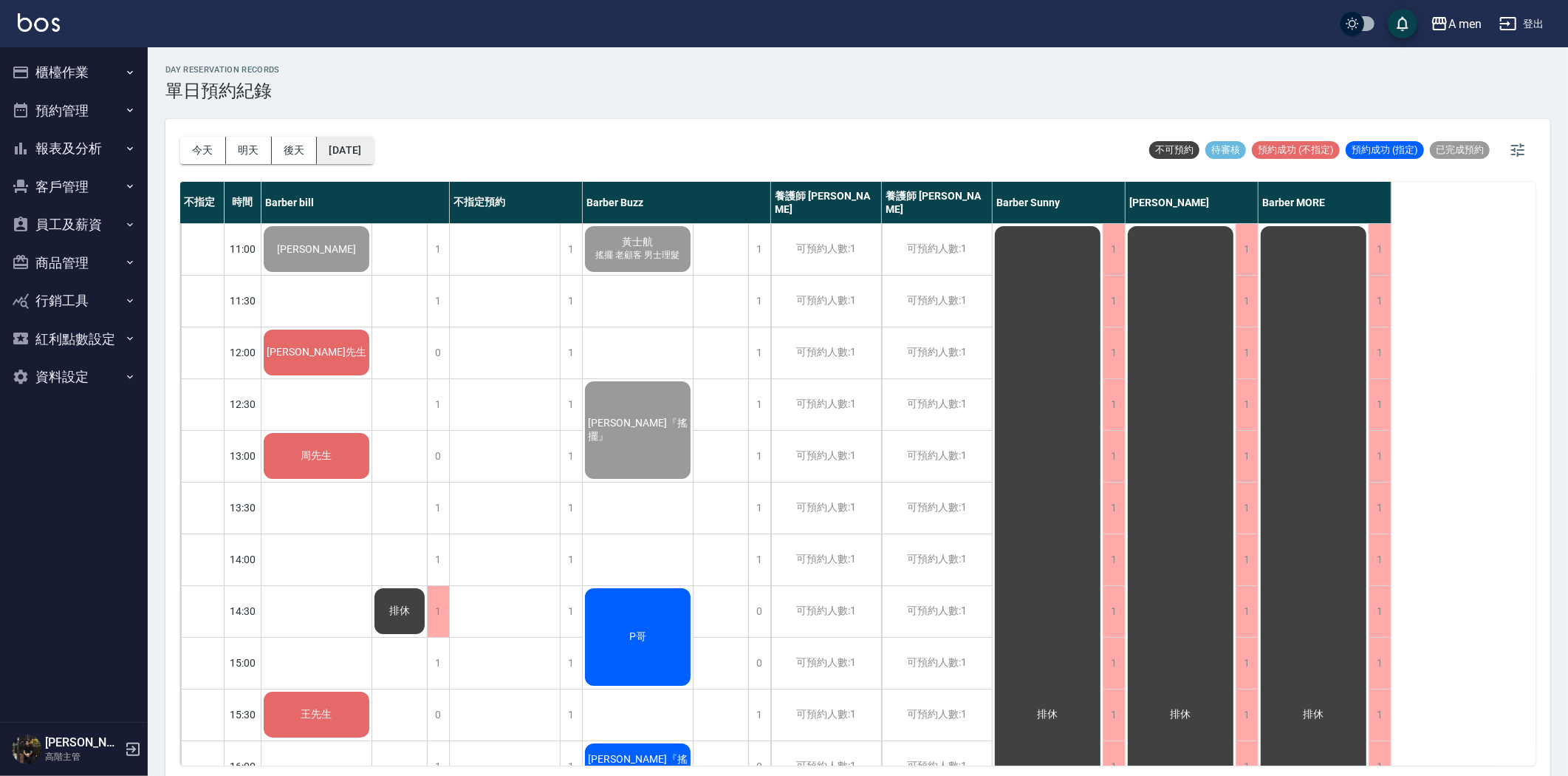
click at [373, 141] on button "[DATE]" at bounding box center [345, 150] width 56 height 27
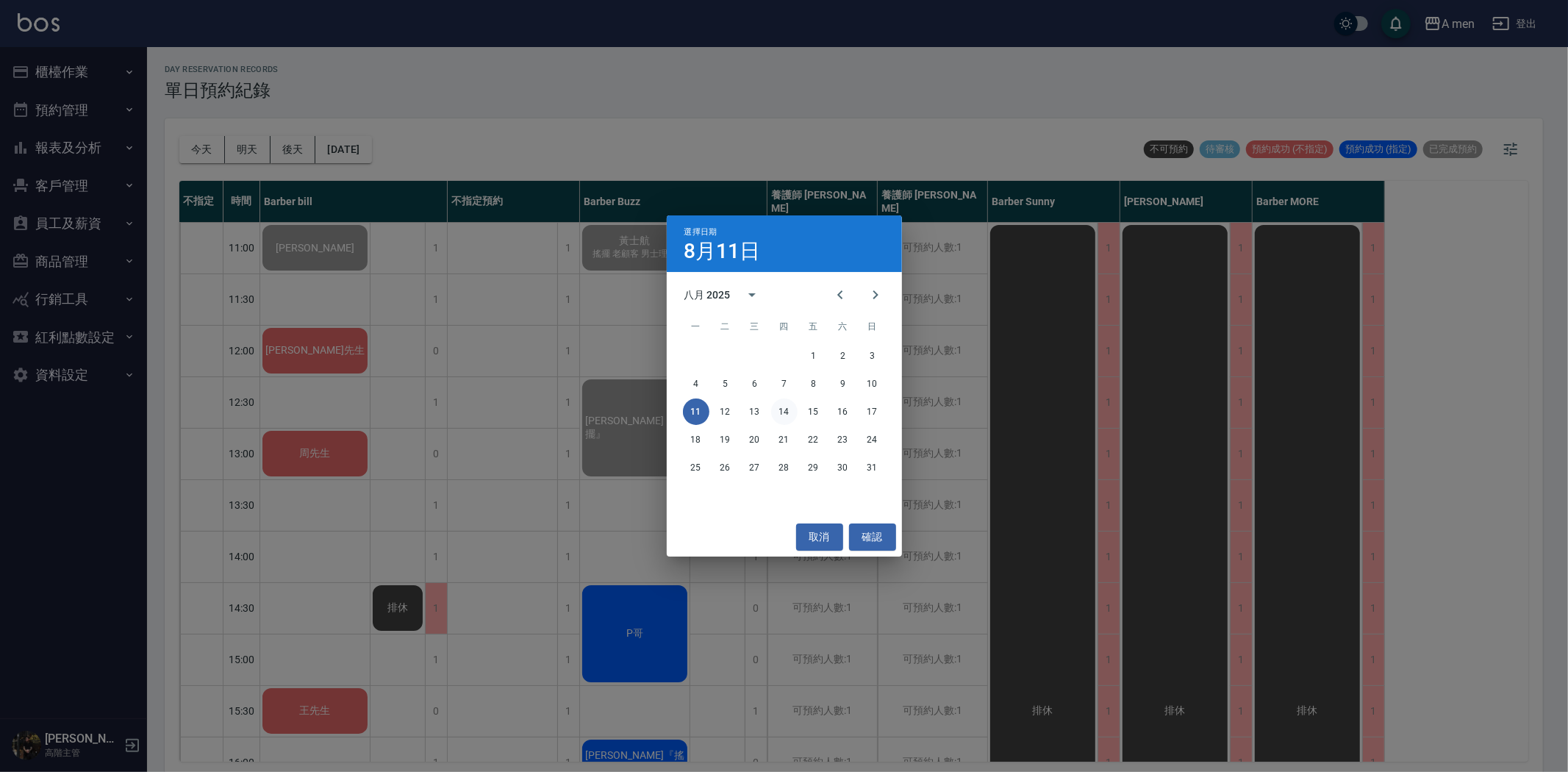
click at [780, 411] on button "14" at bounding box center [784, 411] width 27 height 27
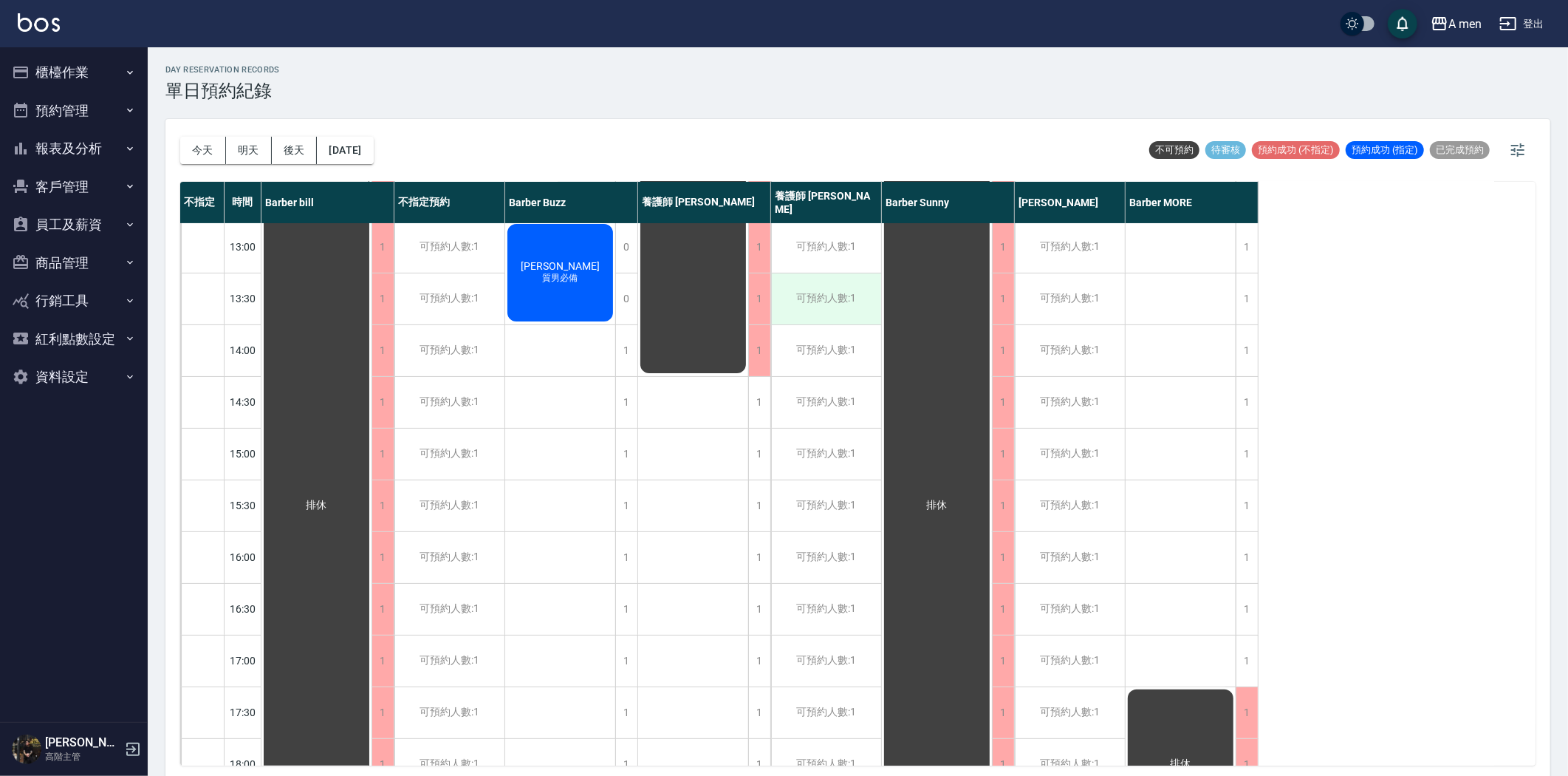
scroll to position [246, 0]
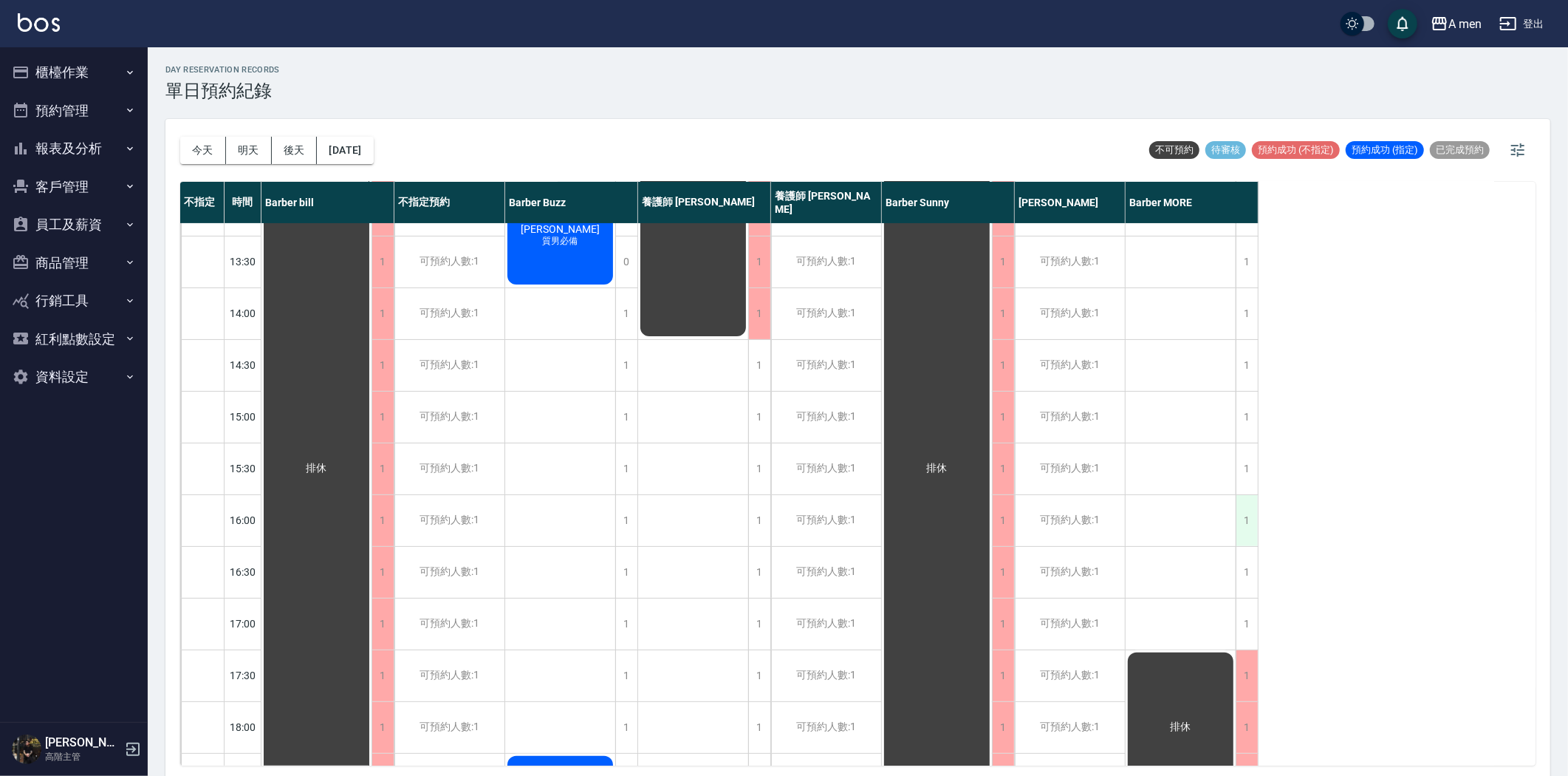
click at [1250, 526] on div "1" at bounding box center [1247, 520] width 22 height 51
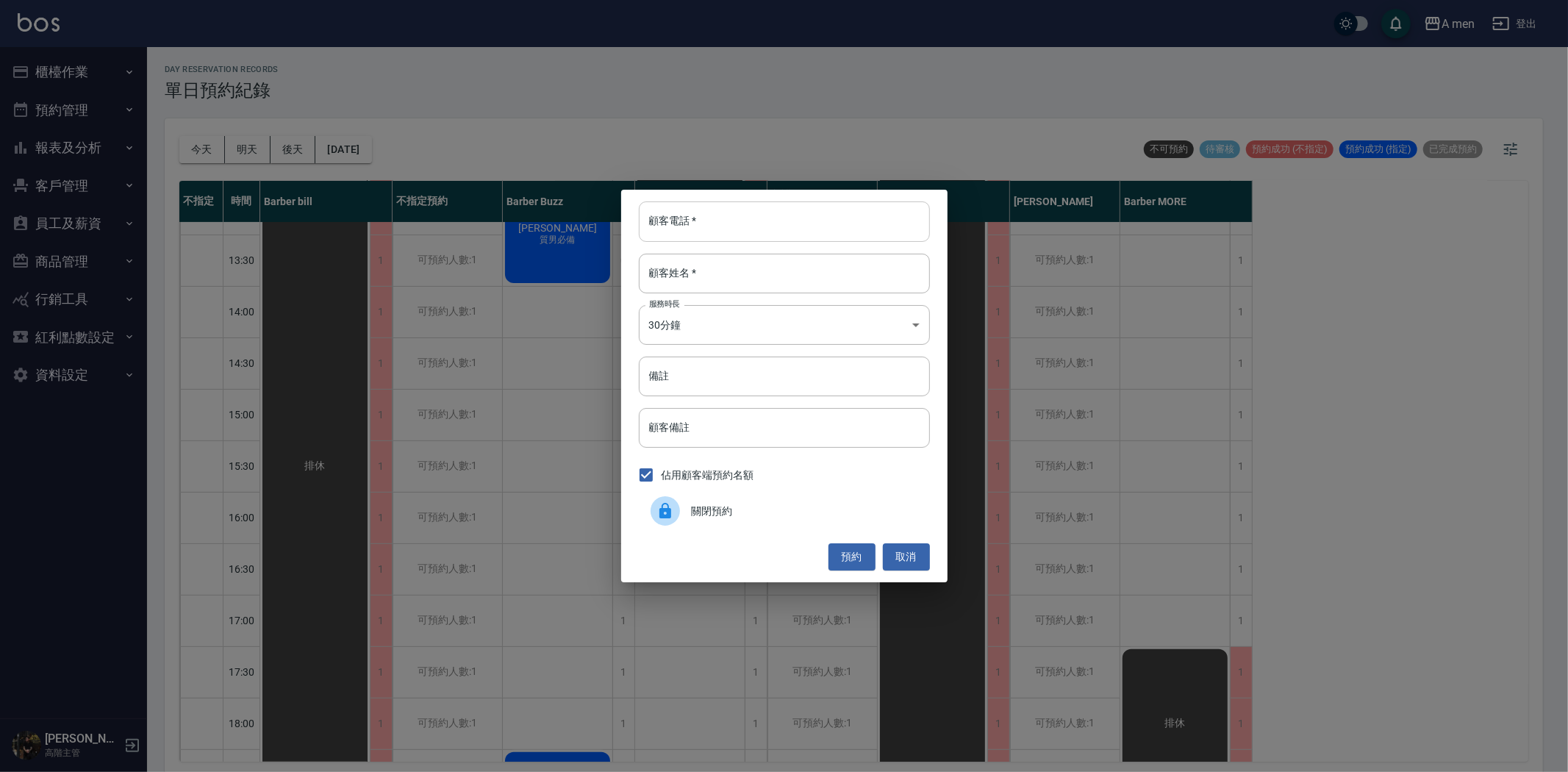
click at [674, 211] on input "顧客電話   *" at bounding box center [784, 221] width 291 height 39
drag, startPoint x: 674, startPoint y: 211, endPoint x: 644, endPoint y: 266, distance: 62.6
click at [644, 266] on input "顧客姓名   *" at bounding box center [784, 274] width 291 height 39
paste input "[PERSON_NAME]"
type input "[PERSON_NAME]"
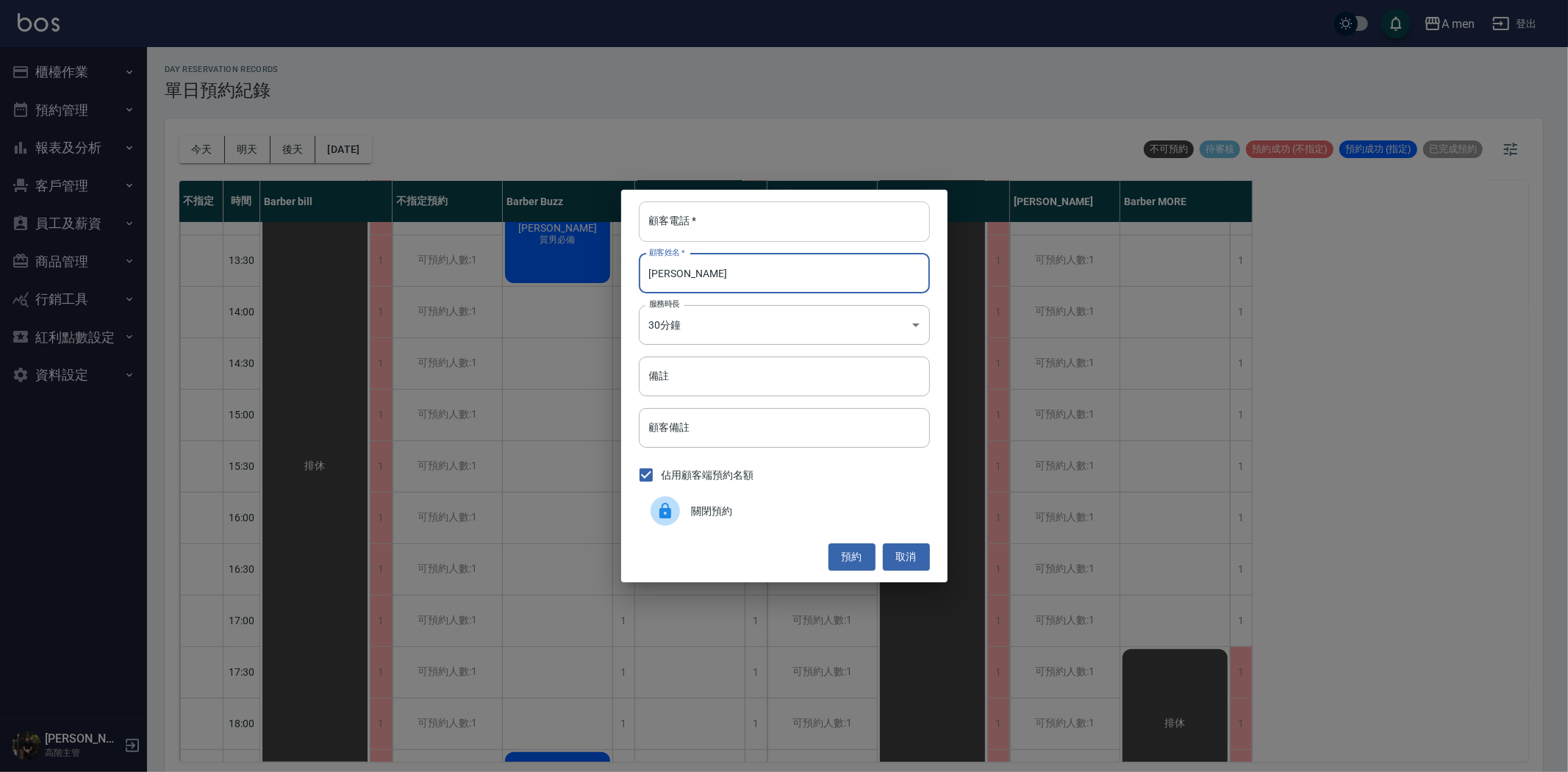
click at [710, 228] on input "顧客電話   *" at bounding box center [784, 221] width 291 height 39
click at [846, 553] on button "預約" at bounding box center [852, 557] width 47 height 27
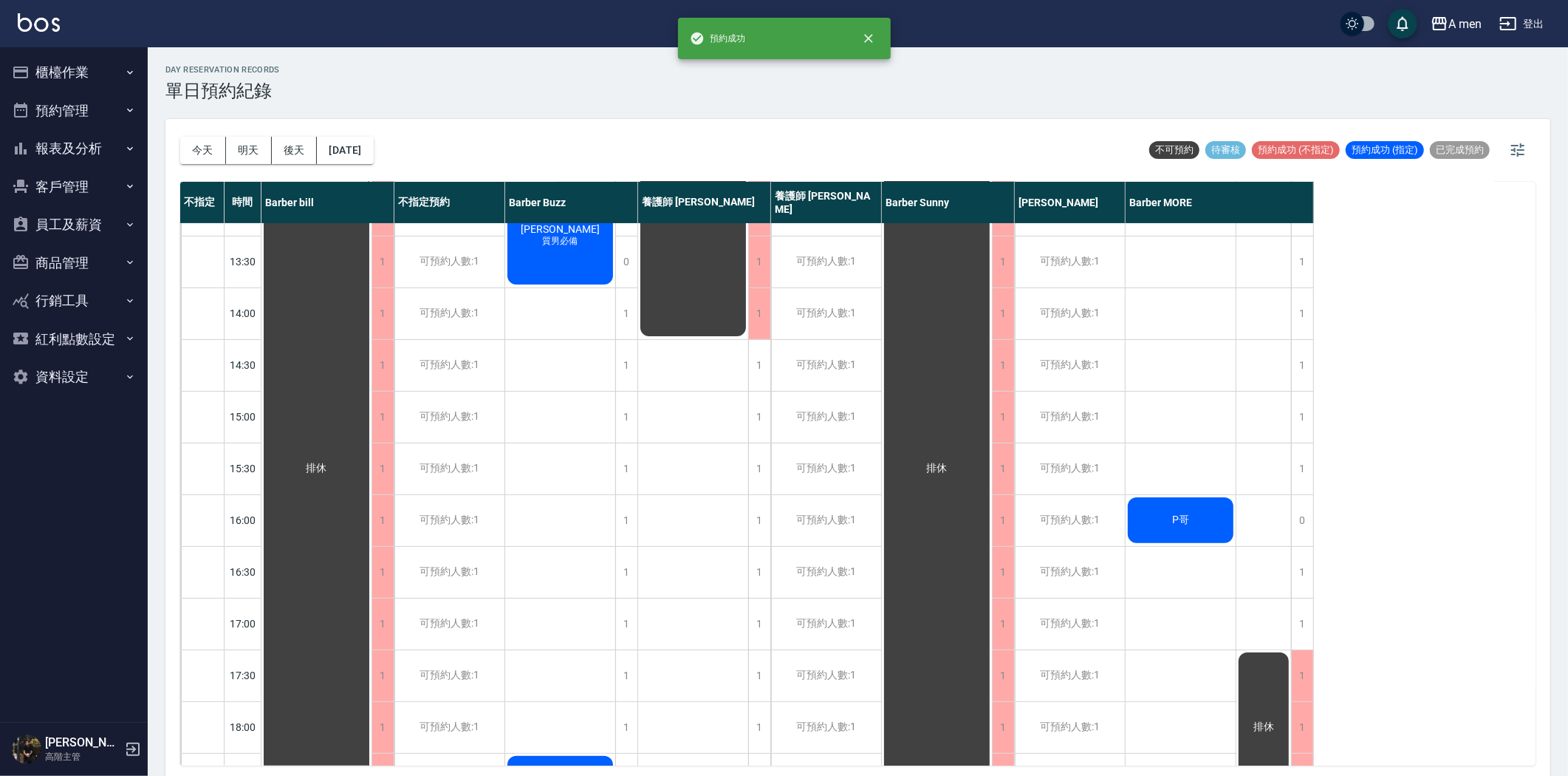
click at [371, 526] on div "P哥" at bounding box center [316, 468] width 110 height 981
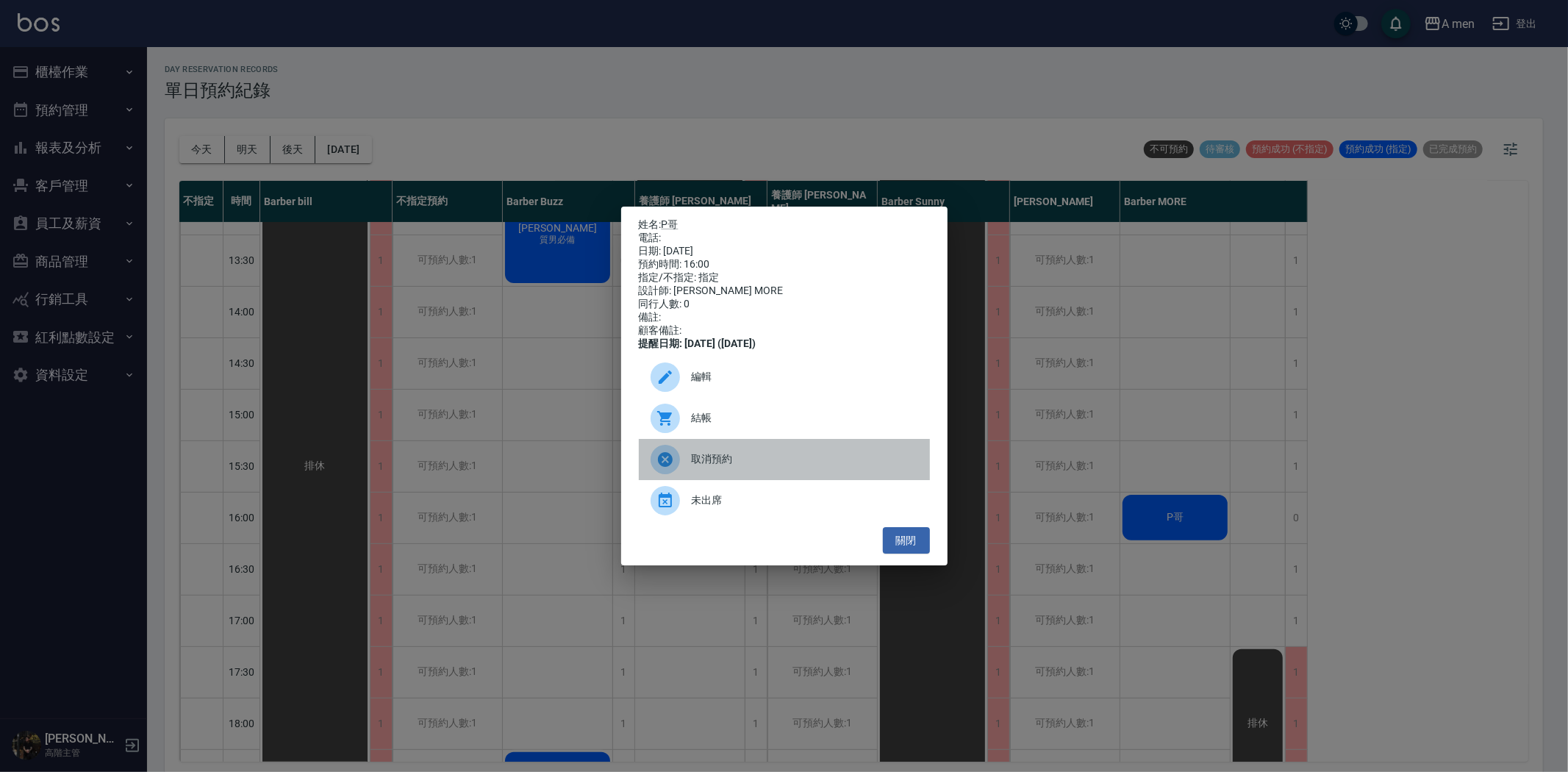
click at [752, 467] on span "取消預約" at bounding box center [805, 459] width 227 height 15
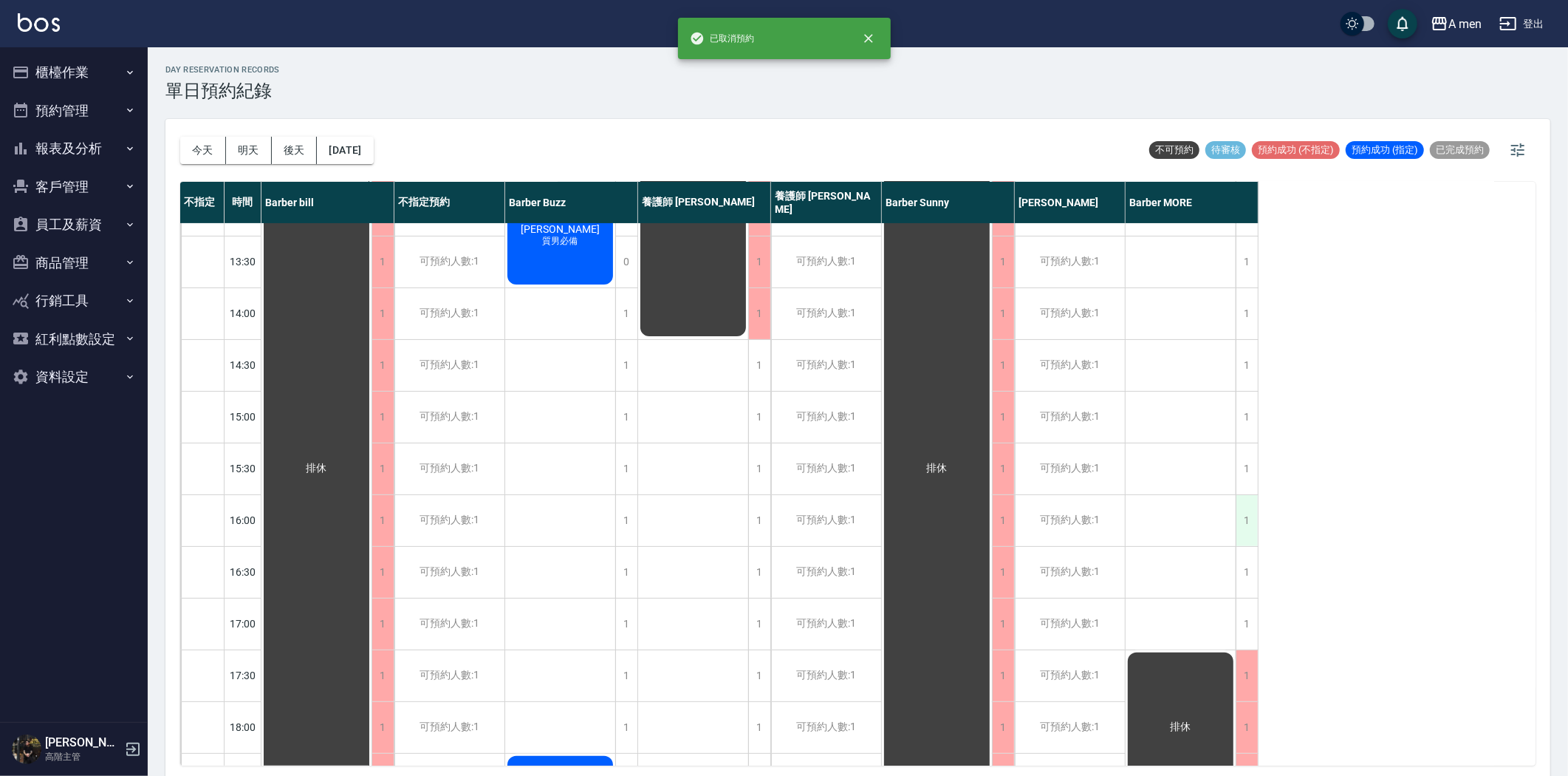
click at [1242, 515] on div "1" at bounding box center [1247, 520] width 22 height 51
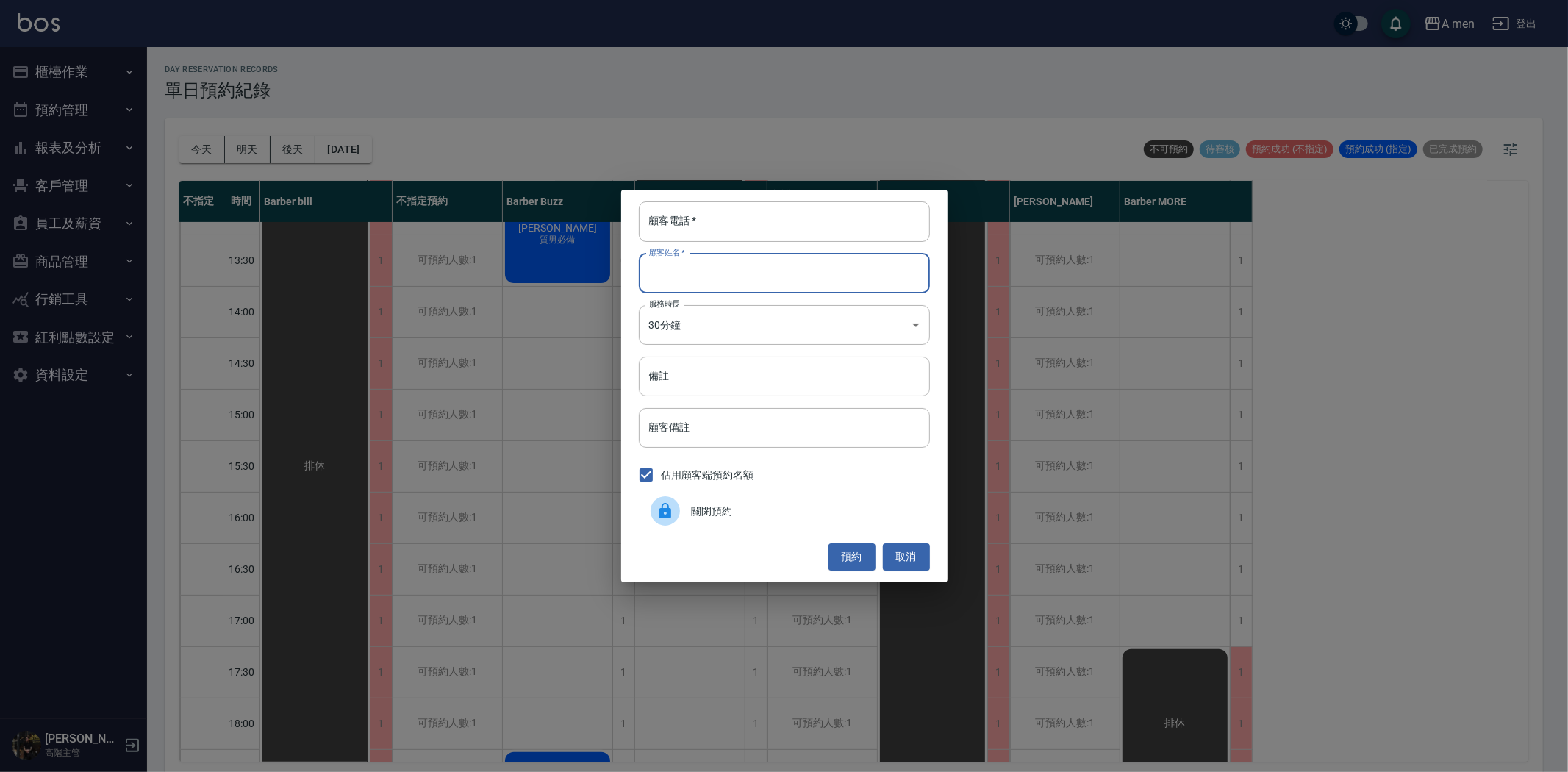
click at [693, 267] on input "顧客姓名   *" at bounding box center [784, 274] width 291 height 39
paste input "[PERSON_NAME]"
type input "[PERSON_NAME]"
click at [729, 229] on input "顧客電話   *" at bounding box center [784, 221] width 291 height 39
type input "0808"
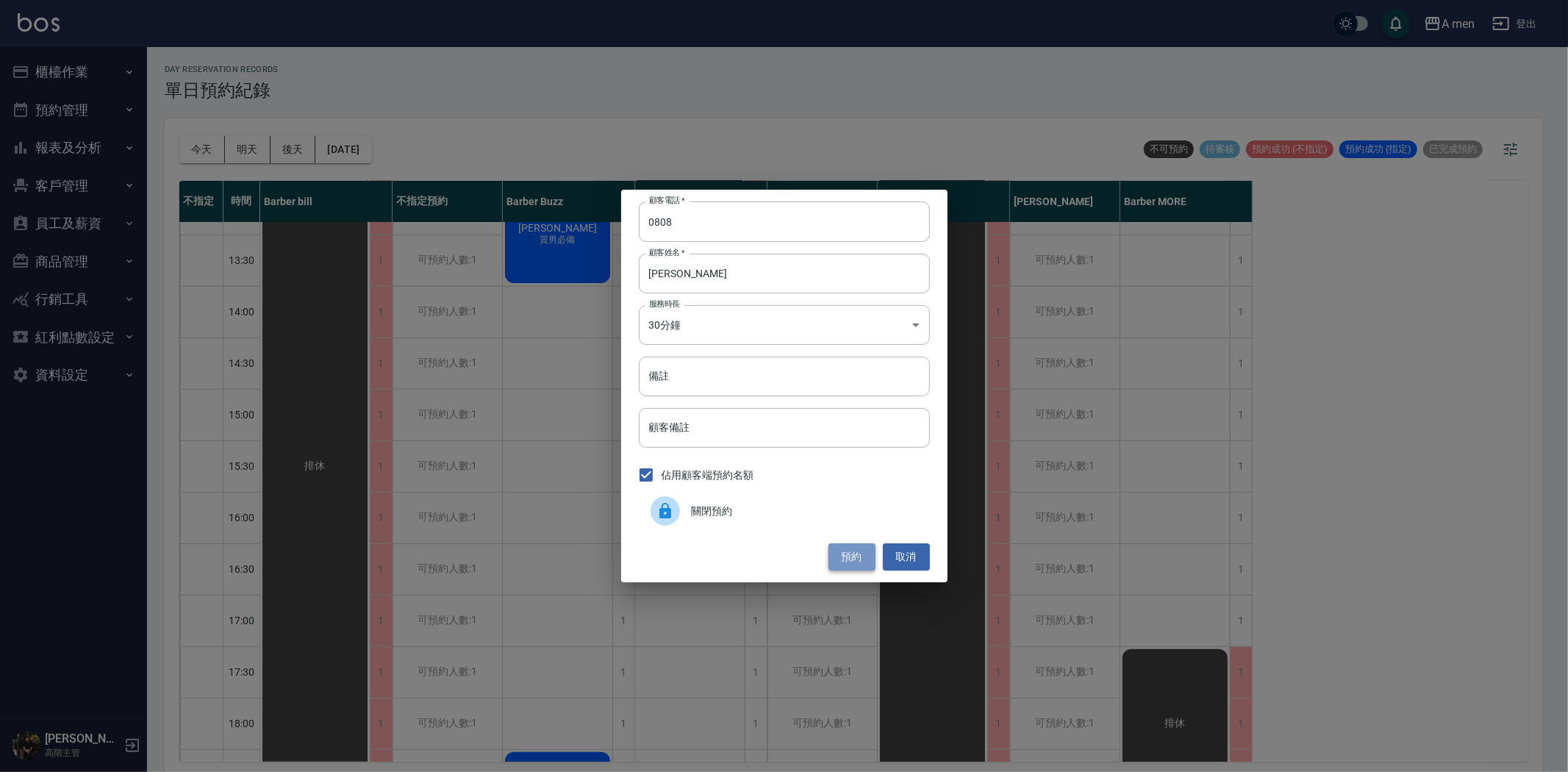
click at [839, 558] on button "預約" at bounding box center [852, 557] width 47 height 27
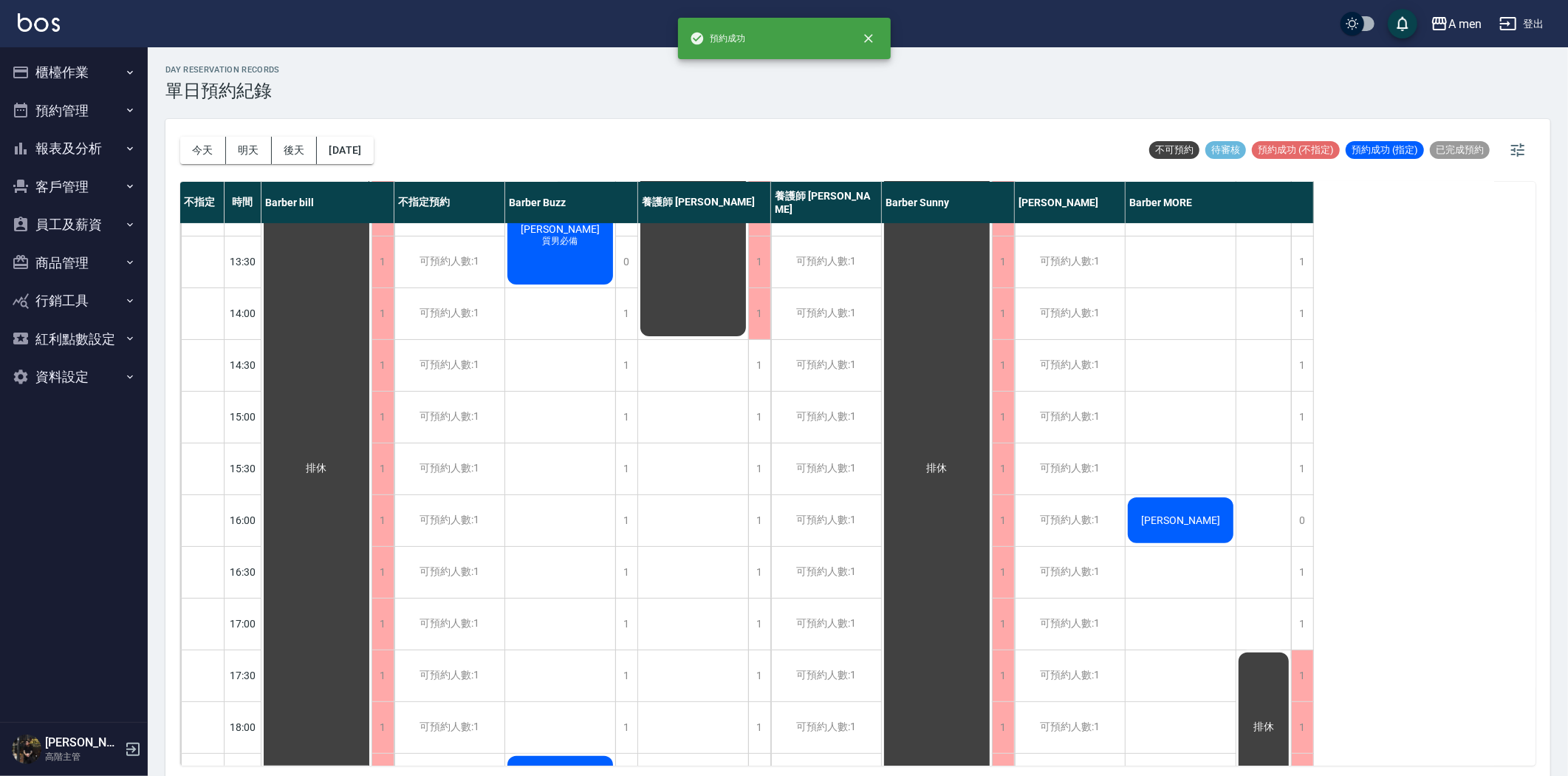
click at [330, 475] on span "[PERSON_NAME]" at bounding box center [316, 467] width 27 height 13
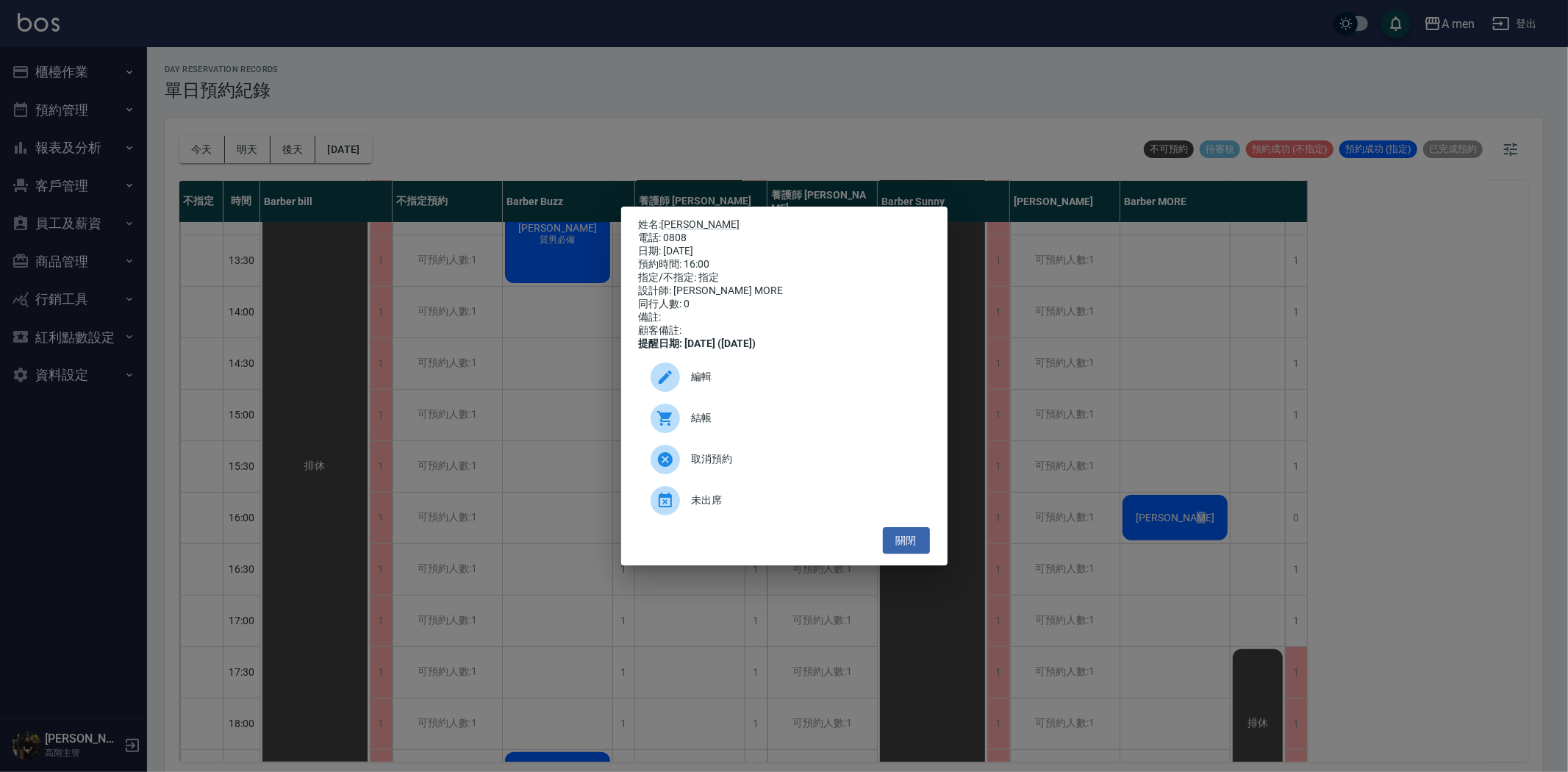
click at [769, 385] on span "編輯" at bounding box center [805, 377] width 227 height 15
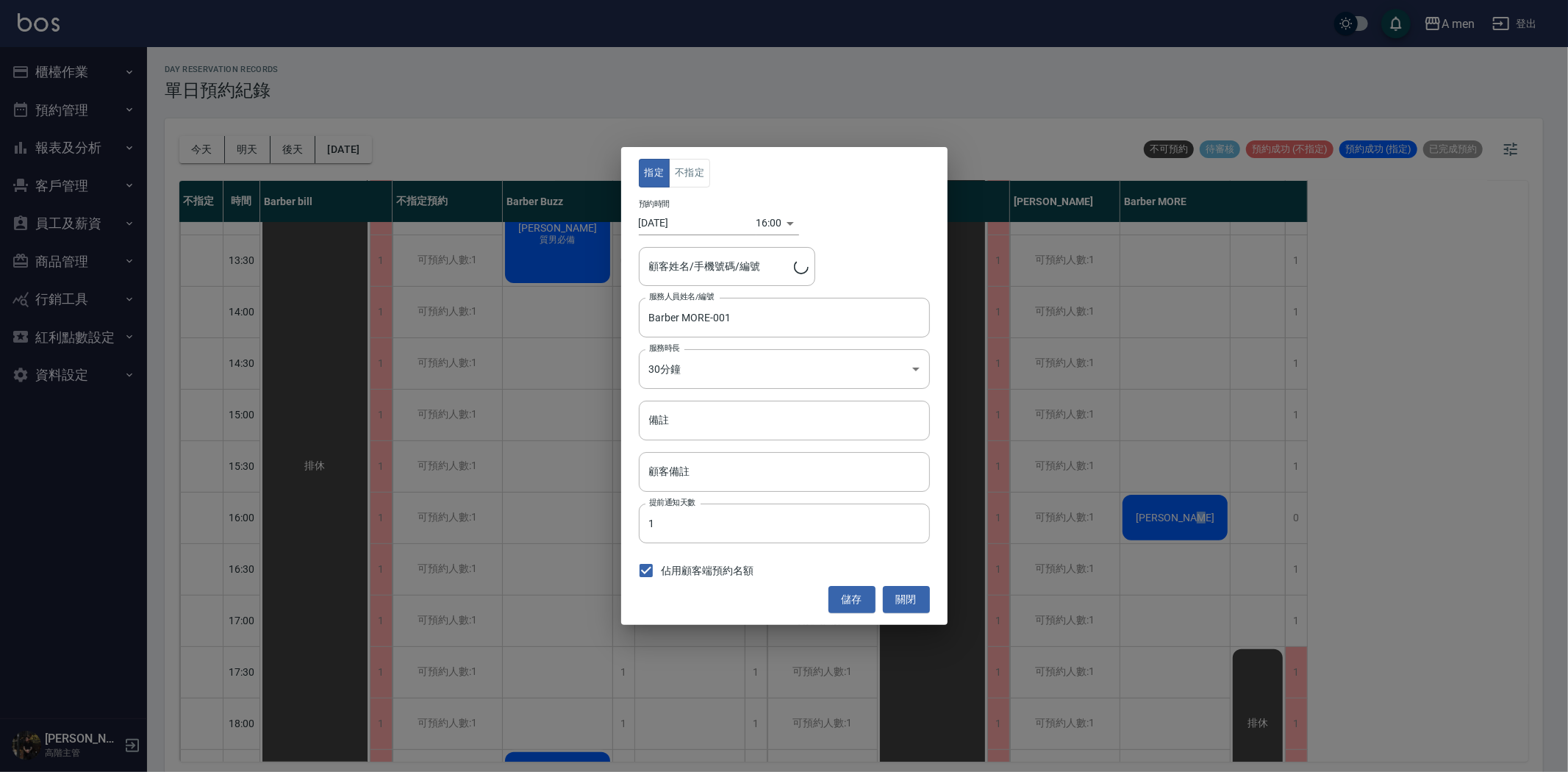
type input "[PERSON_NAME]/0808"
click at [902, 604] on button "關閉" at bounding box center [906, 599] width 47 height 27
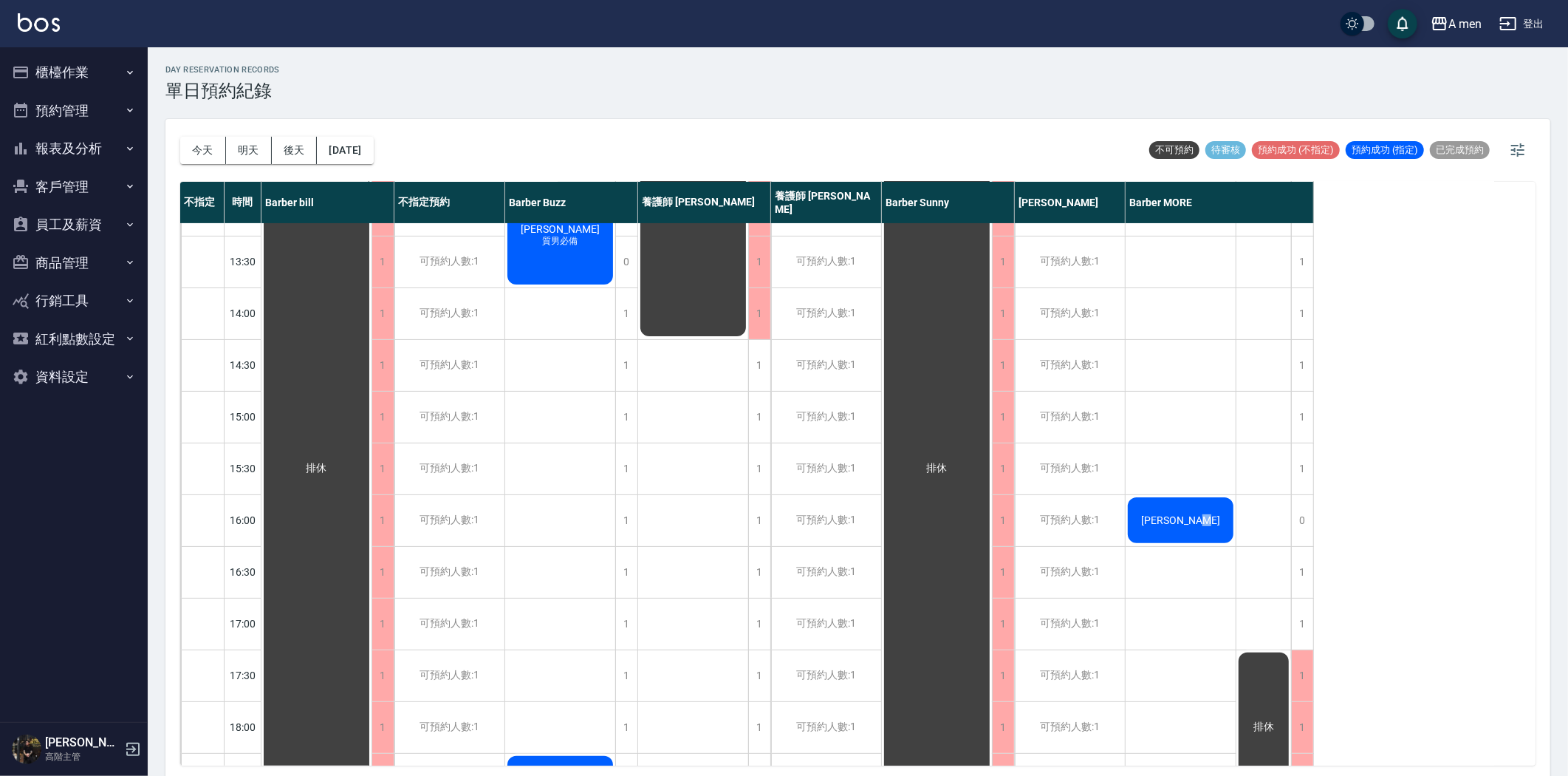
scroll to position [0, 0]
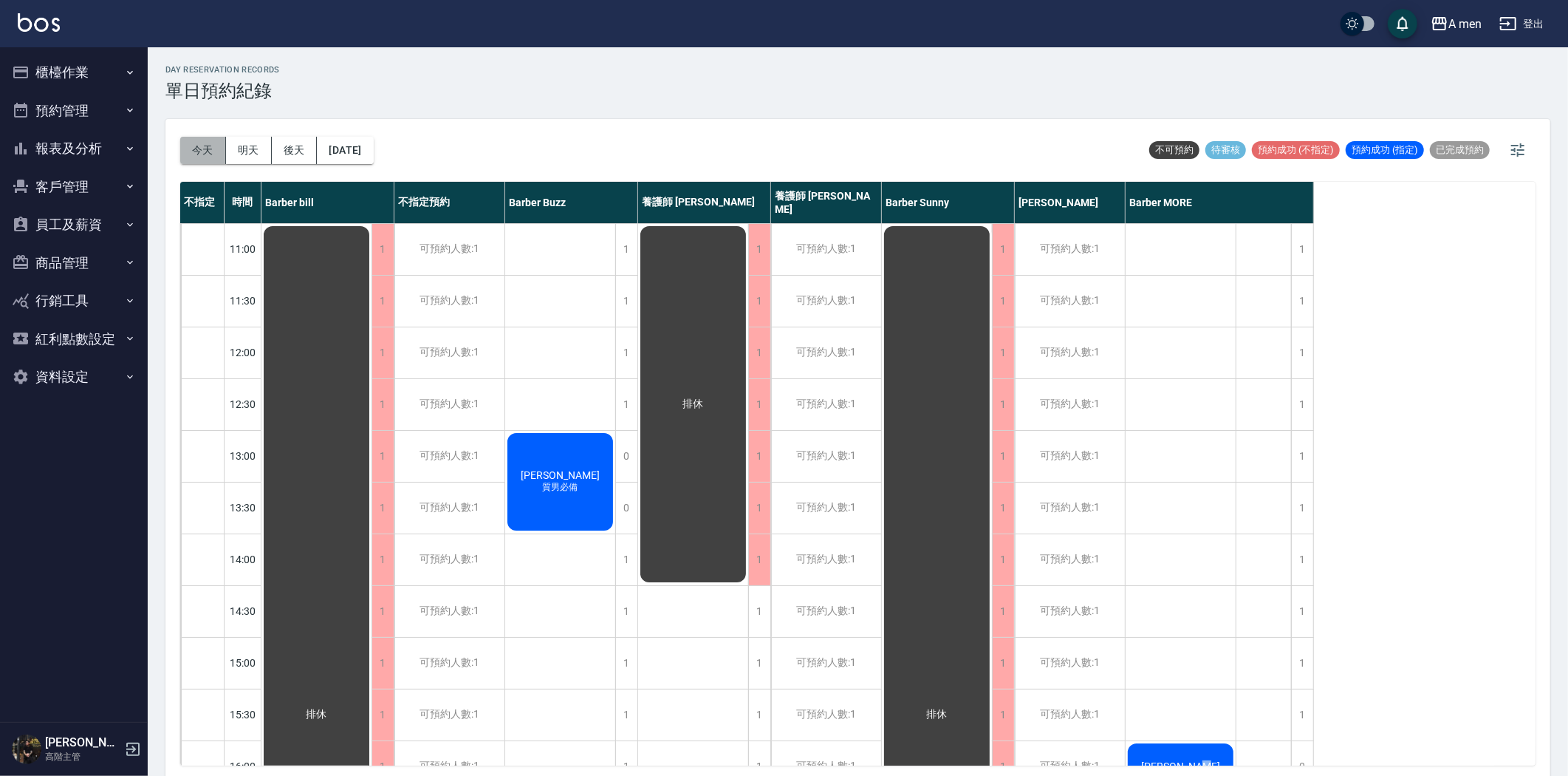
click at [199, 137] on button "今天" at bounding box center [203, 150] width 46 height 27
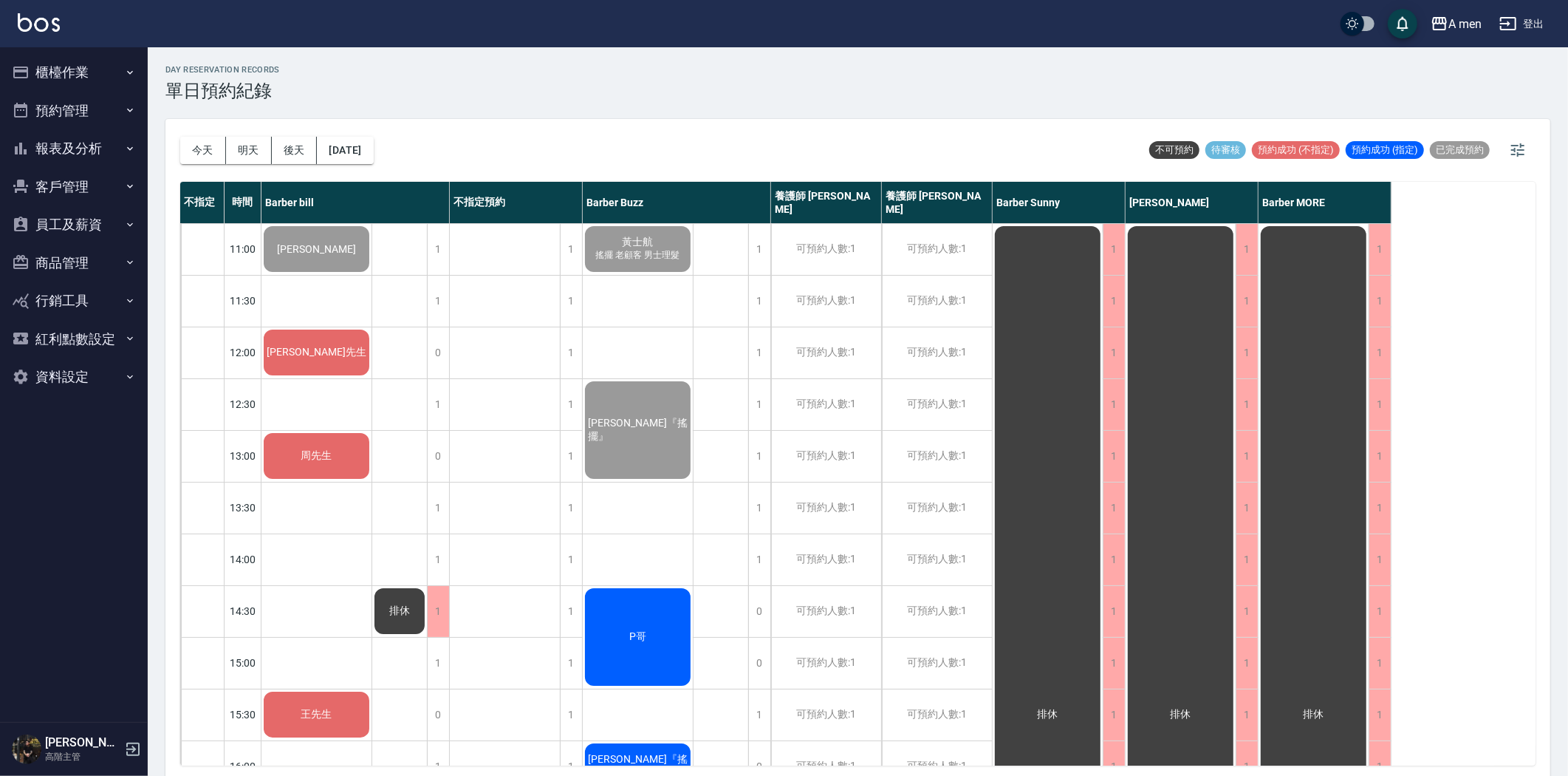
click at [308, 274] on div "周先生" at bounding box center [316, 248] width 110 height 50
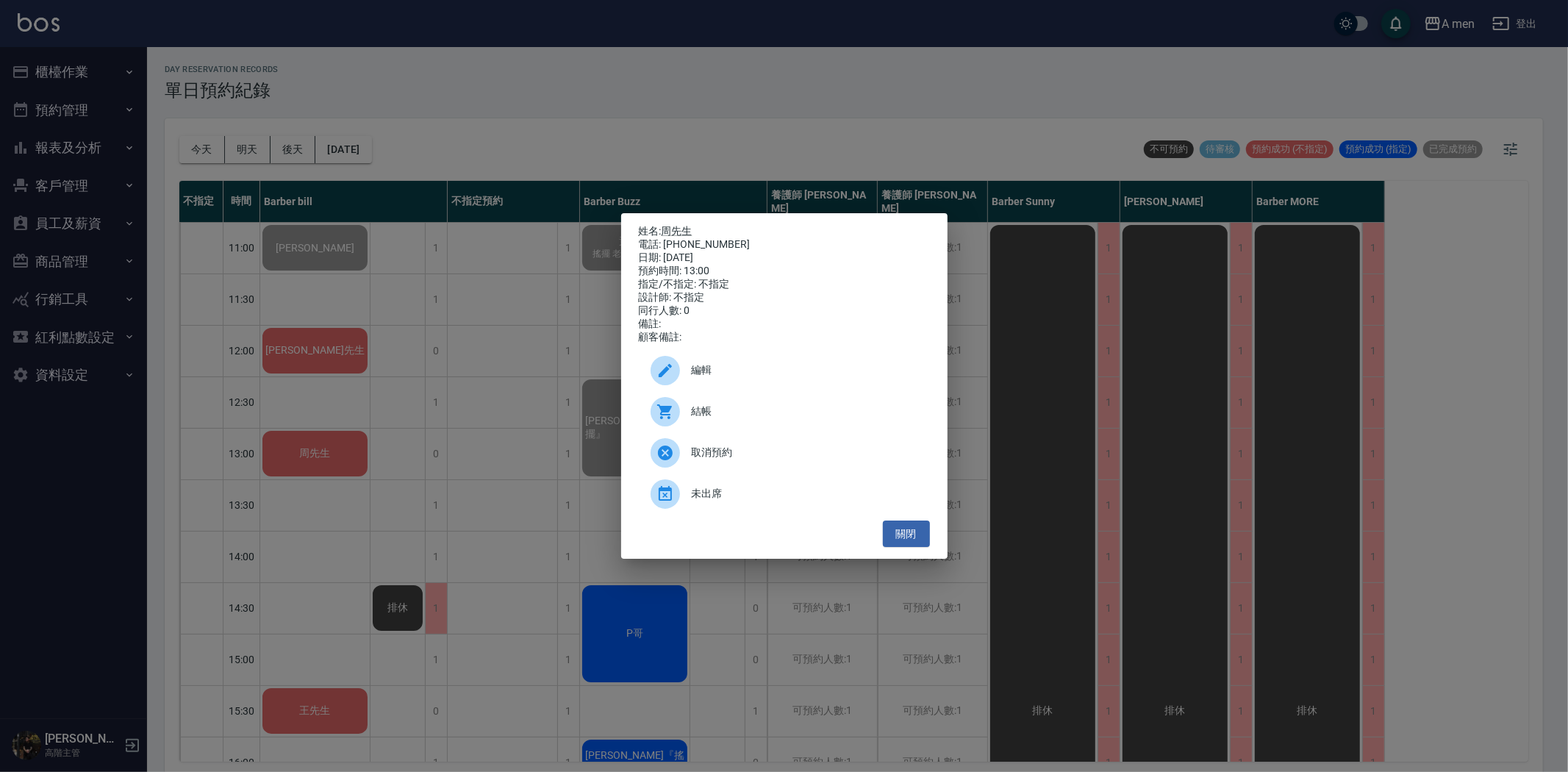
click at [731, 416] on span "結帳" at bounding box center [805, 411] width 227 height 15
click at [916, 532] on button "關閉" at bounding box center [906, 534] width 47 height 27
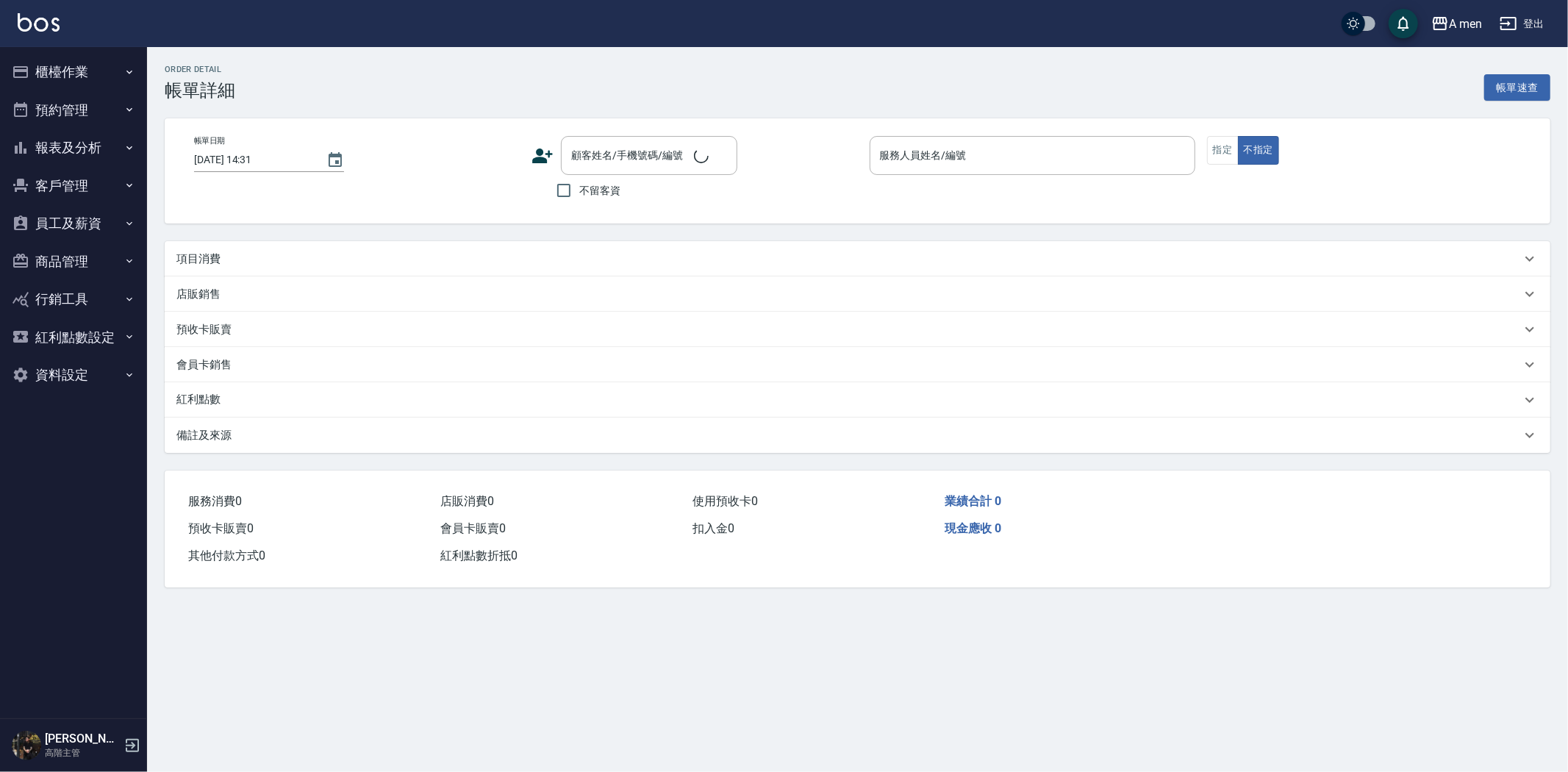
type input "[DATE] 13:00"
type input "Barber bill-006"
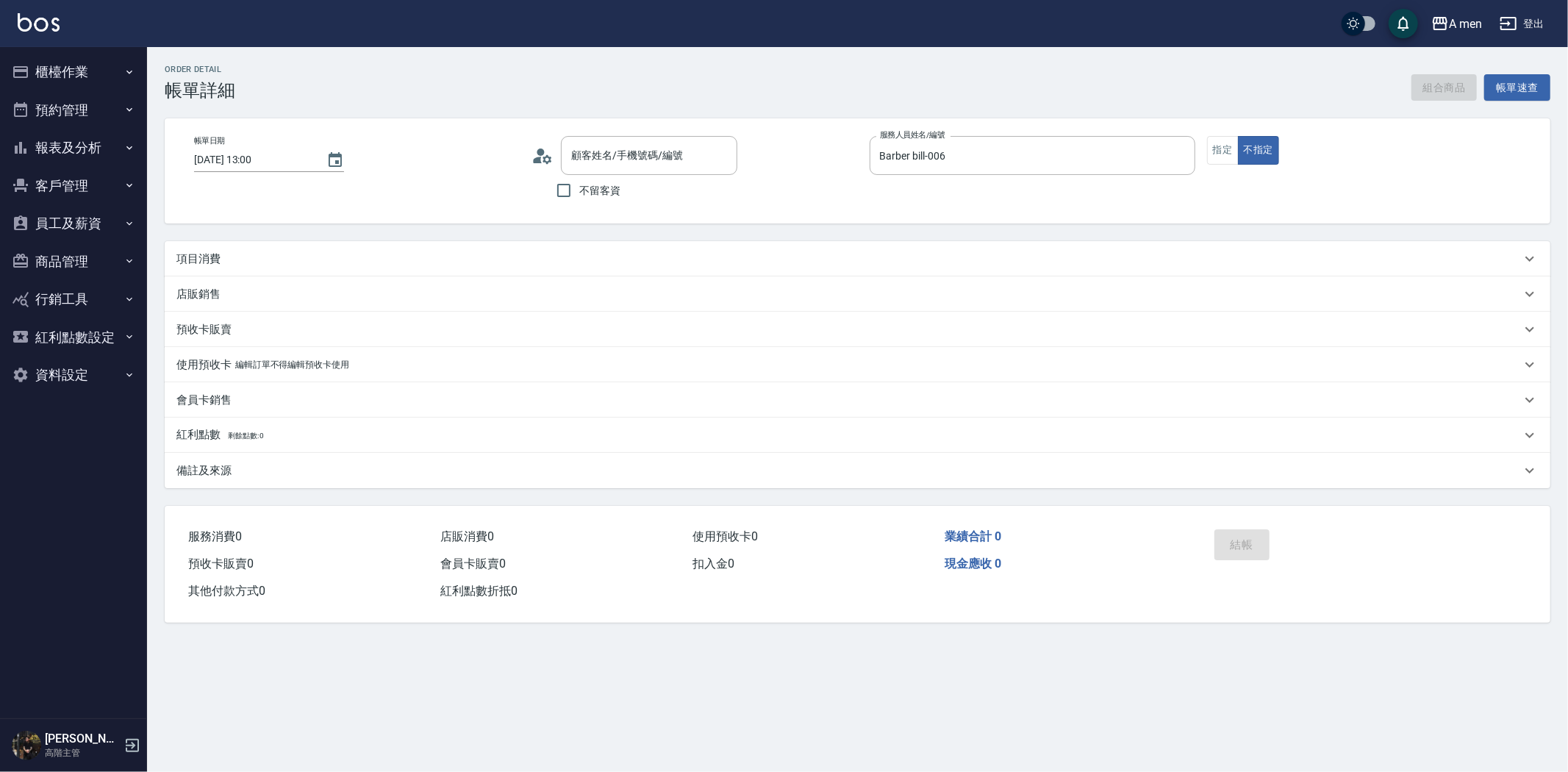
type input "周先生/0915980080/null"
click at [1419, 84] on button "組合商品" at bounding box center [1444, 88] width 66 height 27
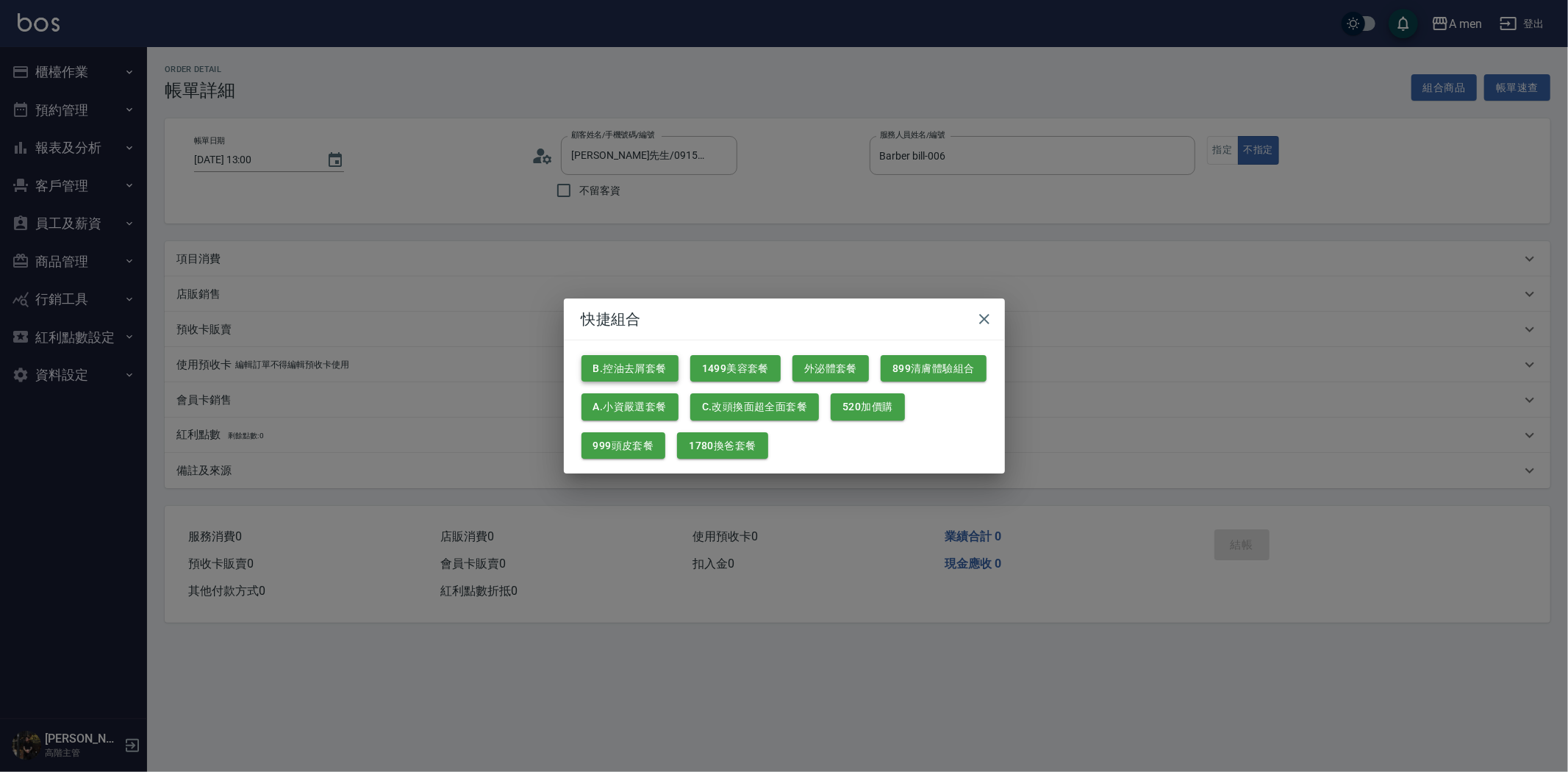
click at [669, 372] on button "B.控油去屑套餐" at bounding box center [629, 368] width 97 height 27
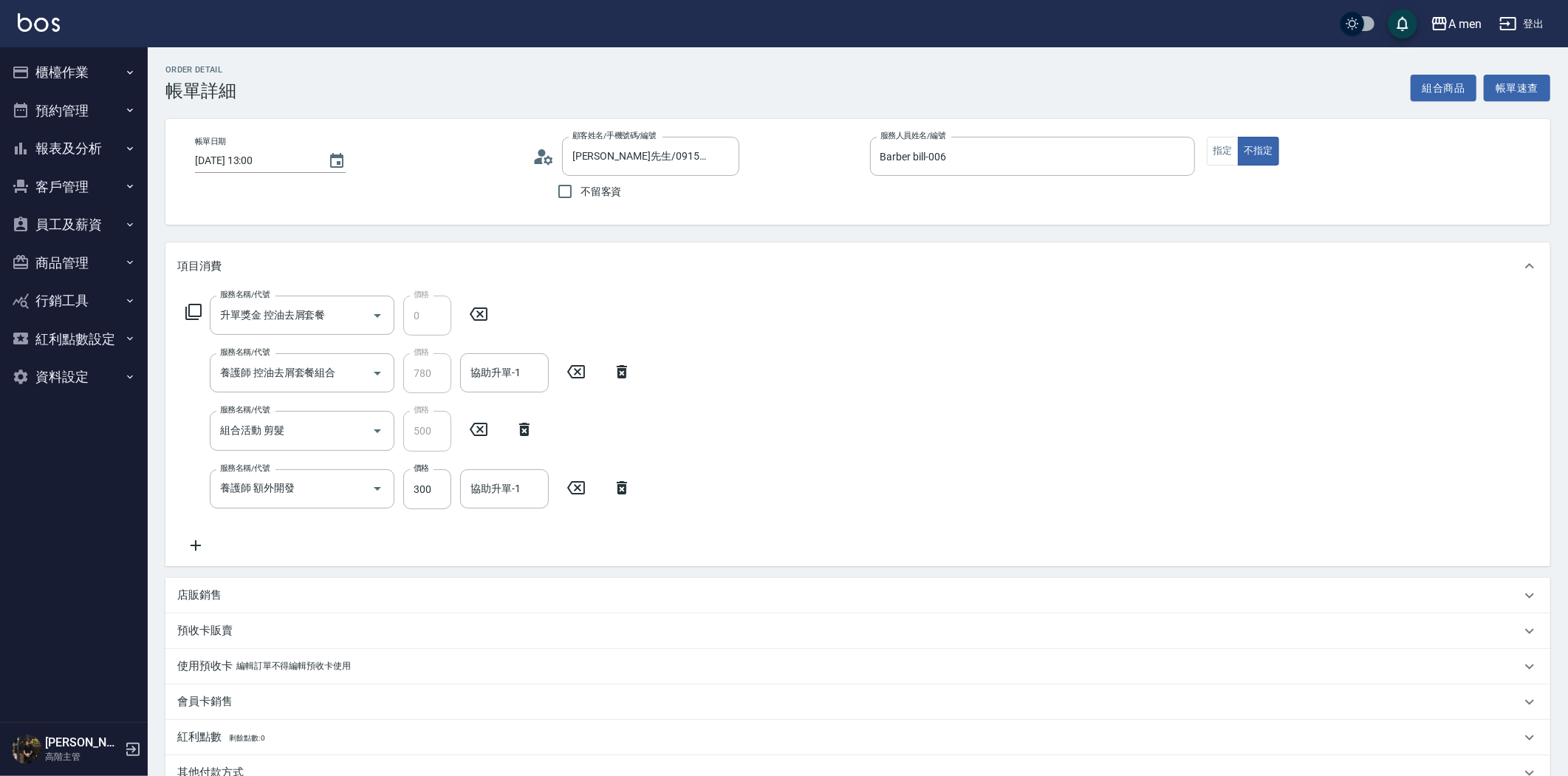
click at [631, 492] on icon at bounding box center [621, 487] width 37 height 18
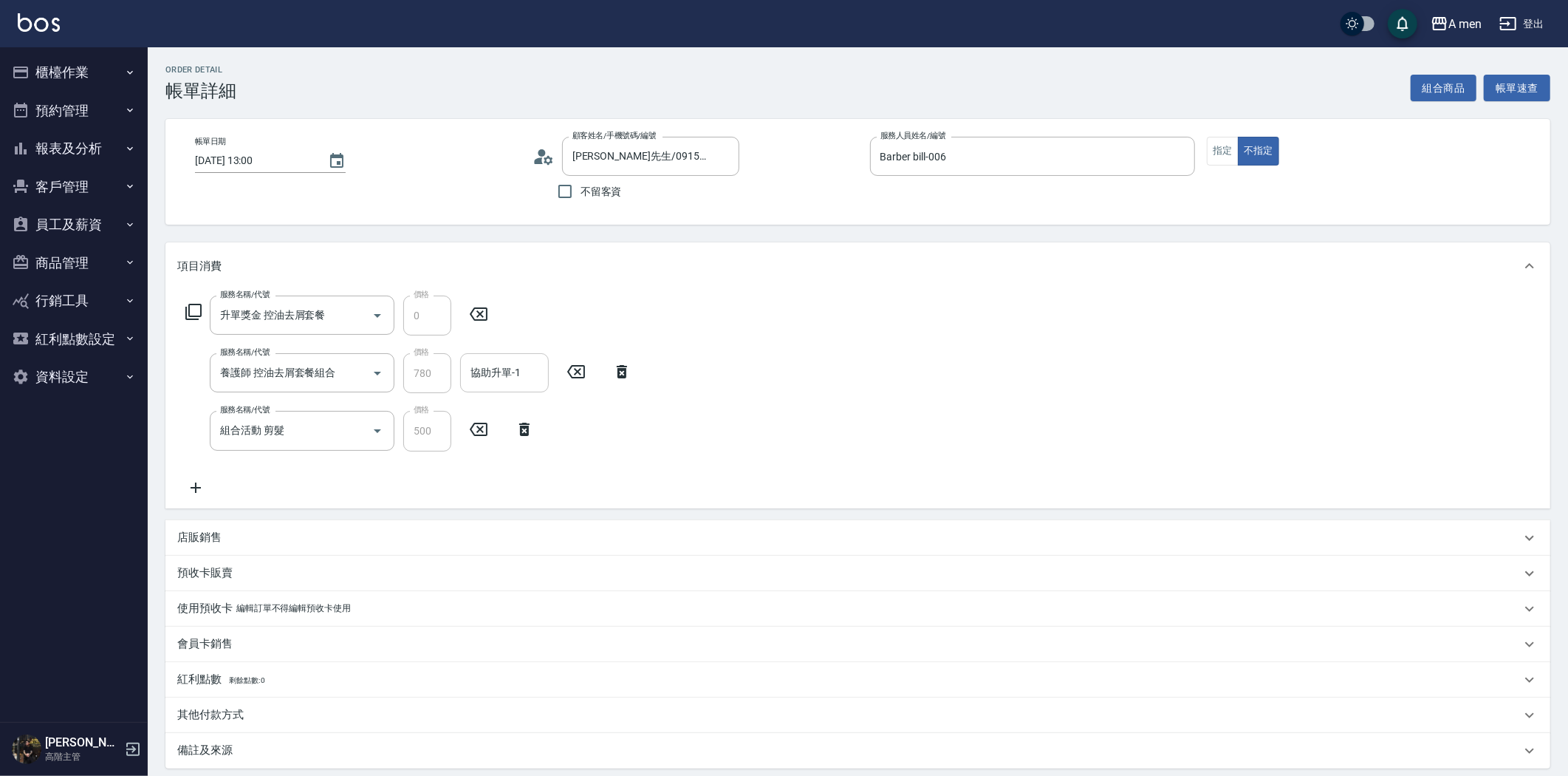
click at [509, 388] on div "協助升單-1" at bounding box center [504, 373] width 88 height 40
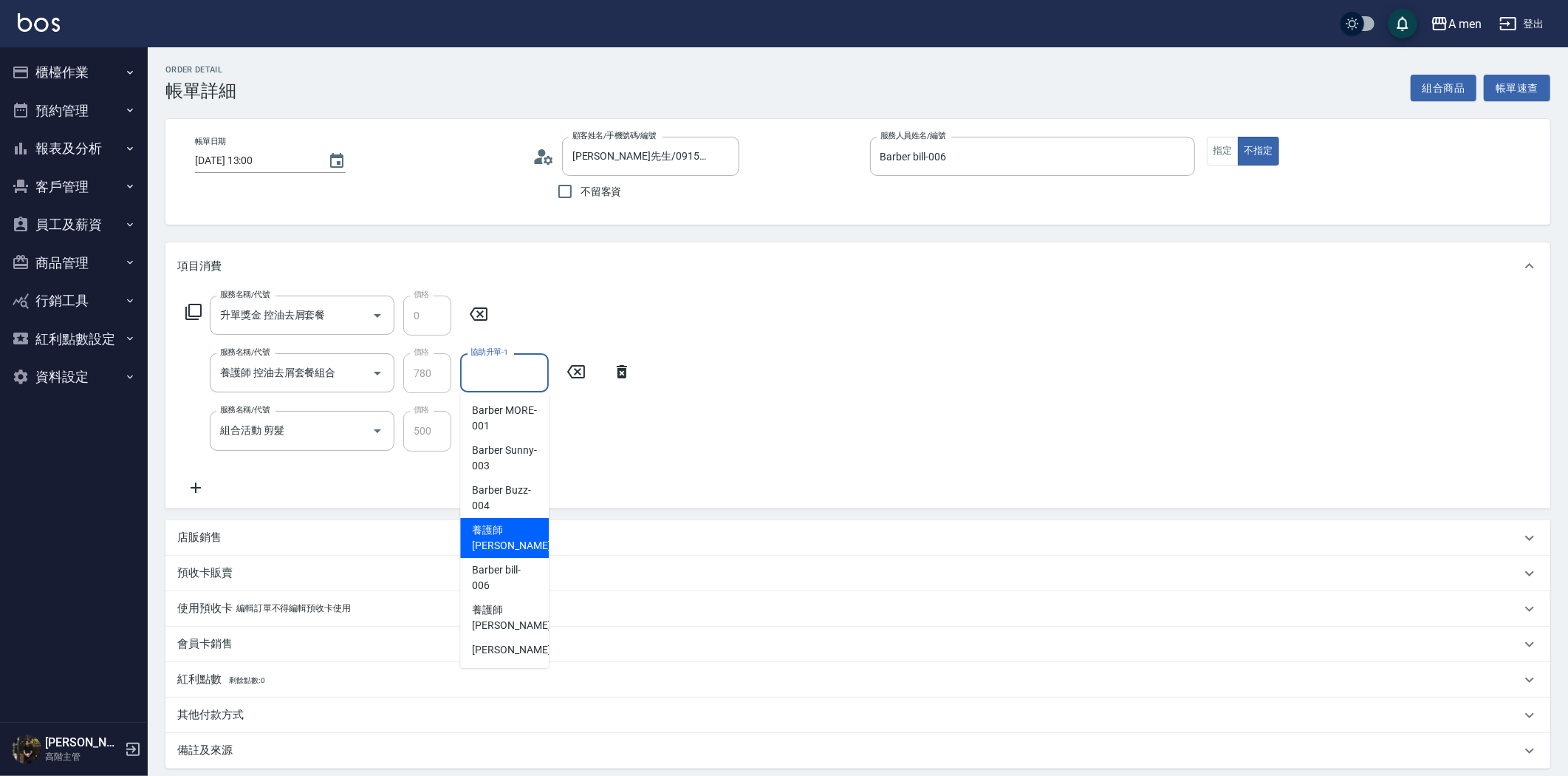
click at [517, 547] on span "養護師 小蔡 -005" at bounding box center [521, 538] width 99 height 31
type input "養護師 小蔡-005"
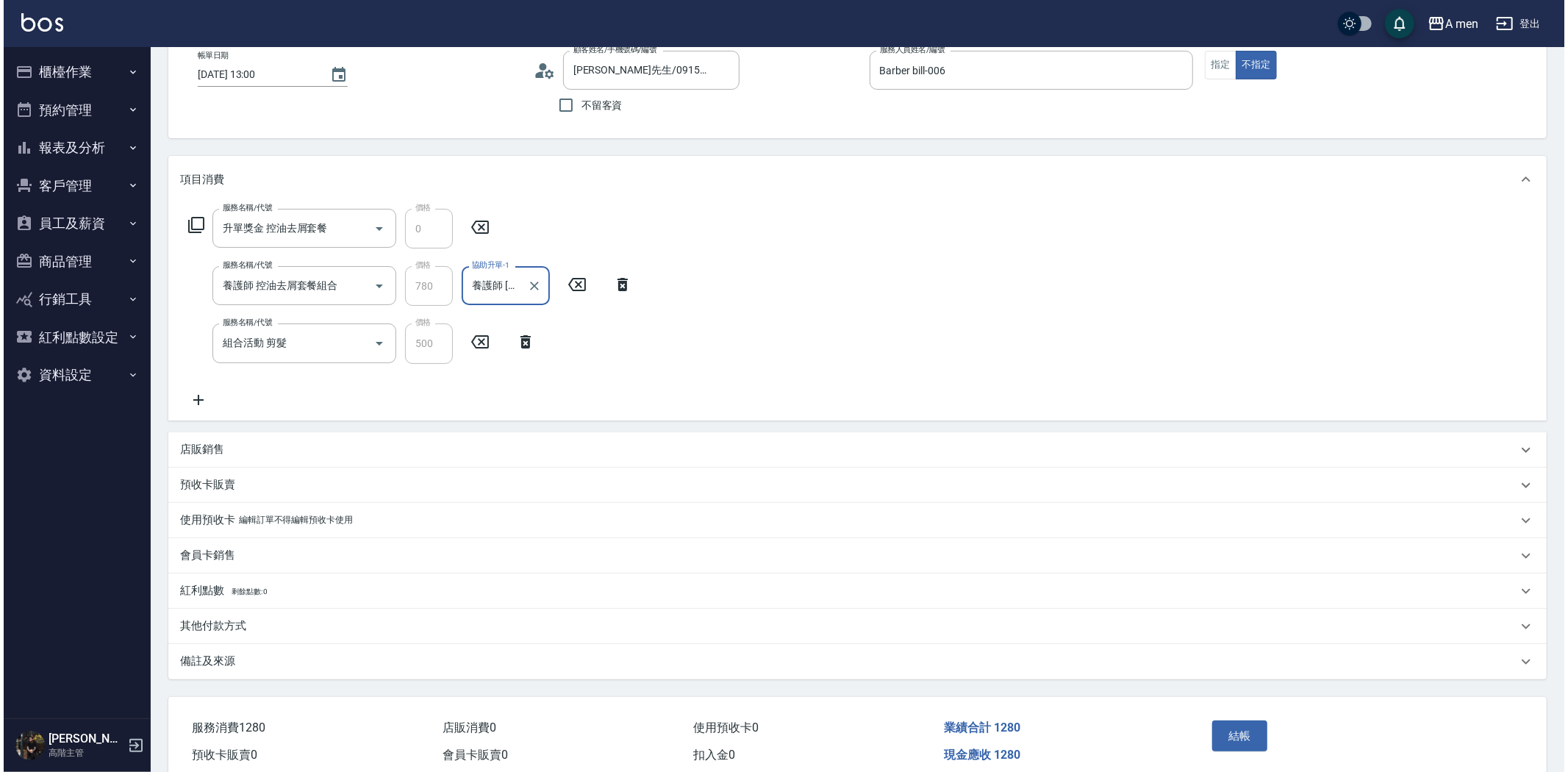
scroll to position [150, 0]
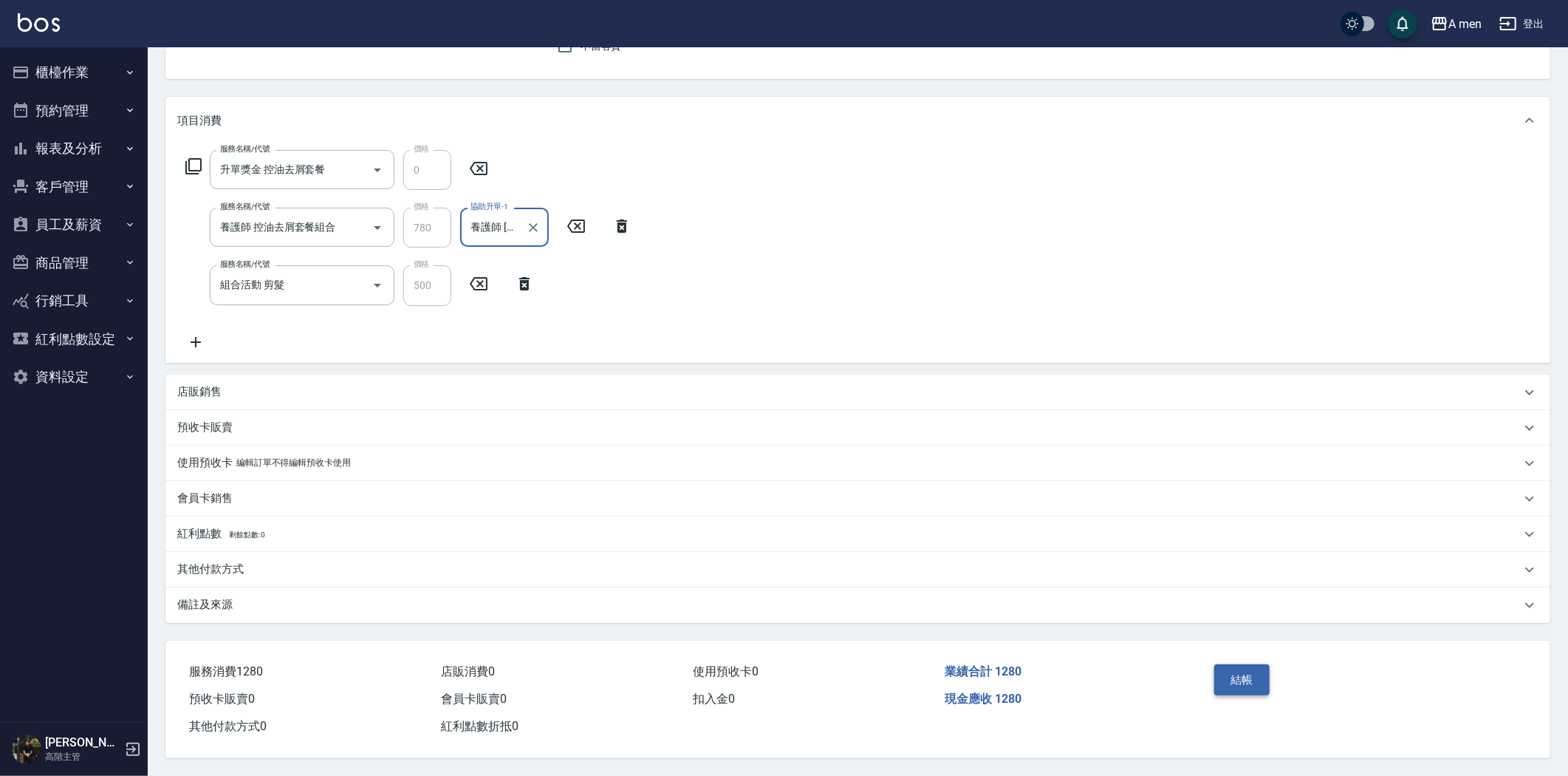
click at [1223, 669] on button "結帳" at bounding box center [1242, 680] width 55 height 31
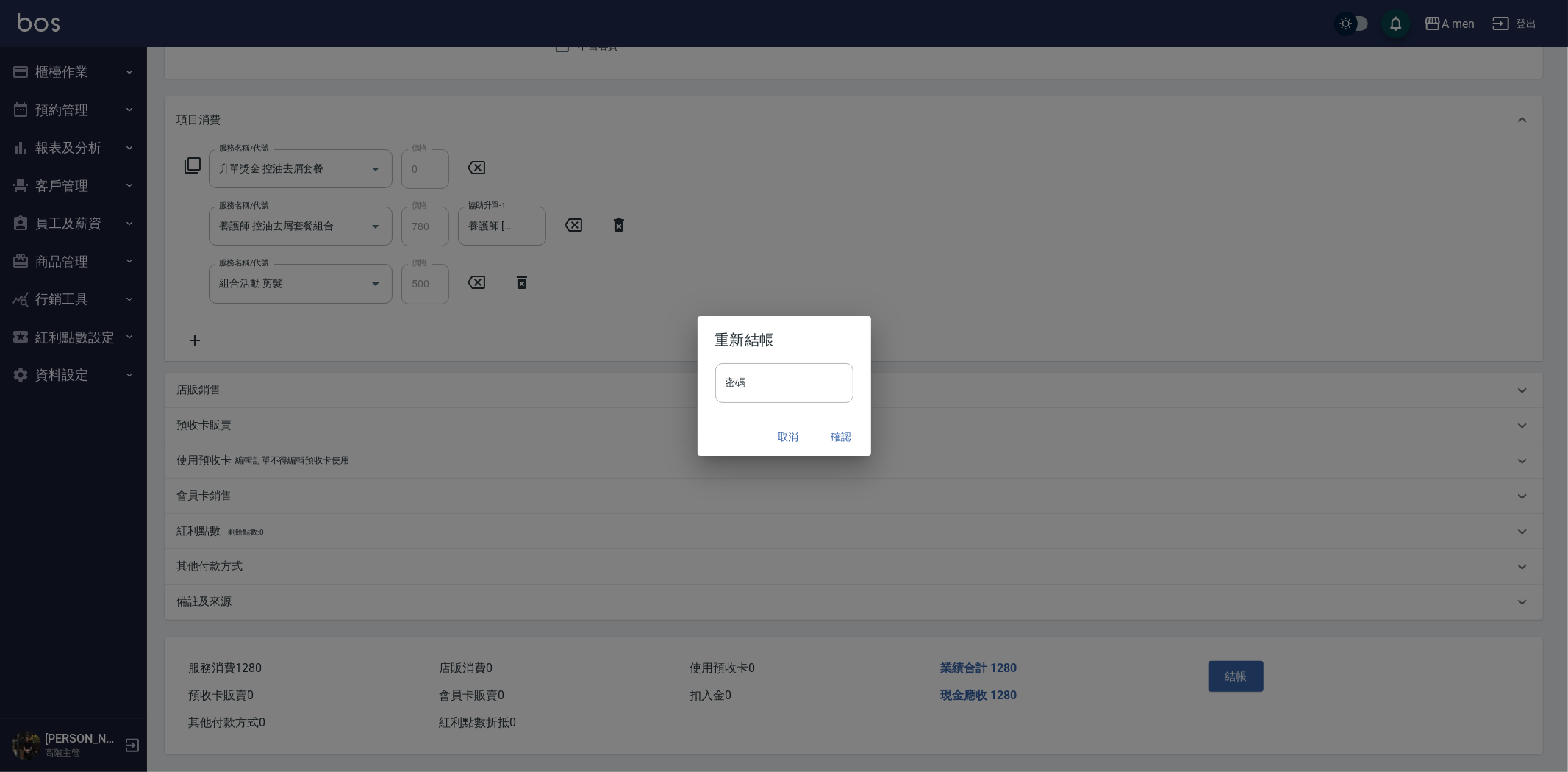
click at [835, 438] on button "確認" at bounding box center [841, 437] width 47 height 27
